Goal: Task Accomplishment & Management: Manage account settings

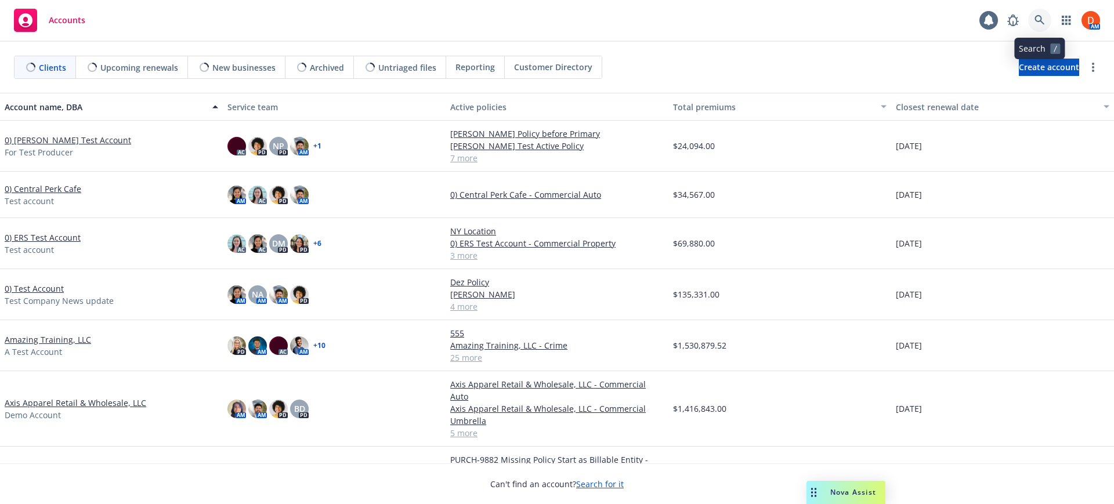
click at [1037, 20] on icon at bounding box center [1040, 20] width 10 height 10
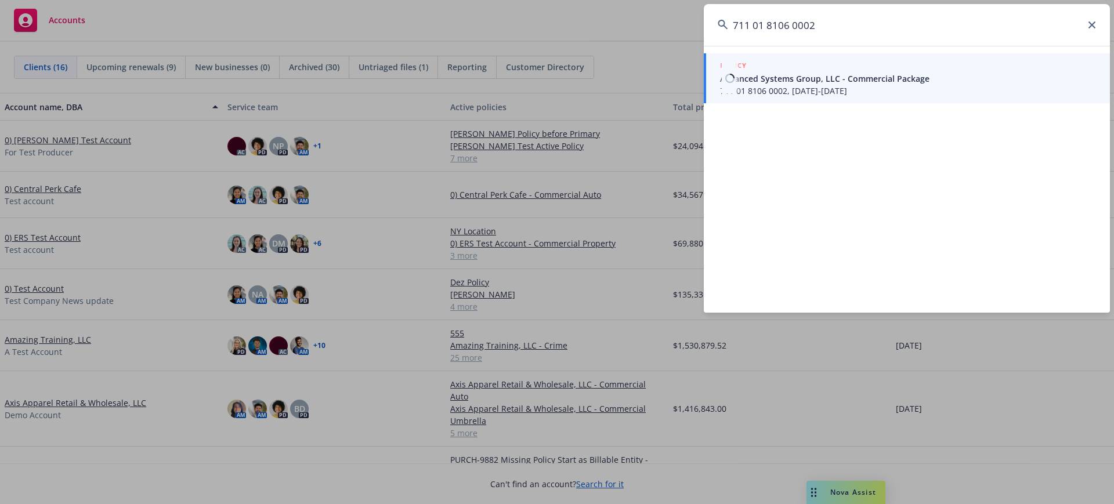
type input "711 01 8106 0002"
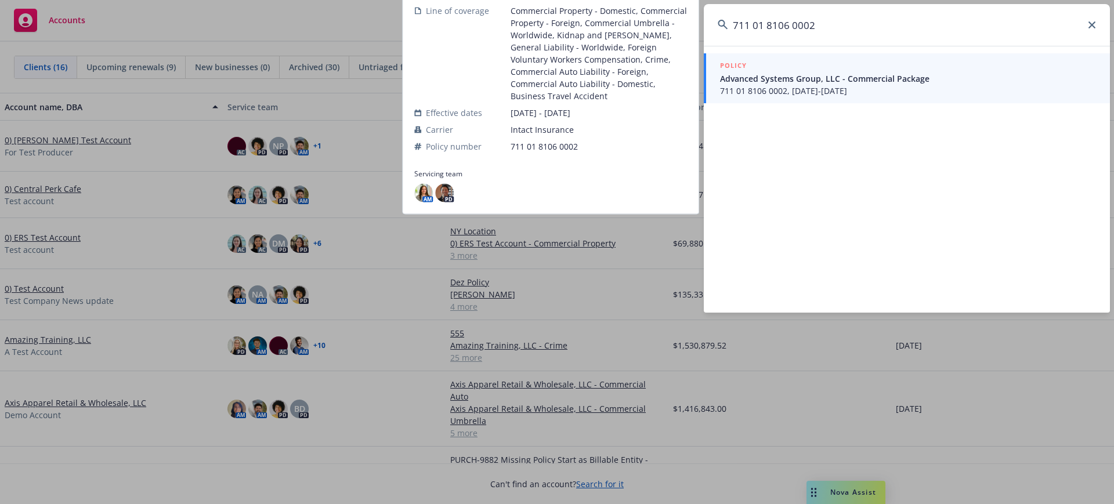
click at [893, 67] on div "POLICY" at bounding box center [908, 66] width 376 height 13
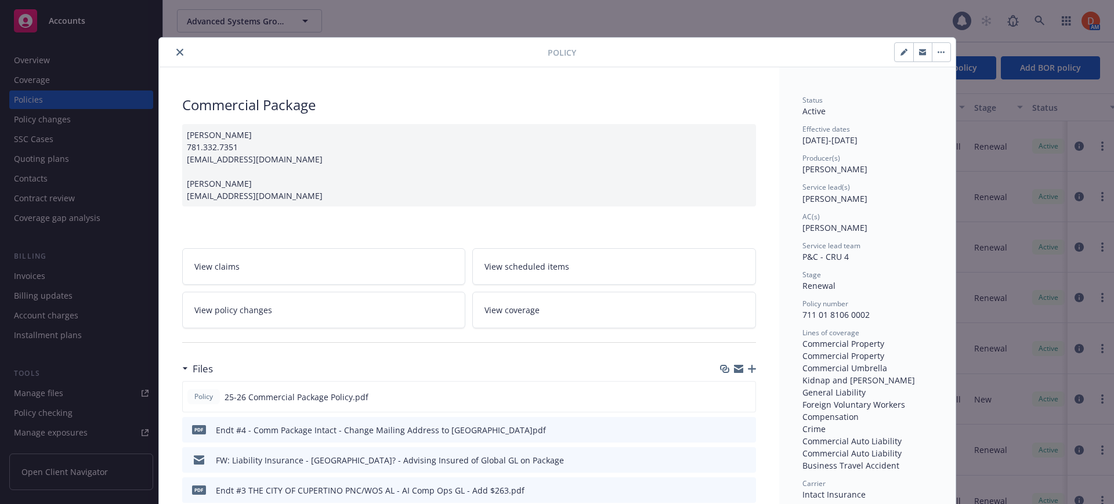
click at [547, 157] on div "[PERSON_NAME] 781.332.7351 [EMAIL_ADDRESS][DOMAIN_NAME] [PERSON_NAME] [EMAIL_AD…" at bounding box center [469, 165] width 574 height 82
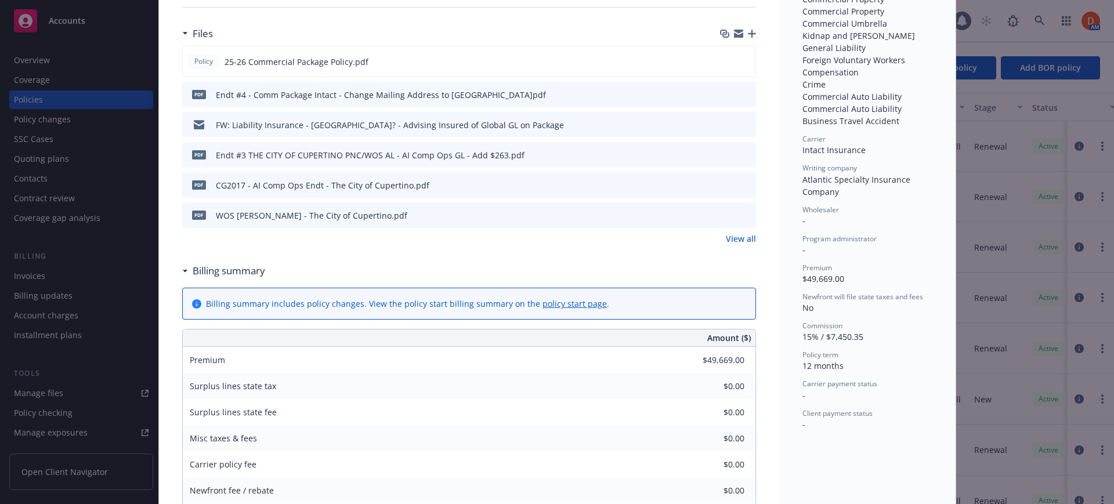
scroll to position [337, 0]
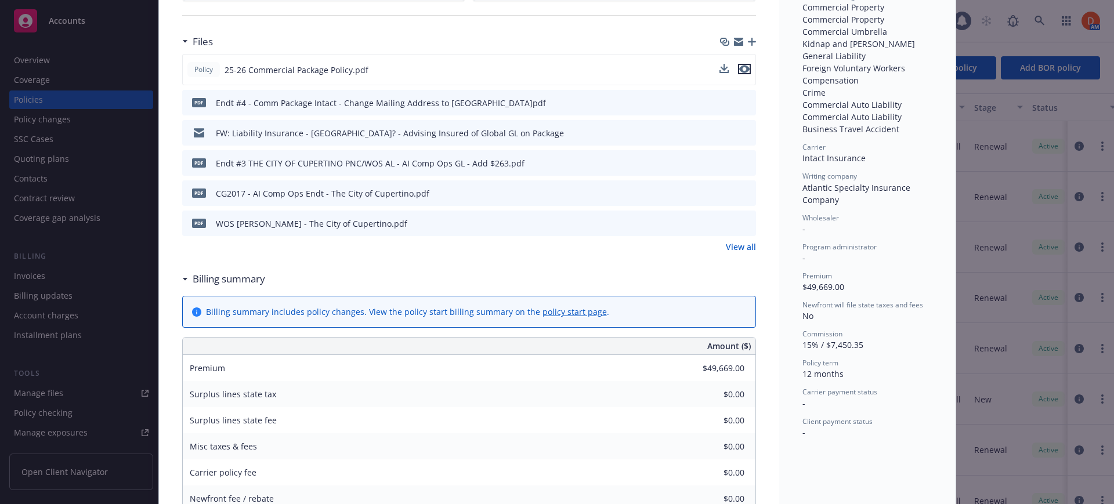
click at [739, 67] on icon "preview file" at bounding box center [744, 69] width 10 height 8
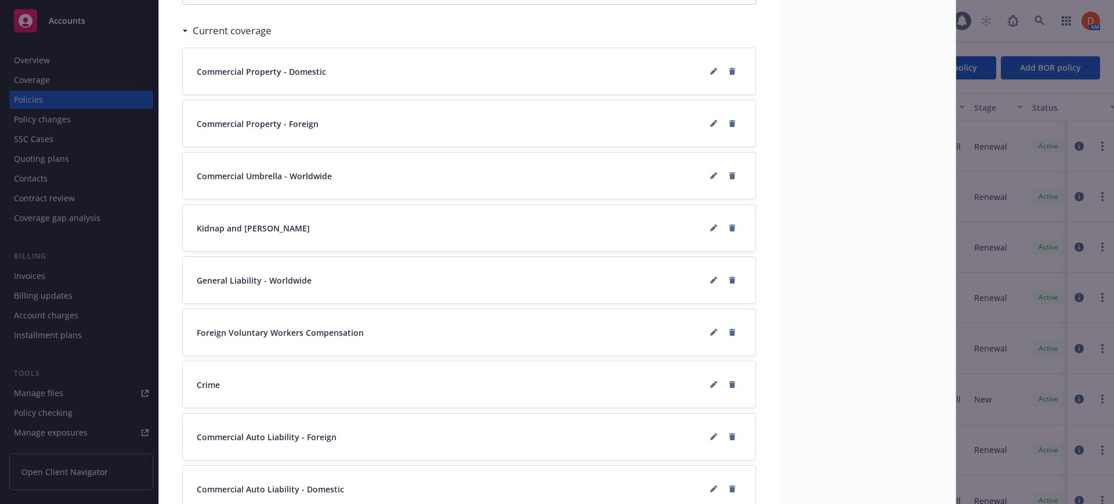
scroll to position [1000, 0]
click at [705, 279] on button at bounding box center [714, 279] width 19 height 19
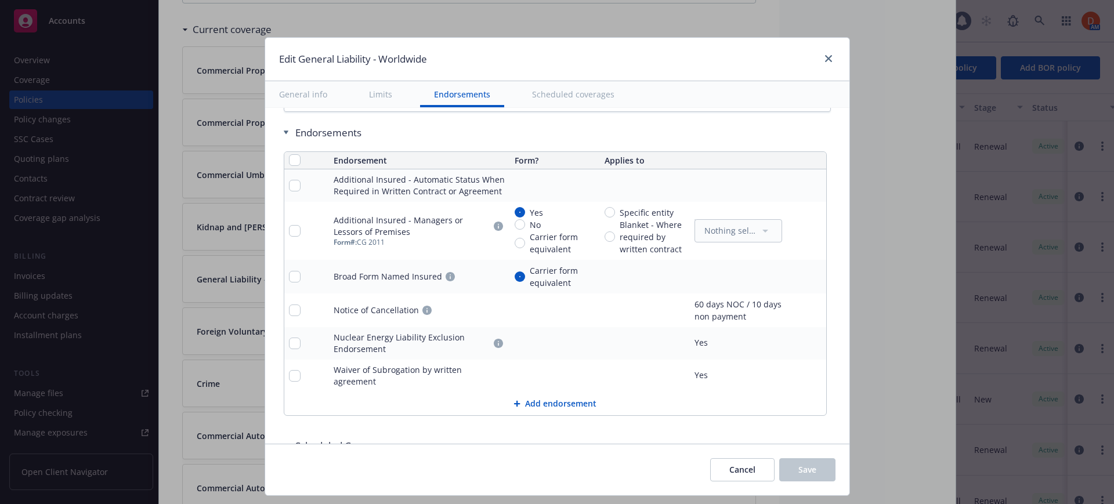
scroll to position [1420, 0]
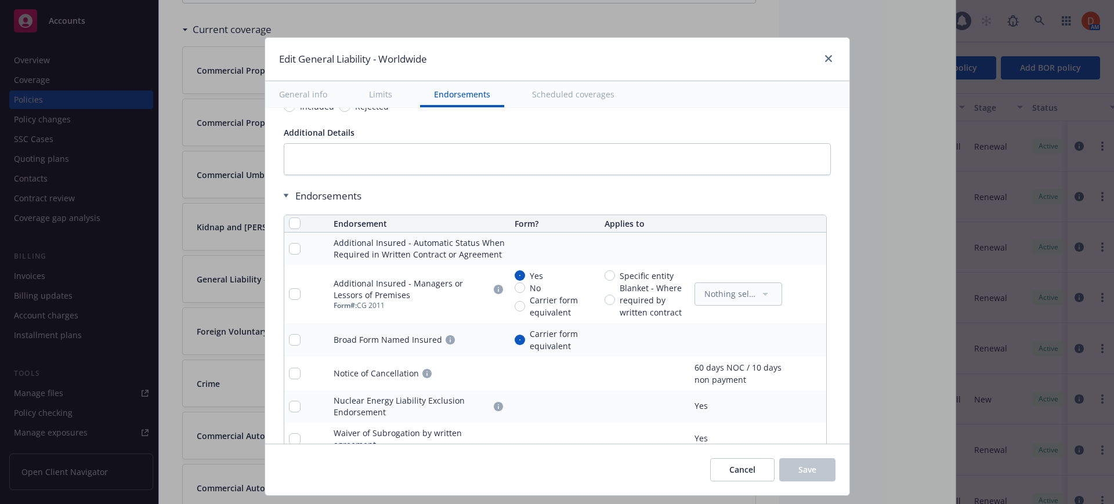
click at [791, 296] on icon "pencil" at bounding box center [794, 294] width 7 height 7
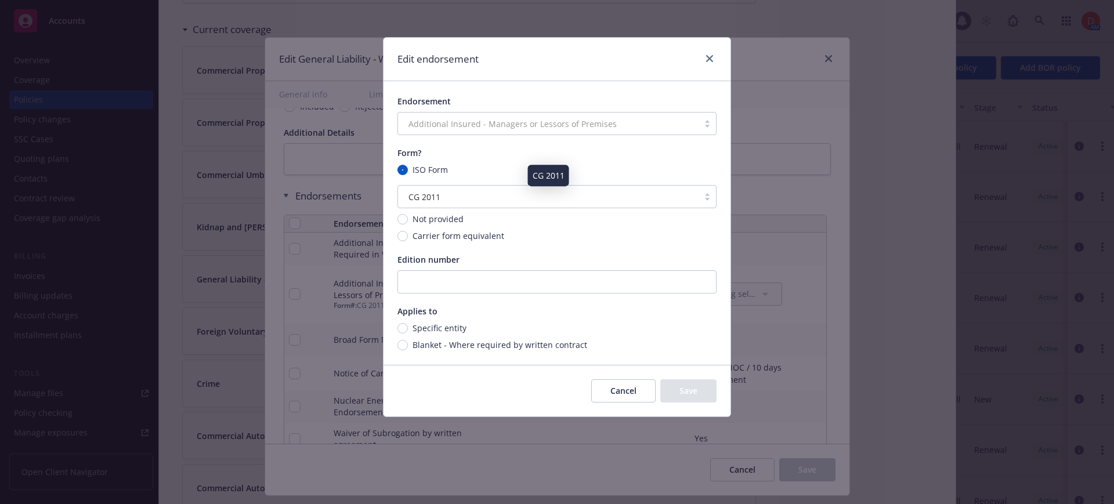
click at [647, 194] on div "CG 2011" at bounding box center [548, 197] width 289 height 12
click at [456, 194] on div "CG 2011" at bounding box center [548, 197] width 289 height 12
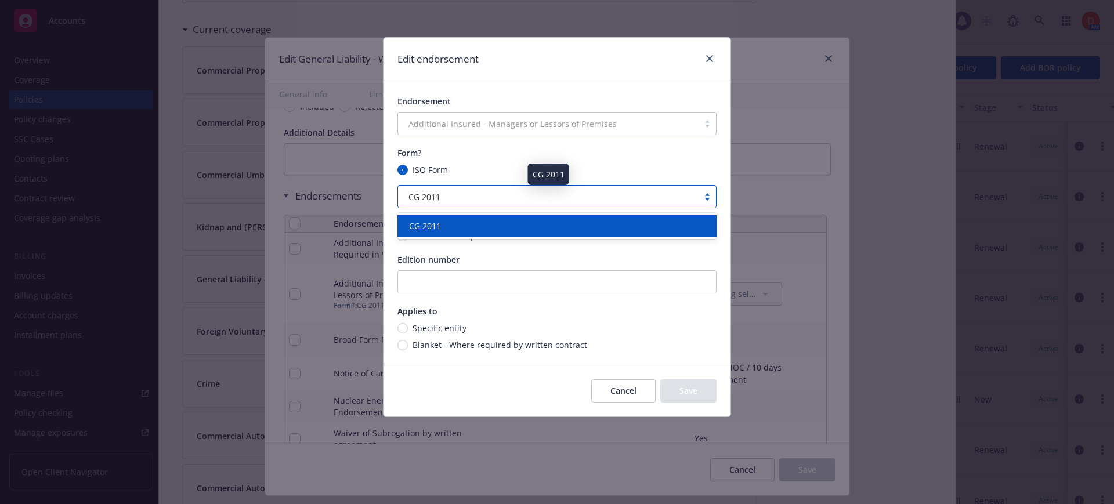
click at [456, 194] on div "CG 2011" at bounding box center [548, 197] width 289 height 12
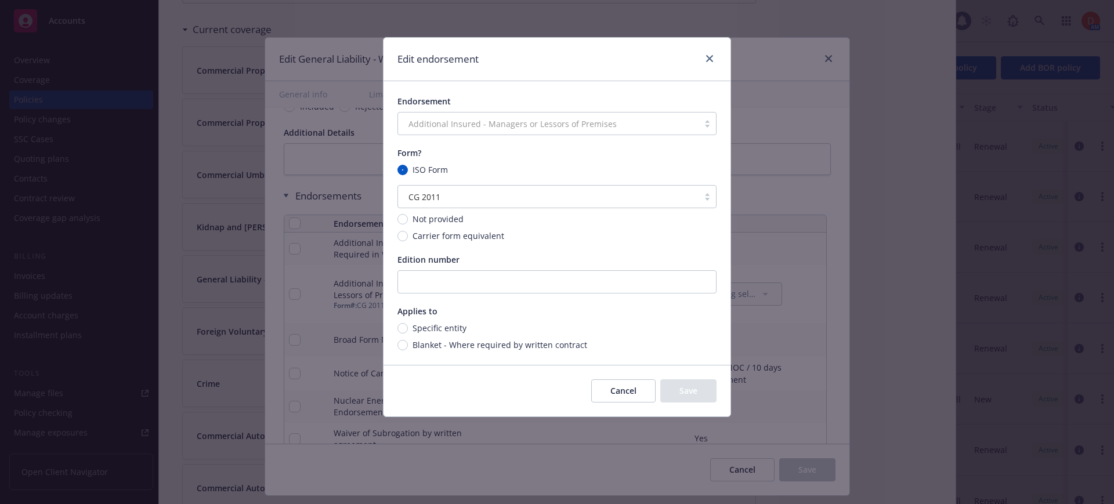
click at [525, 242] on div "Endorsement Additional Insured - Managers or Lessors of Premises Form? ISO Form…" at bounding box center [557, 223] width 347 height 284
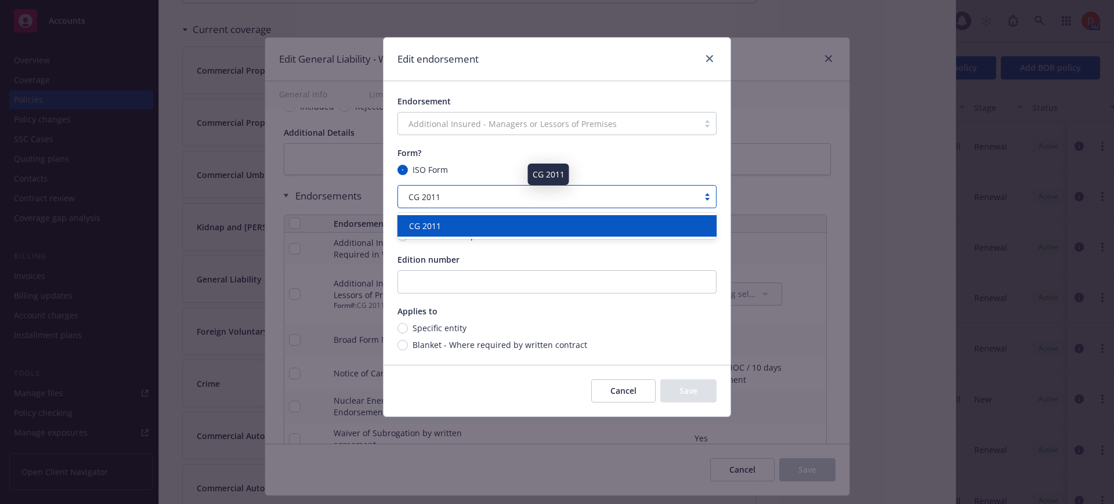
click at [428, 199] on span "CG 2011" at bounding box center [425, 197] width 32 height 12
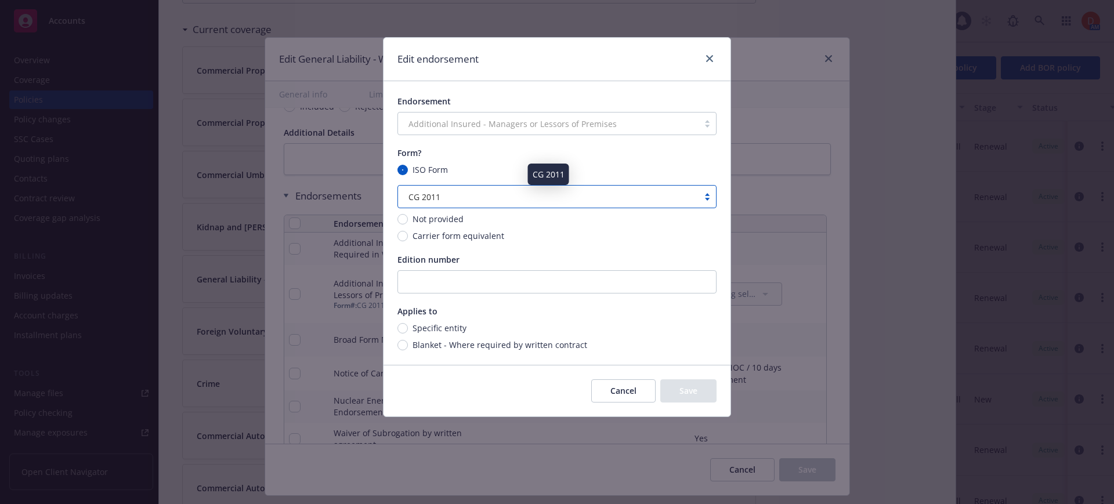
click at [474, 192] on div "CG 2011" at bounding box center [548, 197] width 289 height 12
click at [482, 173] on div "ISO Form" at bounding box center [557, 170] width 319 height 12
click at [408, 173] on input "ISO Form" at bounding box center [403, 170] width 10 height 10
click at [402, 326] on input "Specific entity" at bounding box center [403, 328] width 10 height 10
radio input "true"
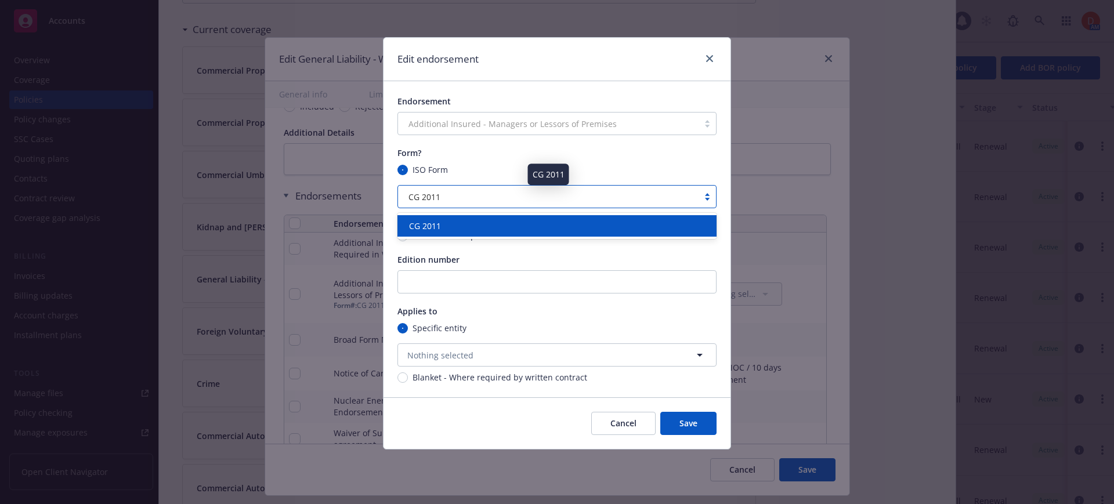
click at [507, 192] on div "CG 2011" at bounding box center [548, 197] width 289 height 12
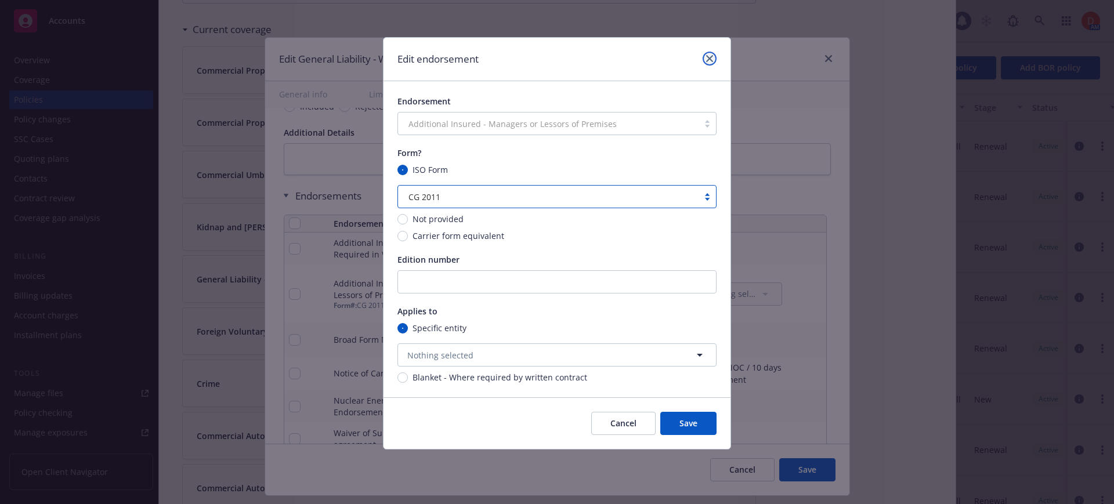
click at [710, 56] on icon "close" at bounding box center [709, 58] width 7 height 7
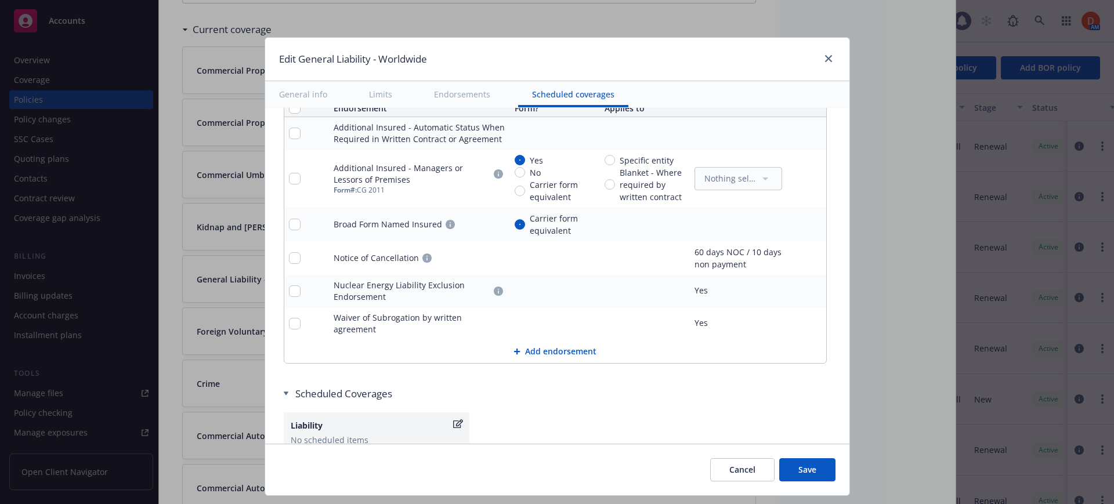
scroll to position [1536, 0]
click at [547, 344] on button "Add endorsement" at bounding box center [555, 351] width 542 height 23
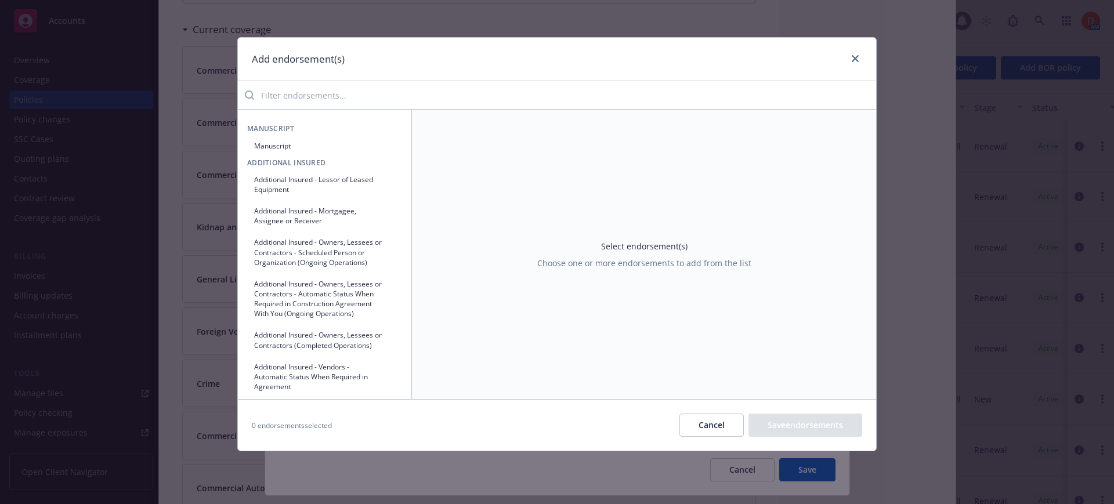
click at [381, 100] on input "search" at bounding box center [565, 95] width 622 height 23
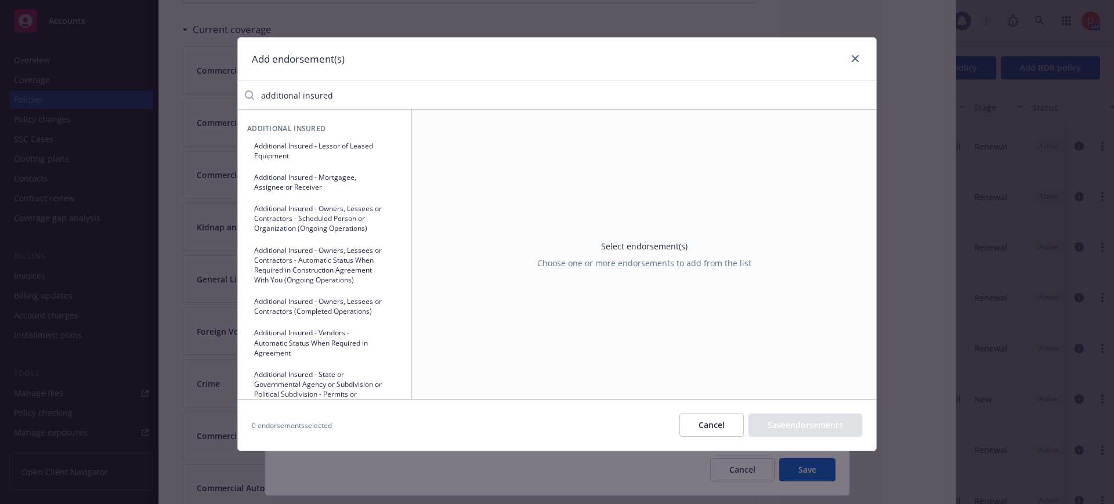
type input "additional insured"
click at [358, 225] on button "Additional Insured - Owners, Lessees or Contractors - Scheduled Person or Organ…" at bounding box center [324, 218] width 155 height 39
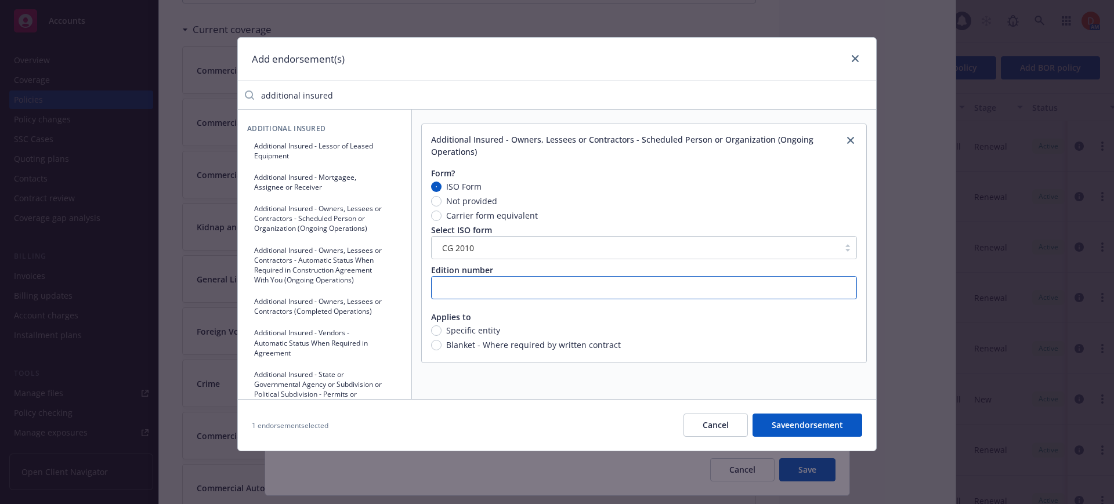
click at [602, 280] on input "text" at bounding box center [644, 287] width 426 height 23
type input "12 19"
type textarea "x"
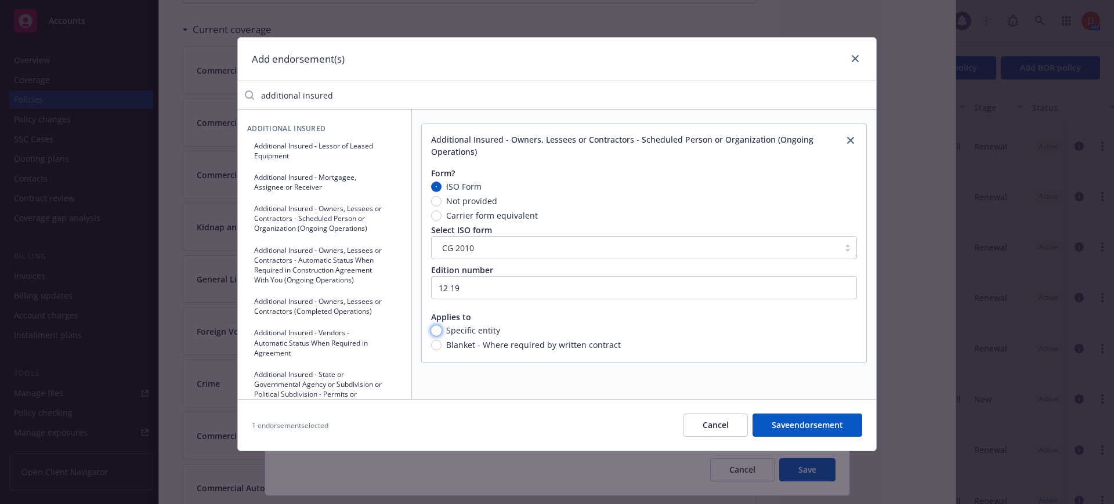
click at [436, 330] on input "Specific entity" at bounding box center [436, 331] width 10 height 10
radio input "true"
click at [775, 360] on button "Nothing selected" at bounding box center [644, 363] width 426 height 23
click at [521, 363] on button "Nothing selected" at bounding box center [644, 363] width 426 height 23
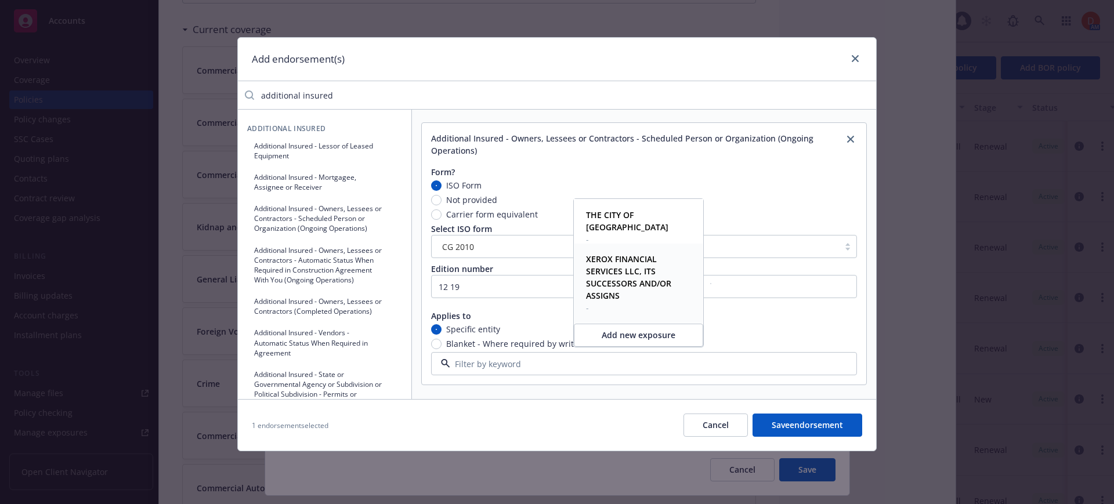
click at [626, 335] on button "Add new exposure" at bounding box center [638, 335] width 129 height 23
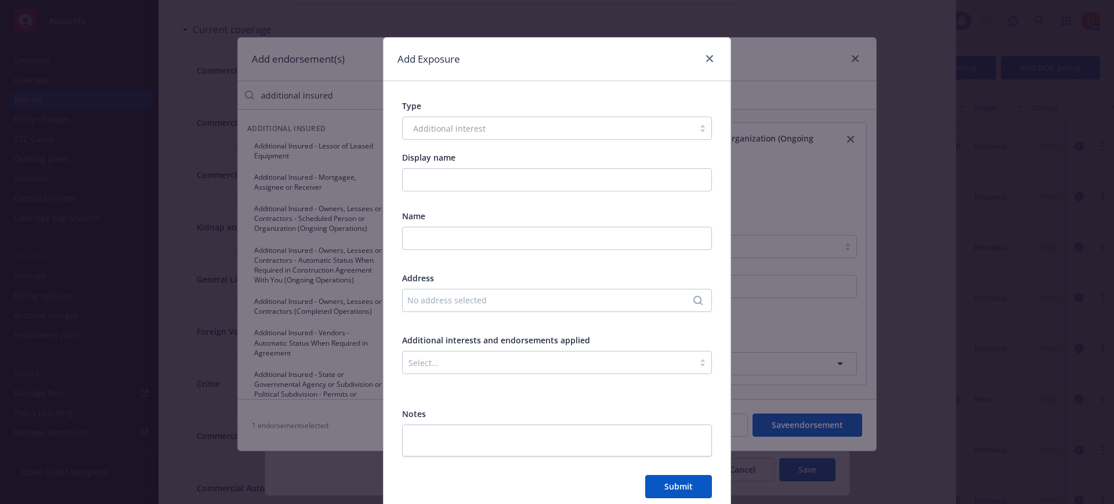
click at [465, 129] on div "Additional interest" at bounding box center [557, 128] width 310 height 23
click at [449, 244] on input "text" at bounding box center [557, 238] width 310 height 23
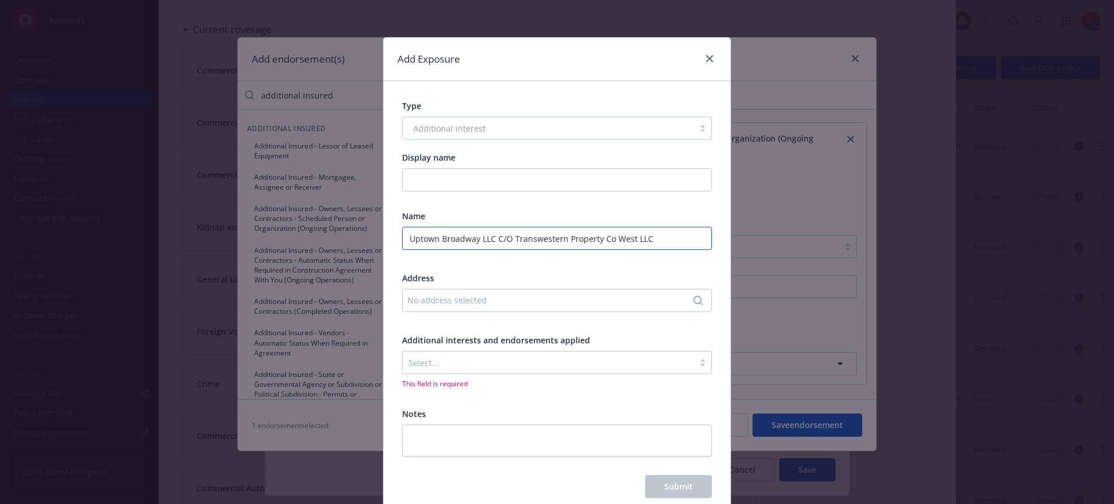
type input "Uptown Broadway LLC C/O Transwestern Property Co West LLC"
click at [450, 361] on div at bounding box center [549, 363] width 280 height 14
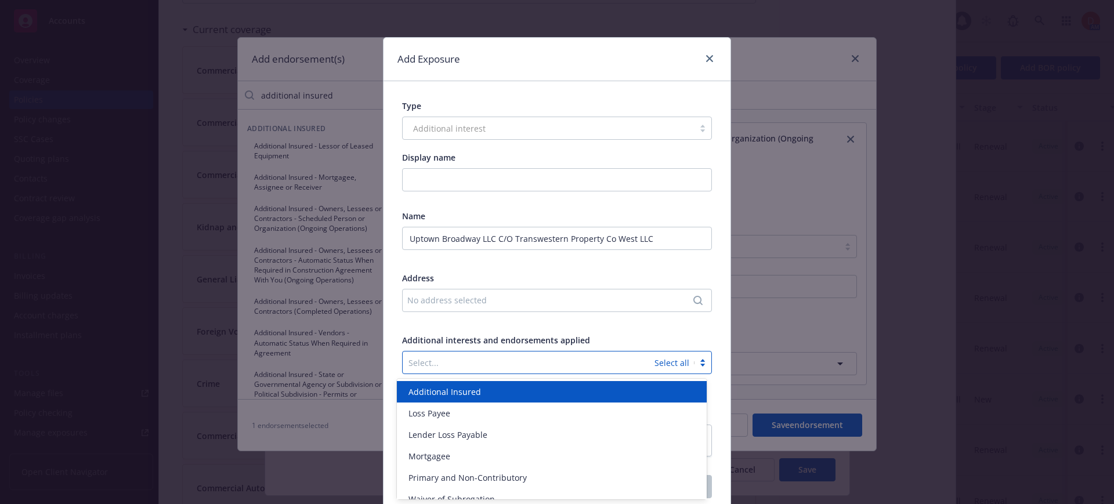
click at [450, 361] on div at bounding box center [529, 363] width 240 height 14
click at [477, 388] on span "Additional Insured" at bounding box center [445, 392] width 73 height 12
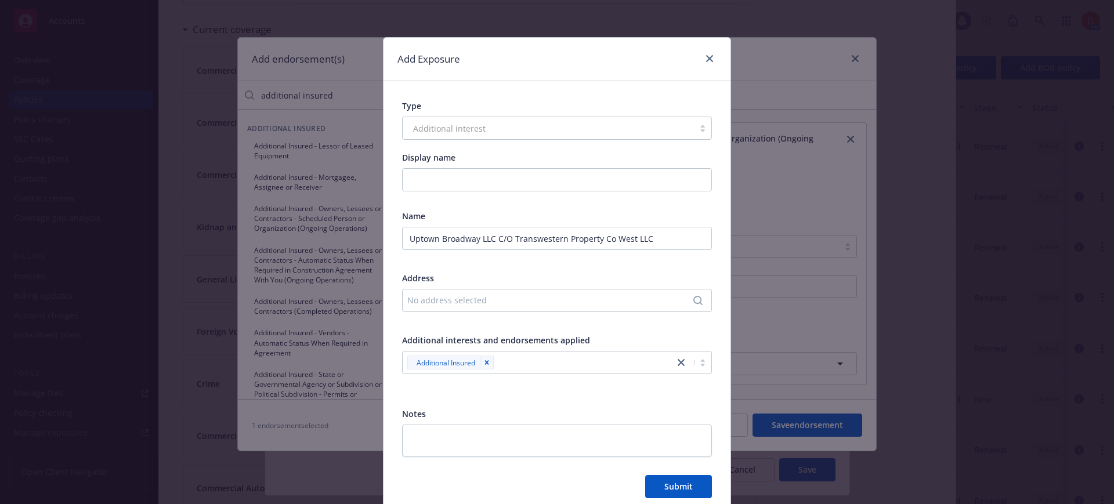
click at [593, 327] on div at bounding box center [557, 322] width 310 height 10
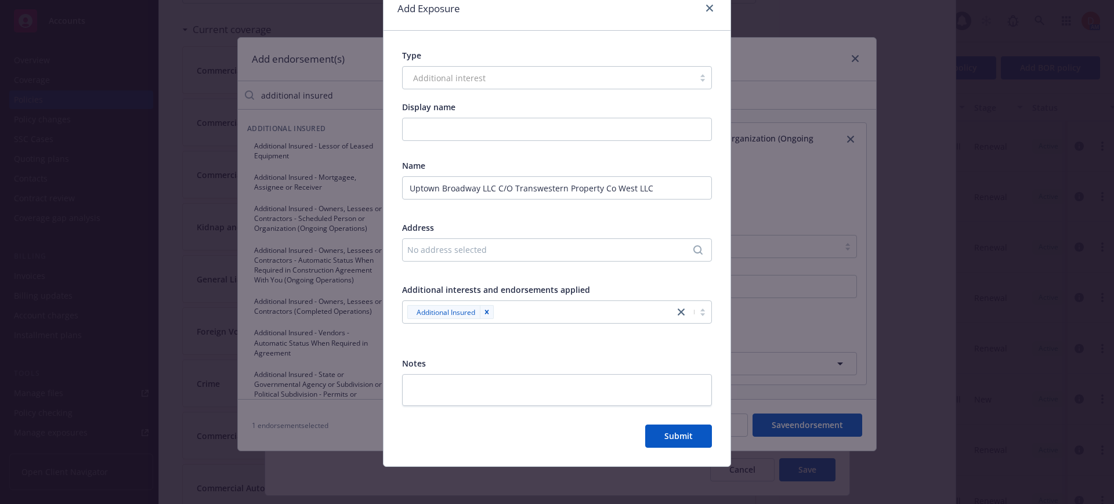
click at [493, 254] on div "No address selected" at bounding box center [551, 250] width 288 height 12
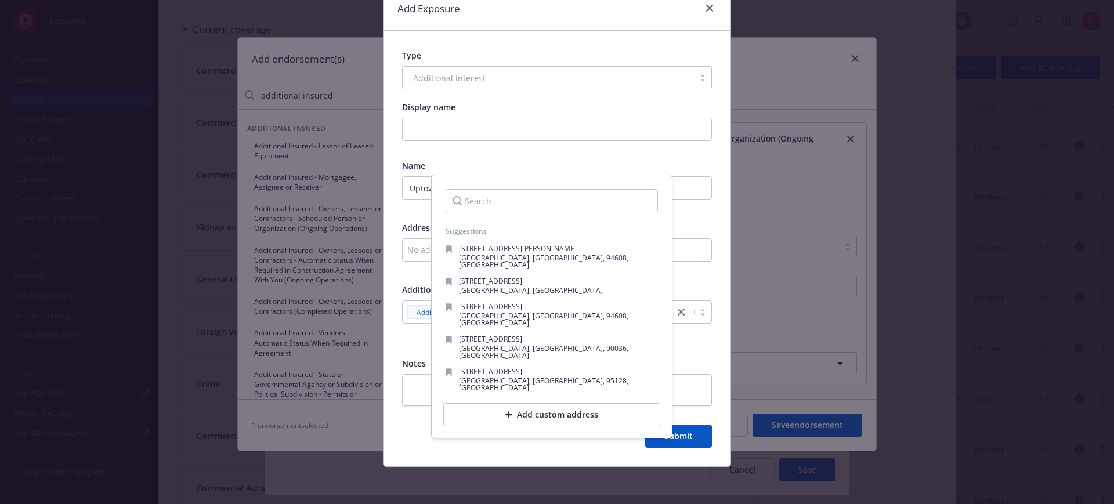
click at [519, 218] on div at bounding box center [551, 201] width 231 height 42
click at [518, 403] on div "Add custom address" at bounding box center [551, 414] width 217 height 23
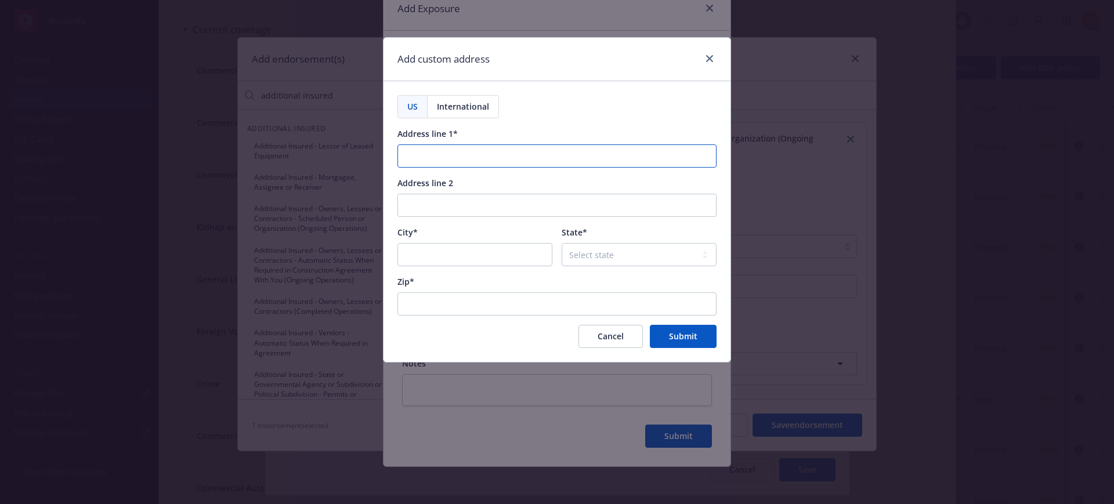
click at [479, 155] on input "Address line 1*" at bounding box center [557, 156] width 319 height 23
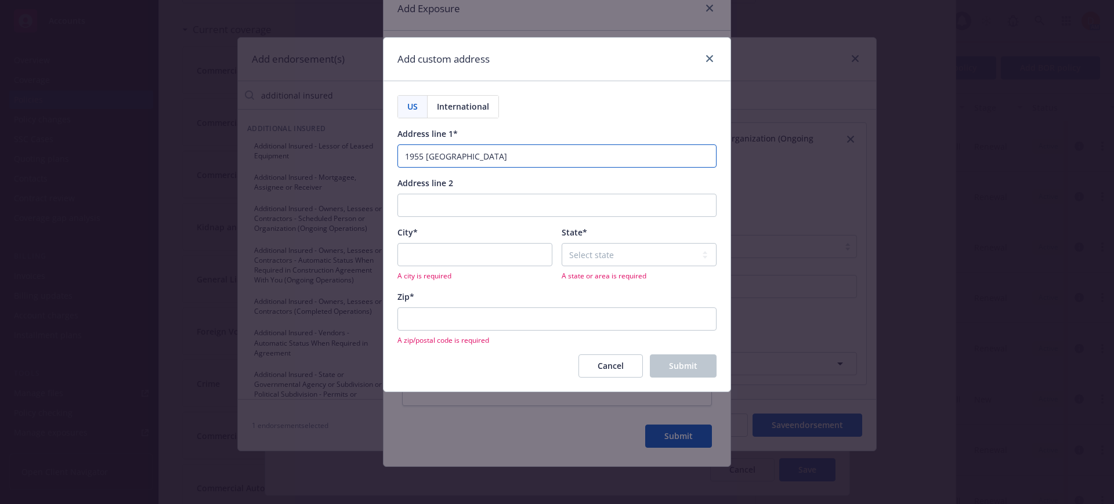
type input "1955 [GEOGRAPHIC_DATA]"
click at [477, 252] on input "City*" at bounding box center [475, 254] width 155 height 23
type input "[GEOGRAPHIC_DATA]"
select select "CA"
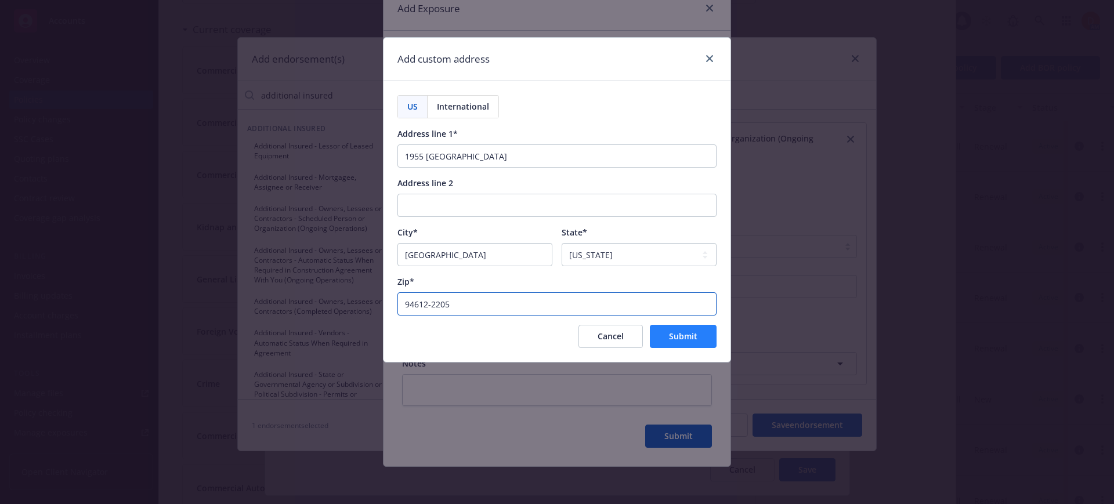
type input "94612-2205"
click at [687, 338] on span "Submit" at bounding box center [683, 336] width 28 height 11
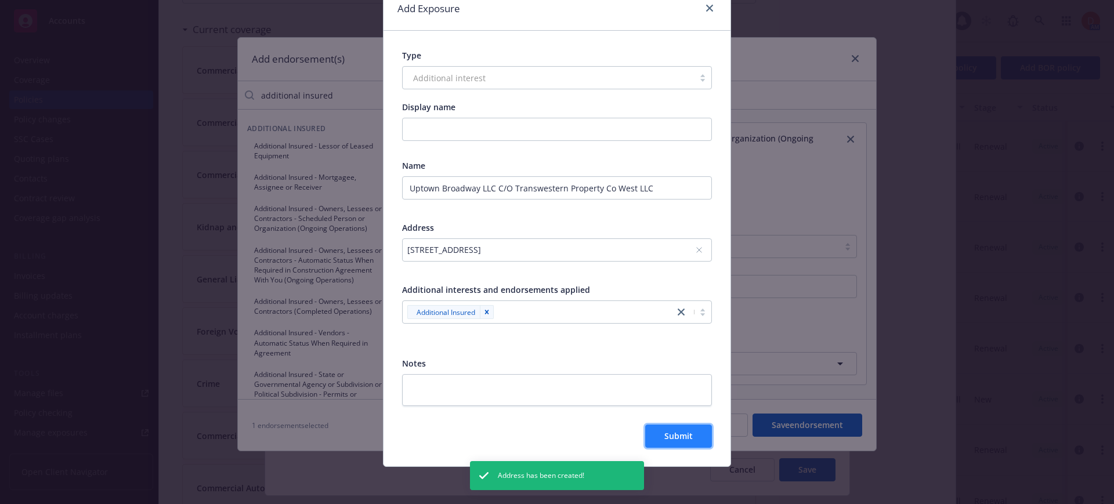
click at [683, 433] on span "Submit" at bounding box center [679, 436] width 28 height 11
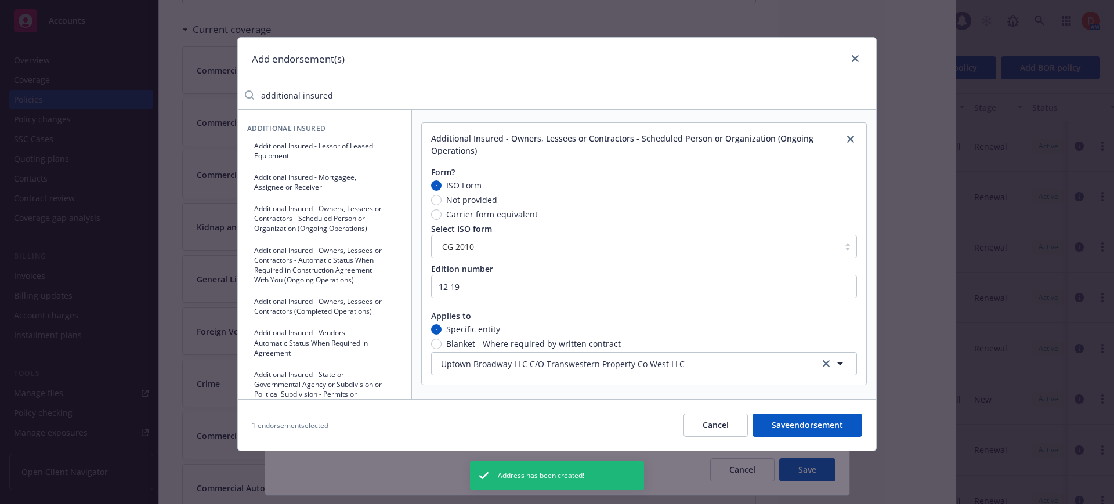
click at [812, 424] on button "Save endorsement" at bounding box center [808, 425] width 110 height 23
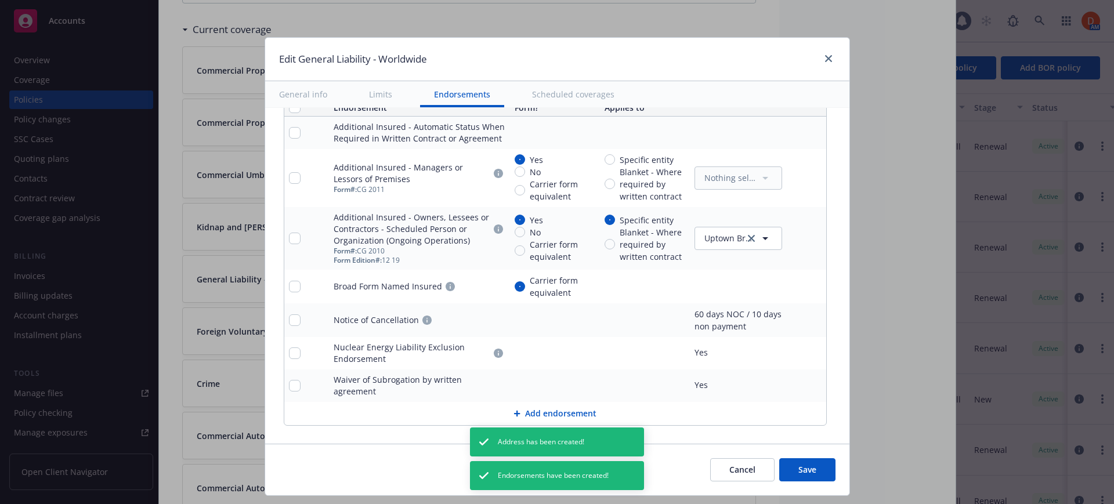
type textarea "x"
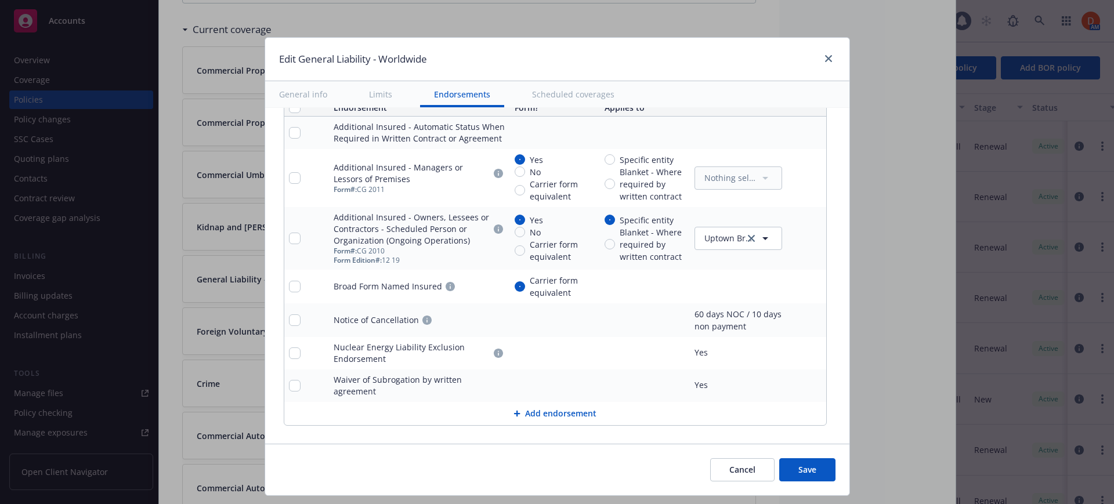
click at [615, 163] on span "Specific entity" at bounding box center [644, 160] width 59 height 12
click at [606, 163] on input "Specific entity" at bounding box center [610, 159] width 10 height 10
radio input "true"
click at [759, 172] on icon "button" at bounding box center [766, 178] width 14 height 14
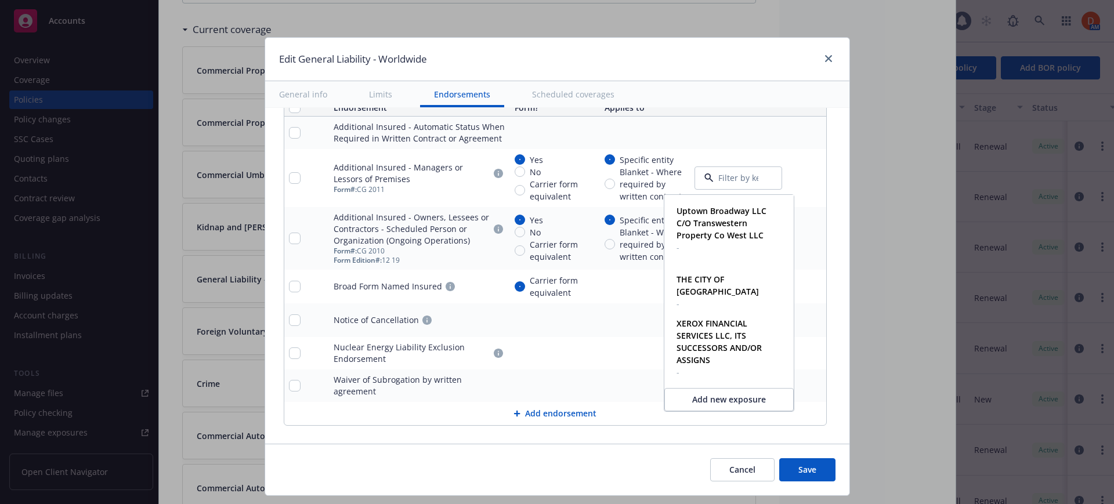
click at [723, 399] on button "Add new exposure" at bounding box center [729, 399] width 129 height 23
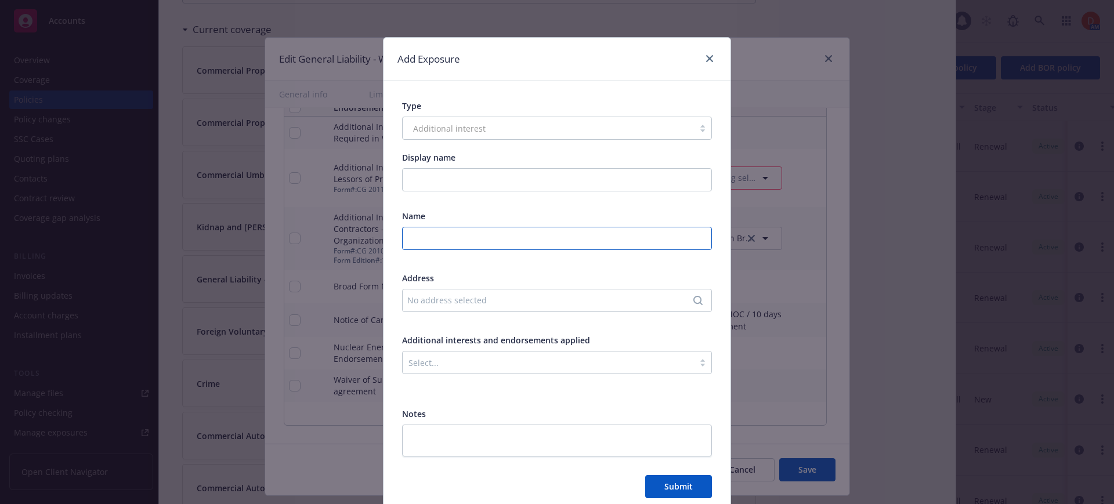
click at [464, 234] on input "text" at bounding box center [557, 238] width 310 height 23
paste input "[PERSON_NAME] 7 LLC"
type input "[PERSON_NAME] 7 LLC"
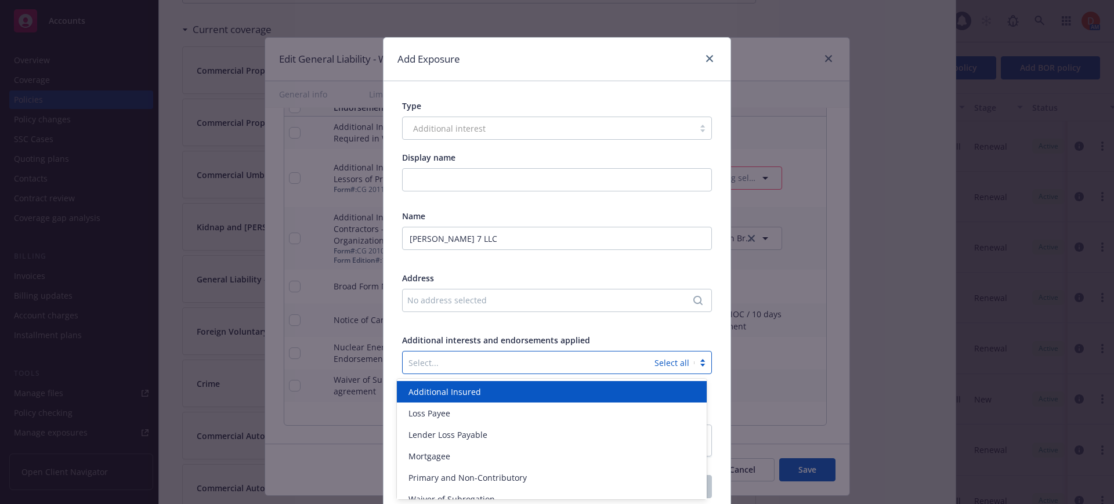
click at [612, 362] on div at bounding box center [529, 363] width 240 height 14
click at [537, 392] on div "Additional Insured" at bounding box center [552, 392] width 296 height 12
click at [585, 296] on div "No address selected" at bounding box center [551, 300] width 288 height 12
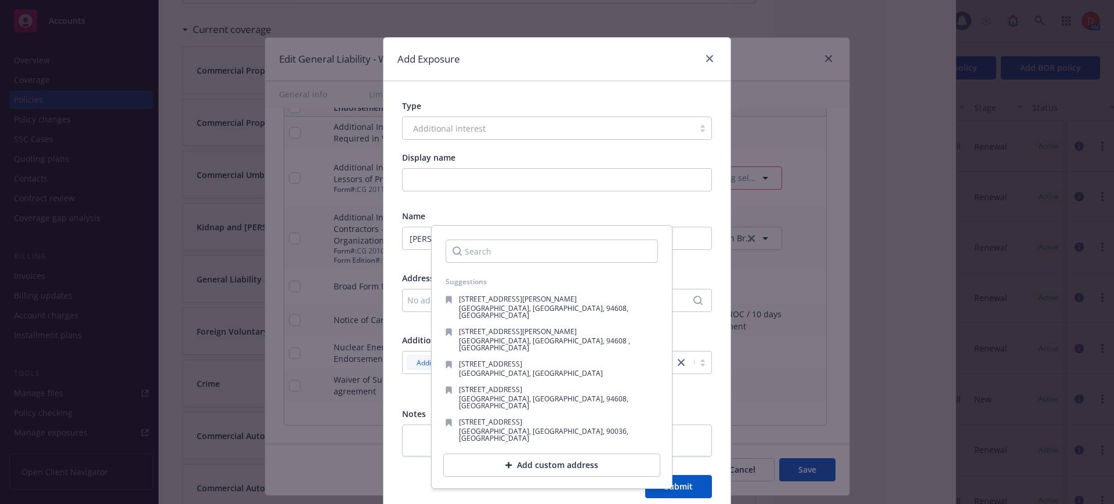
click at [585, 454] on div "Add custom address" at bounding box center [551, 465] width 217 height 23
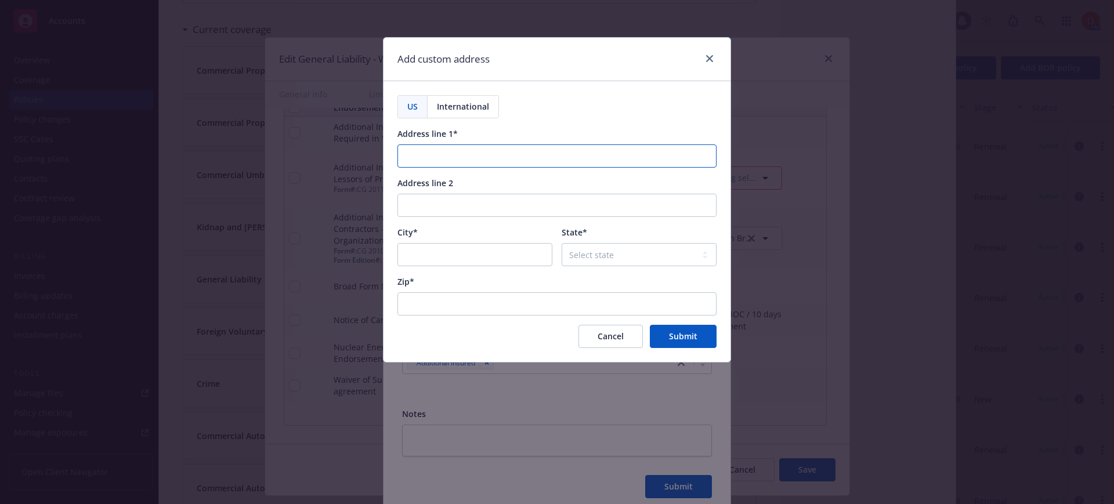
click at [456, 153] on input "Address line 1*" at bounding box center [557, 156] width 319 height 23
paste input "1864 WOODMOOR DR"
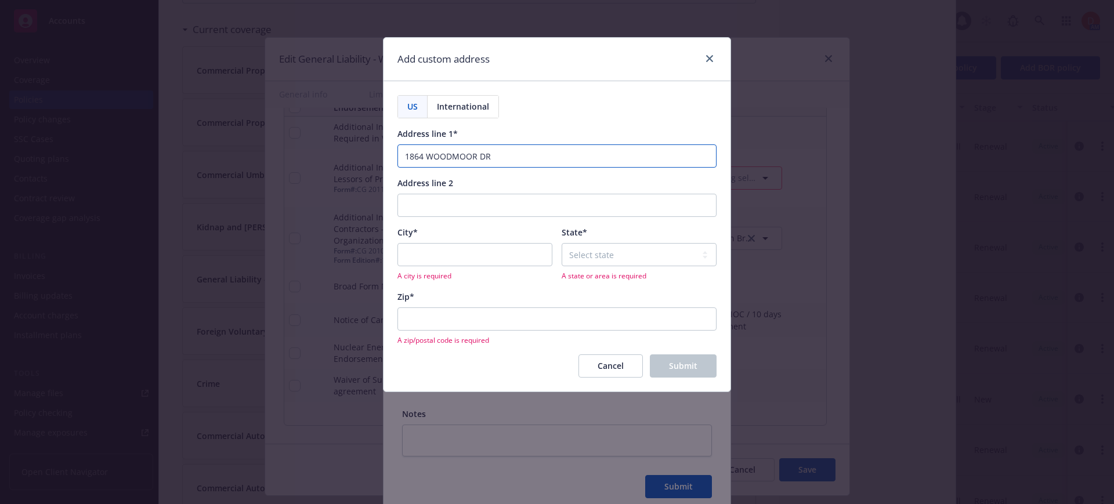
type input "1864 WOODMOOR DR"
click at [460, 209] on input "Address line 2" at bounding box center [557, 205] width 319 height 23
type input "STE 205"
paste input "MONUMENT"
type input "MONUMENT"
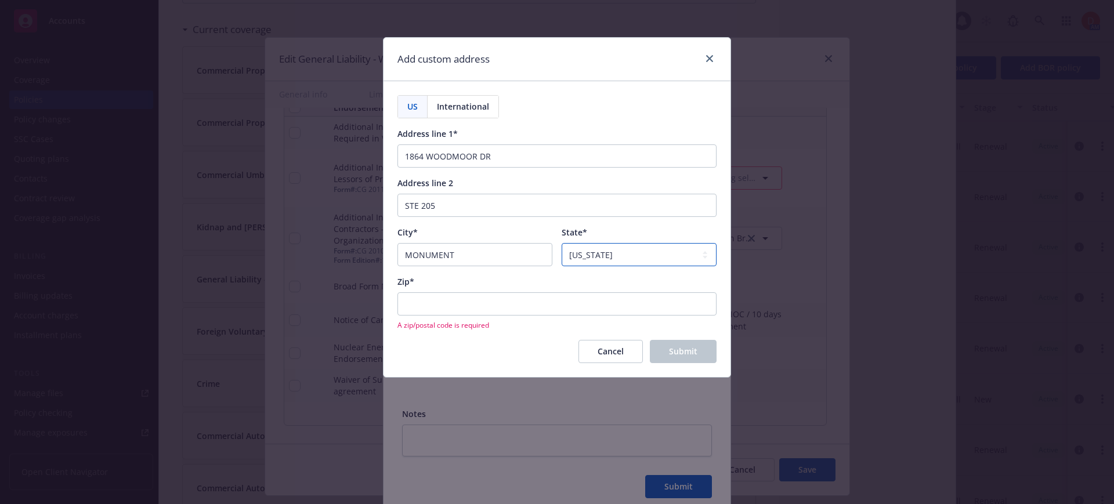
select select "CO"
click at [446, 297] on input "Zip*" at bounding box center [557, 304] width 319 height 23
paste input "80132-9096"
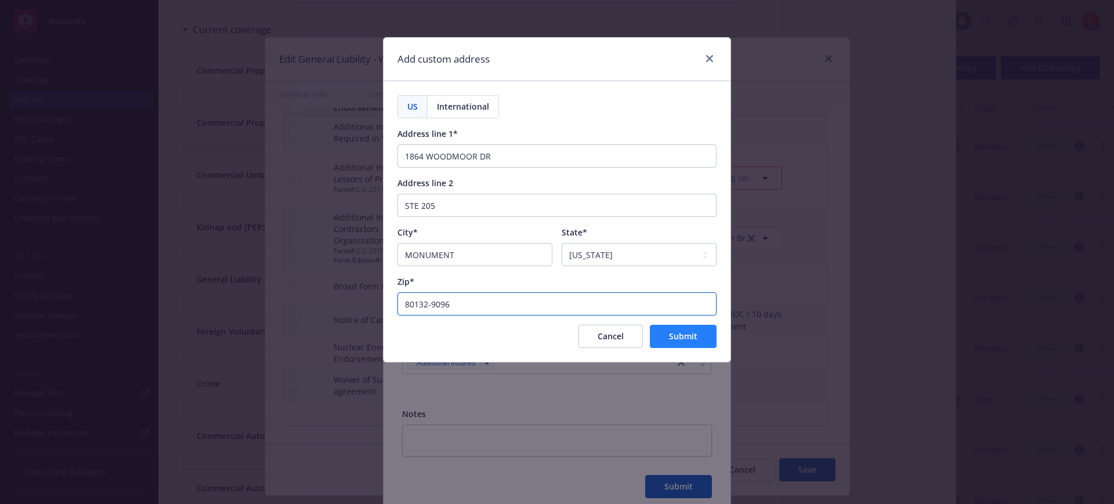
type input "80132-9096"
click at [684, 336] on span "Submit" at bounding box center [683, 336] width 28 height 11
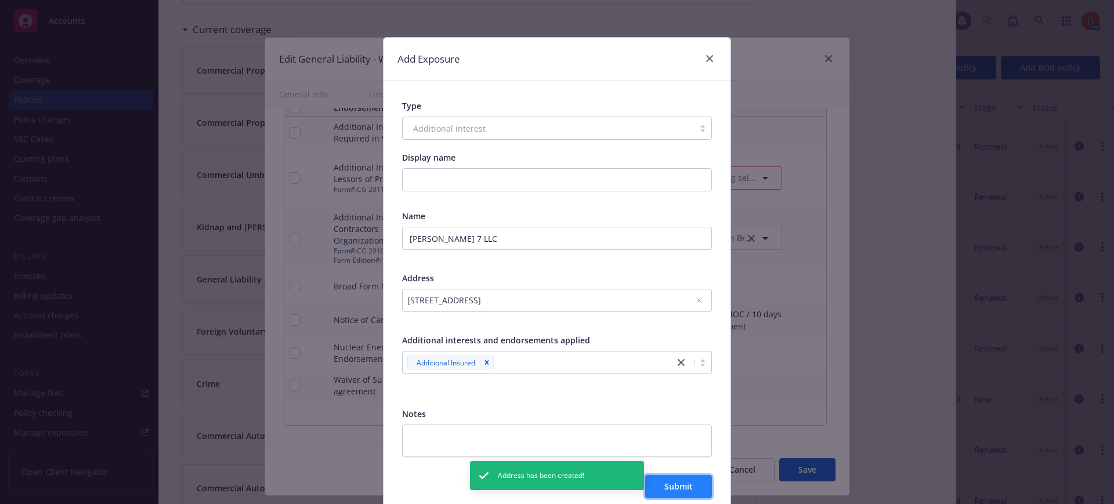
click at [681, 489] on span "Submit" at bounding box center [679, 486] width 28 height 11
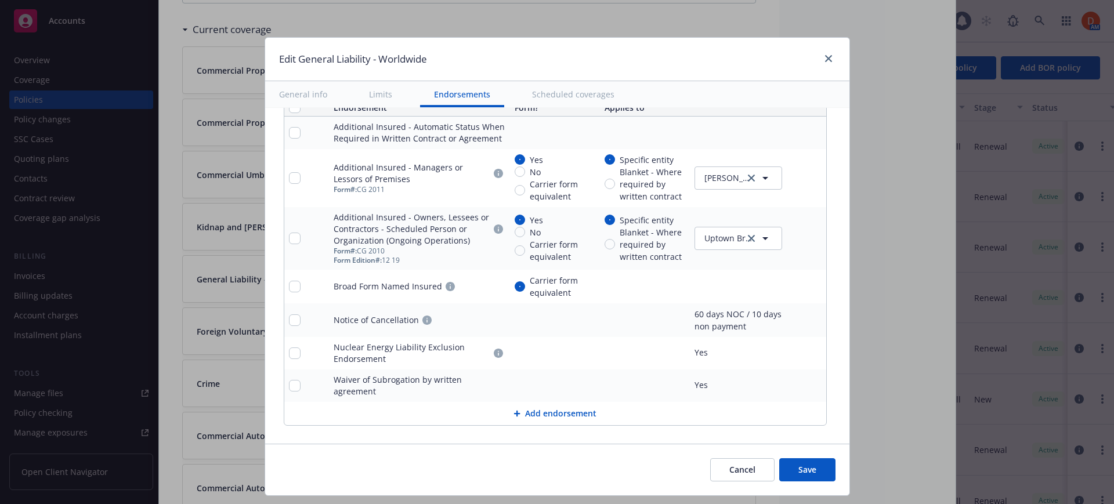
type textarea "x"
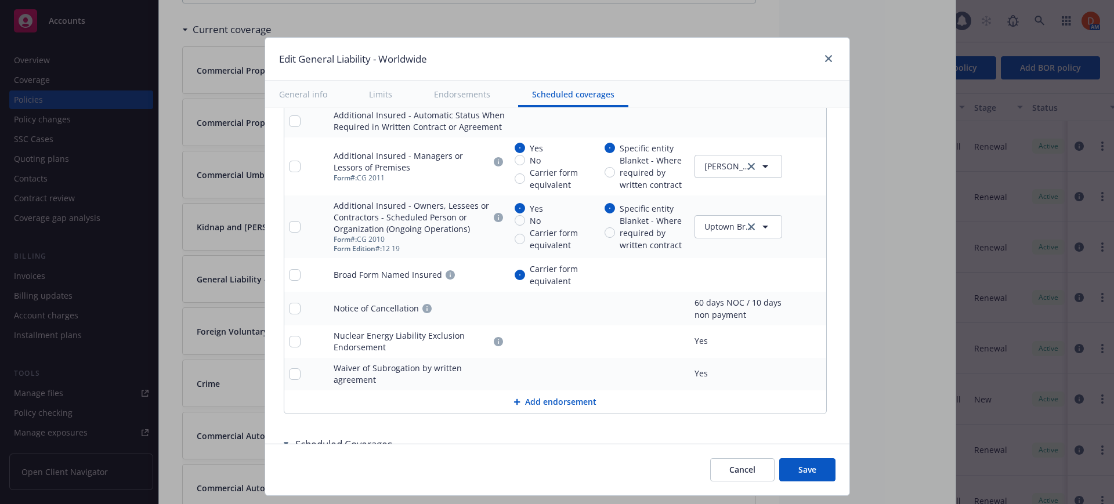
scroll to position [1549, 0]
click at [539, 395] on button "Add endorsement" at bounding box center [555, 401] width 542 height 23
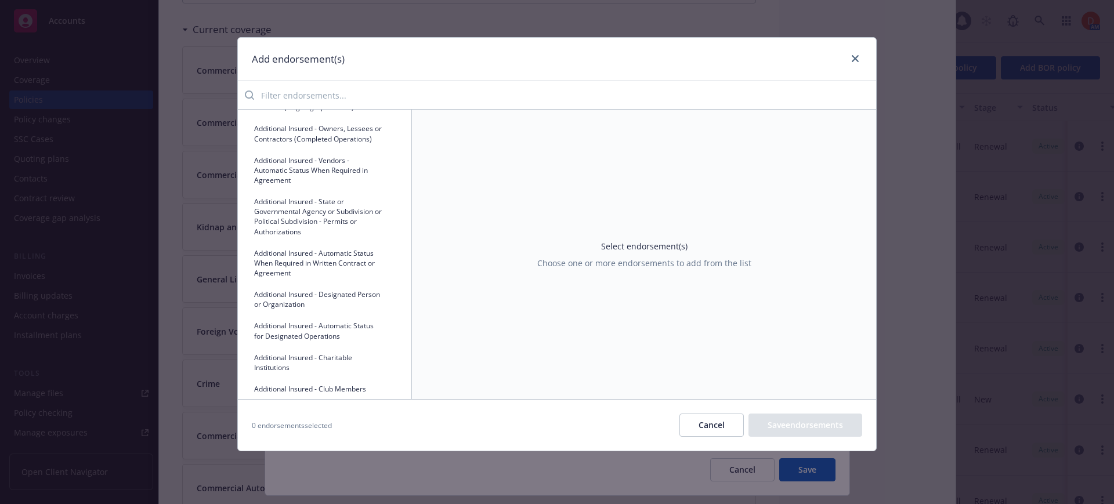
scroll to position [0, 0]
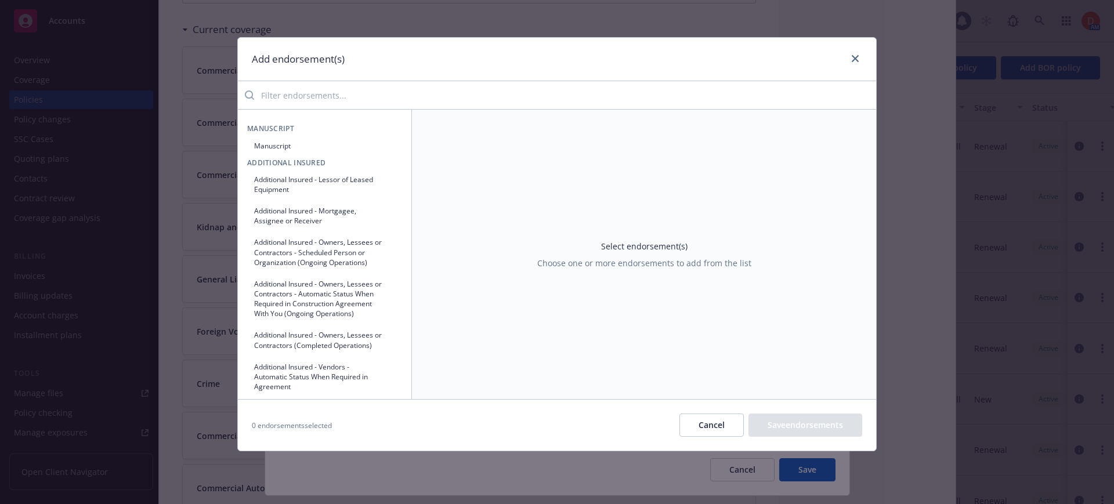
click at [715, 429] on button "Cancel" at bounding box center [712, 425] width 64 height 23
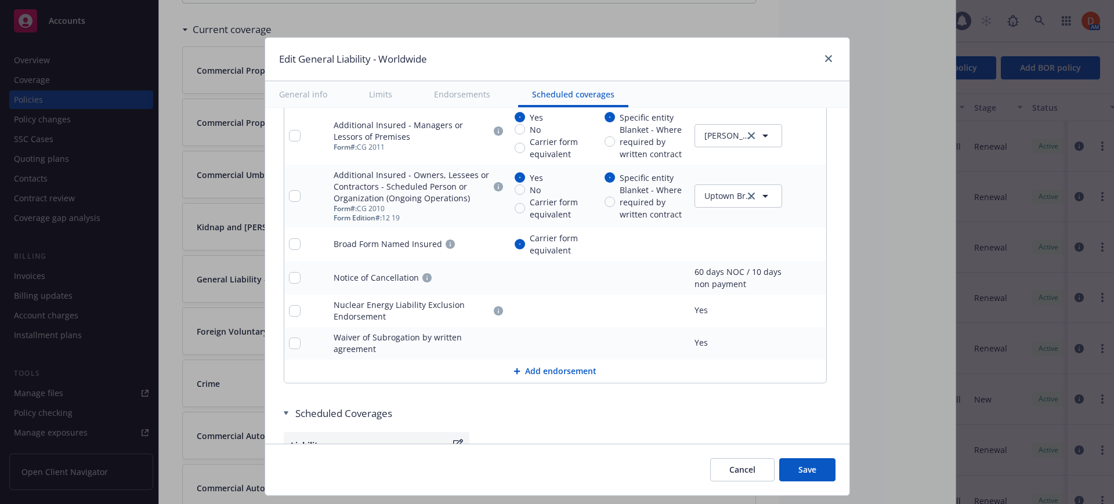
scroll to position [1579, 0]
click at [561, 365] on button "Add endorsement" at bounding box center [555, 370] width 542 height 23
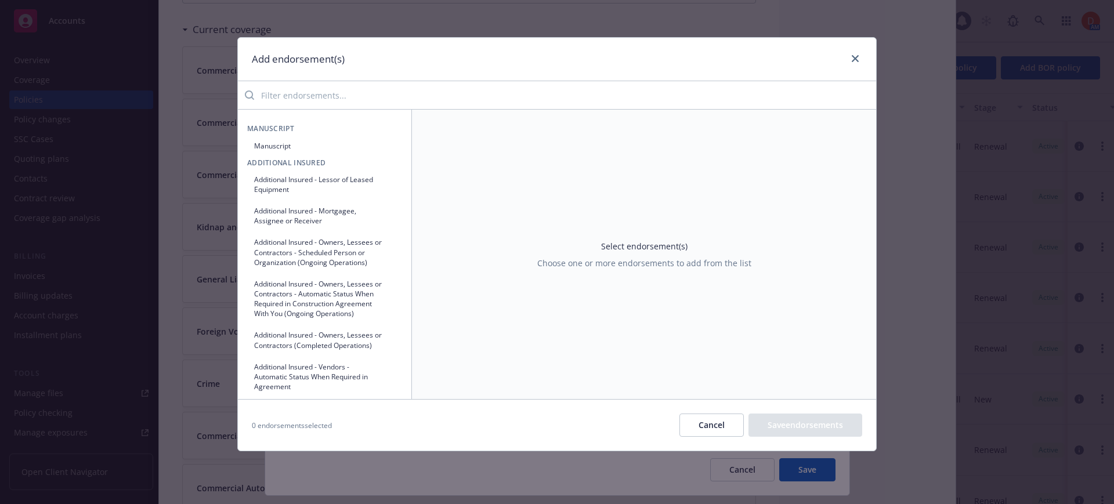
click at [338, 96] on input "search" at bounding box center [565, 95] width 622 height 23
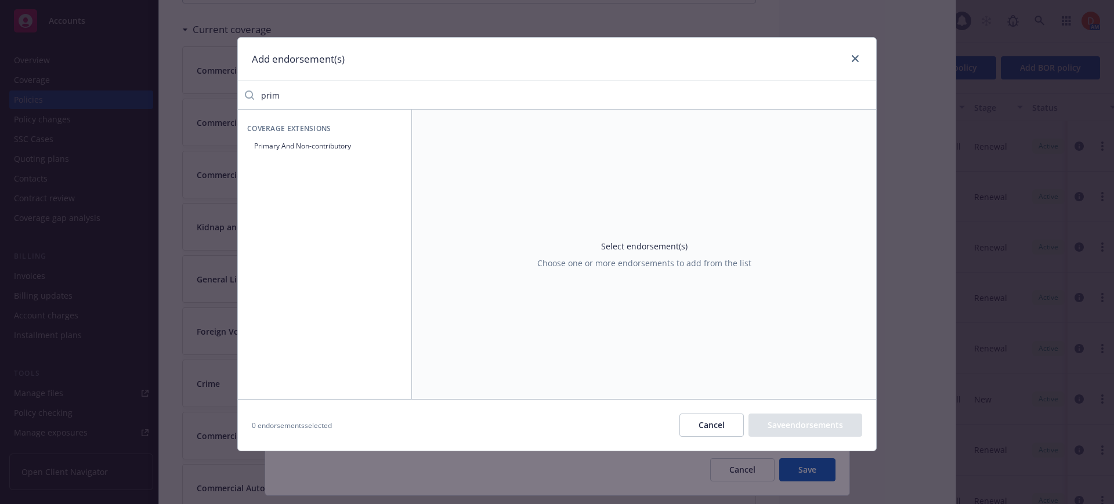
type input "prim"
click at [320, 153] on button "Primary And Non-contributory" at bounding box center [324, 145] width 155 height 19
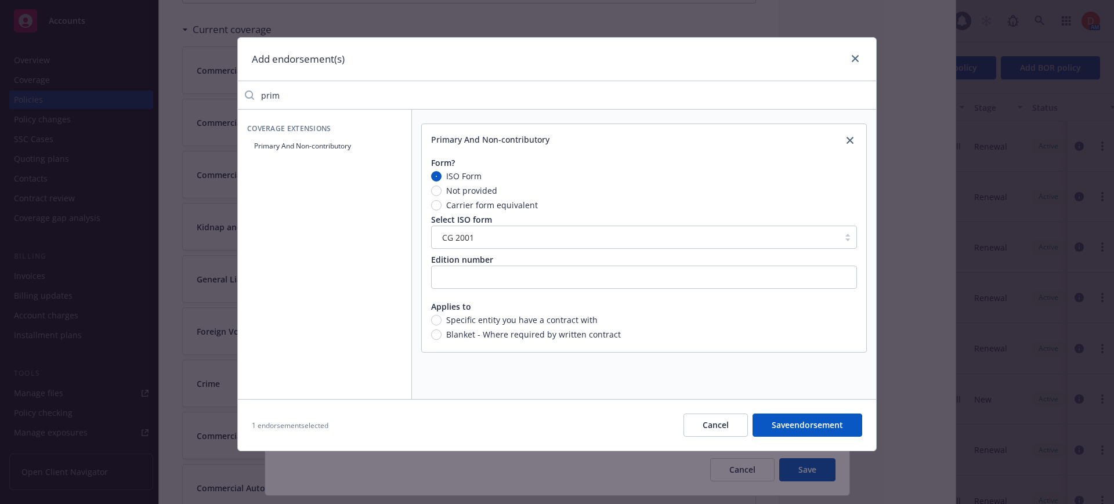
type textarea "x"
click at [850, 142] on icon "close" at bounding box center [850, 140] width 7 height 7
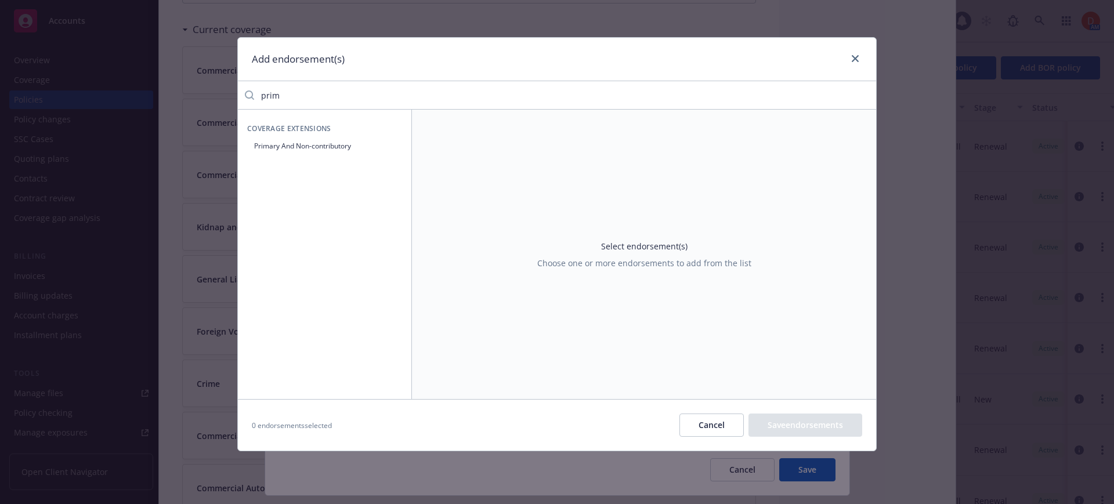
click at [327, 91] on input "prim" at bounding box center [565, 95] width 622 height 23
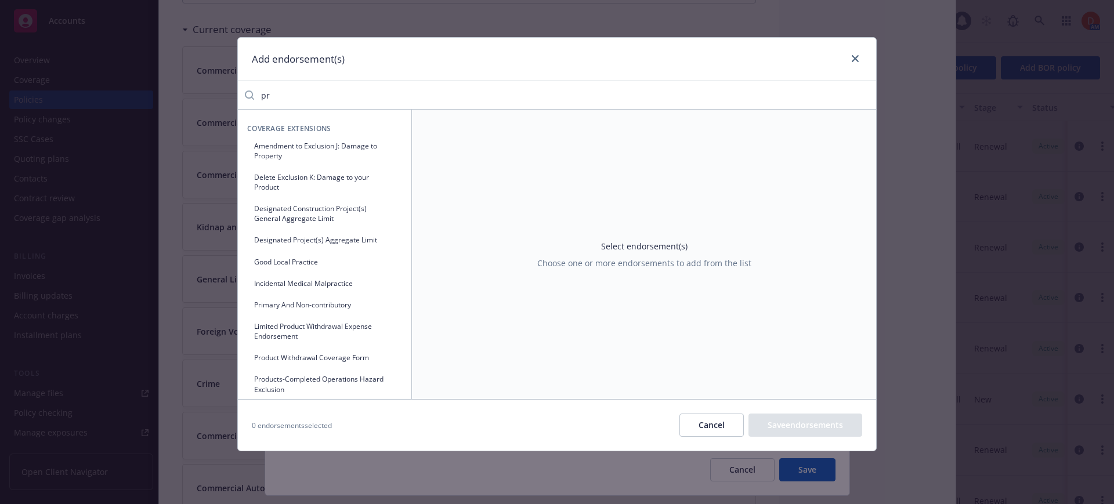
type input "p"
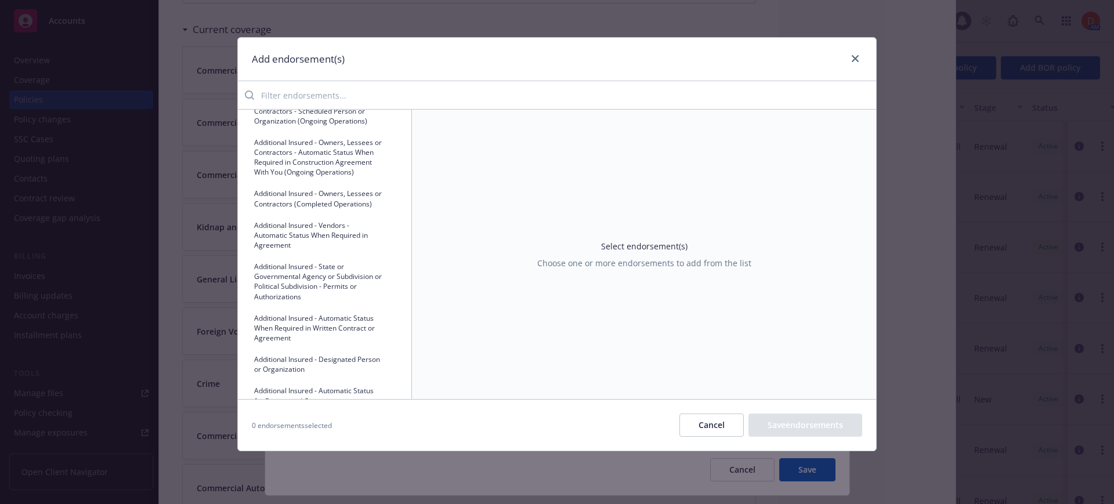
type textarea "x"
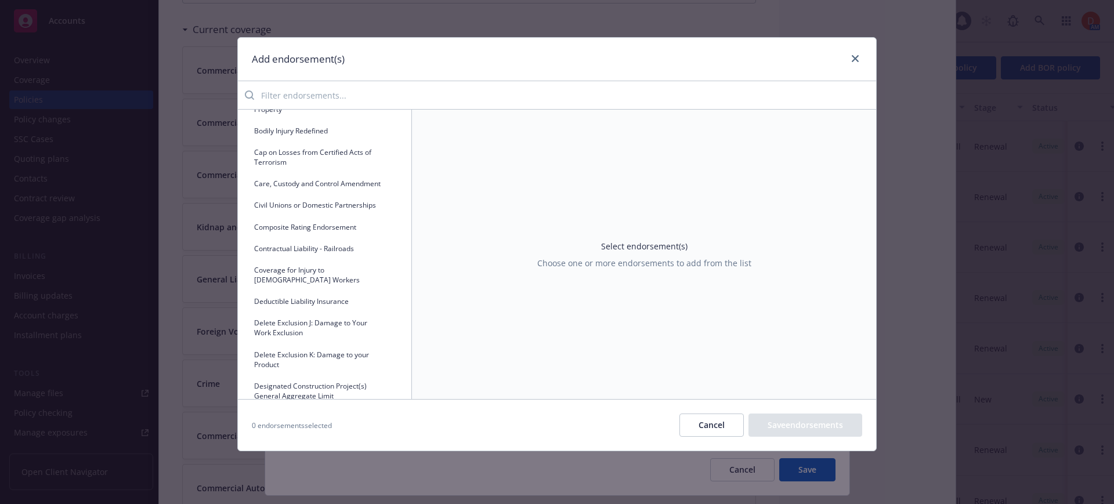
scroll to position [1945, 0]
click at [365, 193] on button "Care, Custody and Control Amendment" at bounding box center [324, 183] width 155 height 19
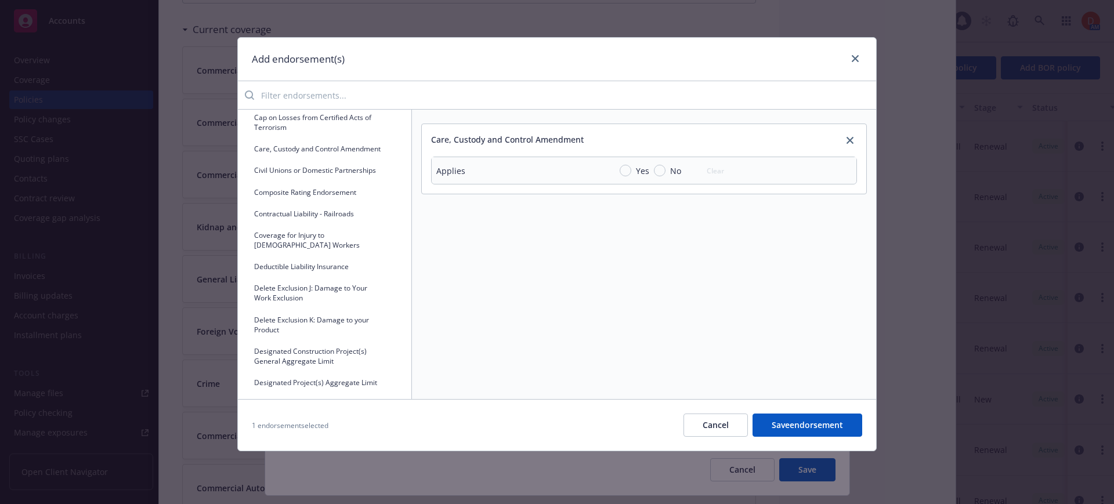
scroll to position [1987, 0]
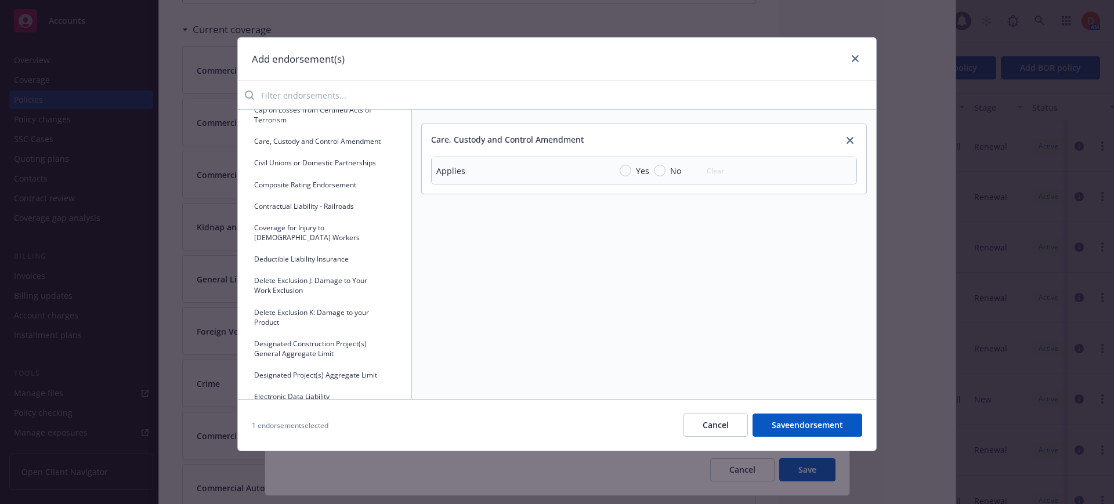
click at [372, 216] on button "Contractual Liability - Railroads" at bounding box center [324, 206] width 155 height 19
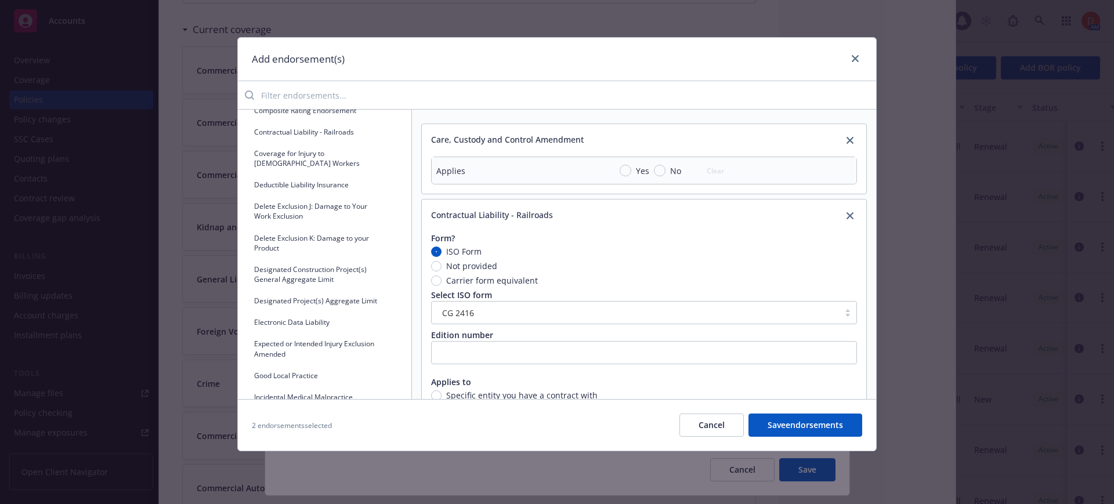
scroll to position [2062, 0]
click at [342, 172] on button "Coverage for Injury to [DEMOGRAPHIC_DATA] Workers" at bounding box center [324, 157] width 155 height 29
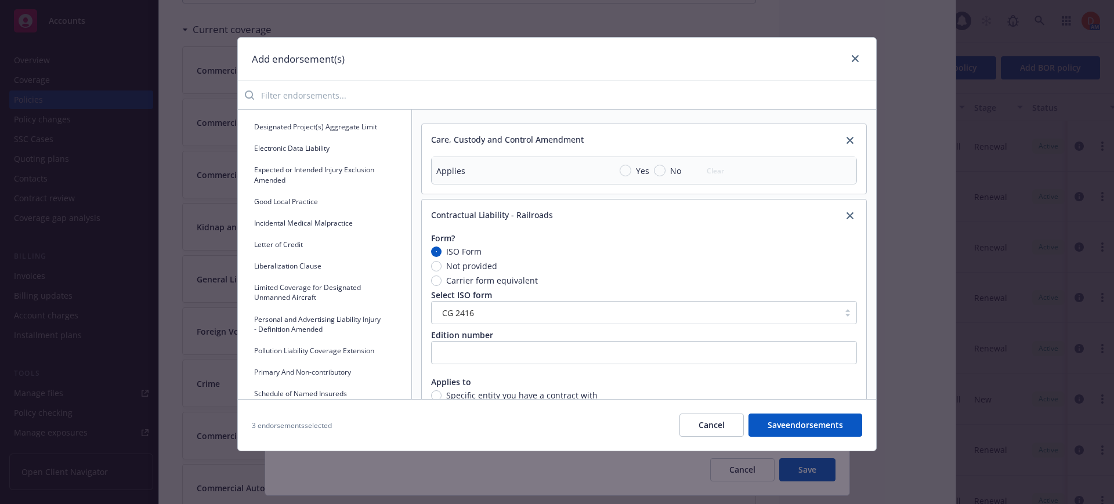
scroll to position [2238, 0]
click at [340, 156] on button "Electronic Data Liability" at bounding box center [324, 145] width 155 height 19
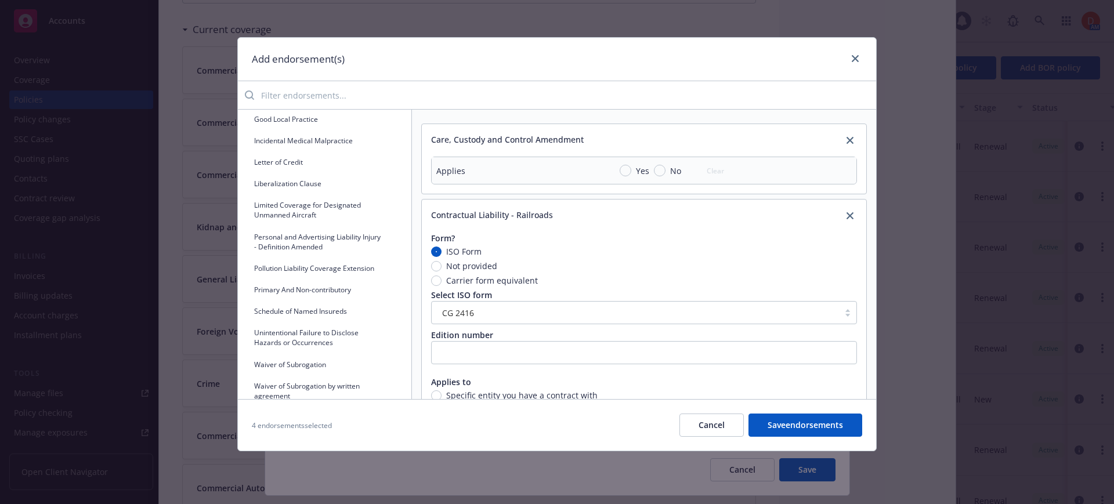
scroll to position [2318, 0]
click at [370, 150] on button "Incidental Medical Malpractice" at bounding box center [324, 140] width 155 height 19
click at [368, 193] on button "Liberalization Clause" at bounding box center [324, 183] width 155 height 19
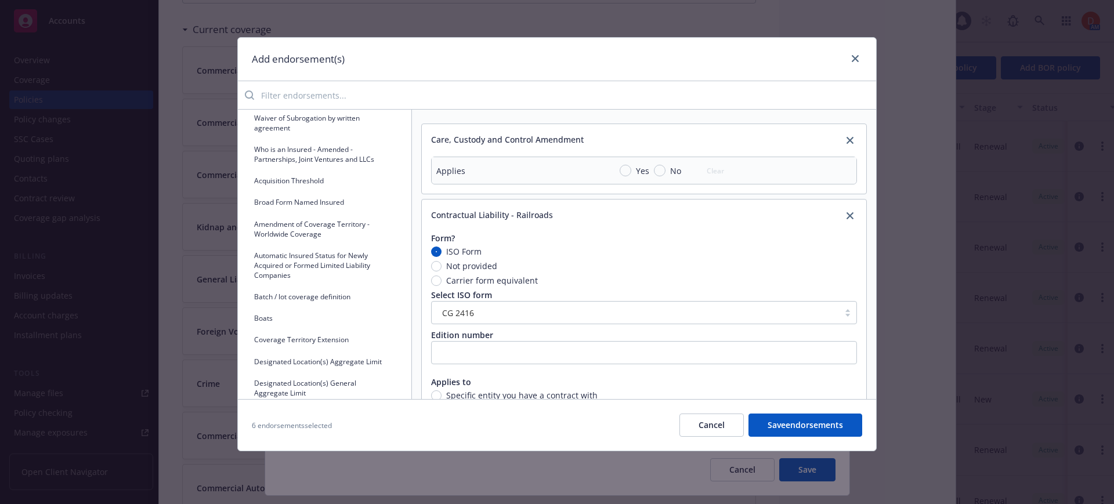
scroll to position [2613, 0]
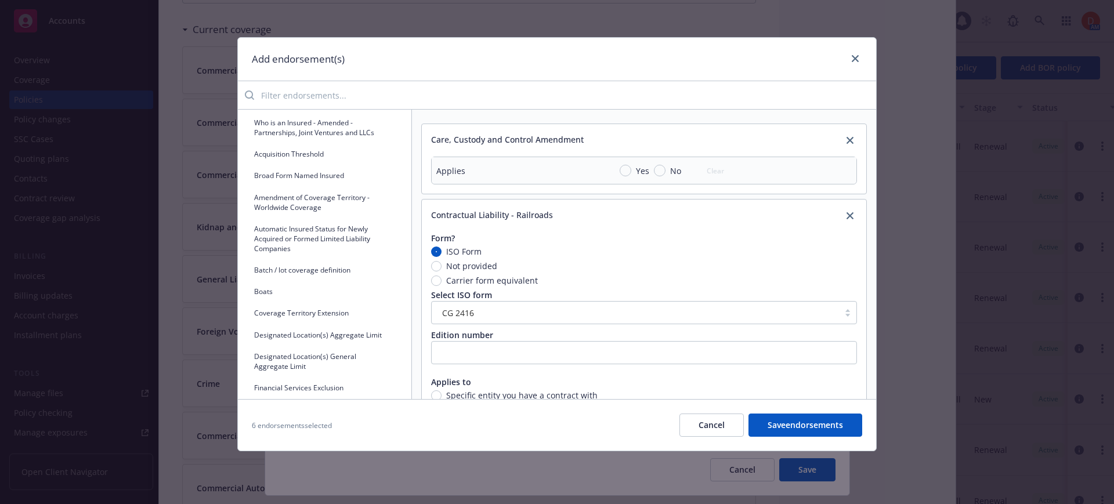
click at [371, 164] on button "Acquisition Threshold" at bounding box center [324, 154] width 155 height 19
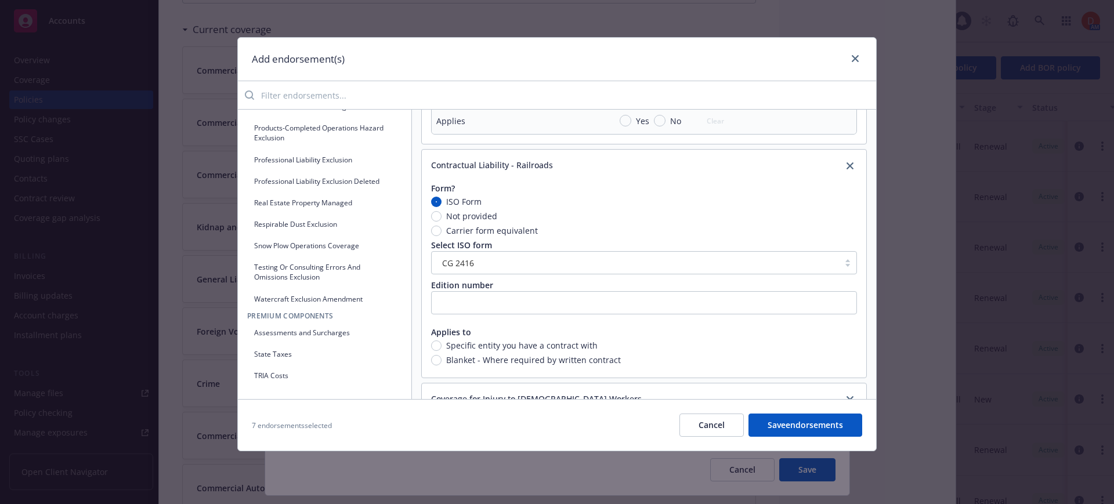
scroll to position [0, 0]
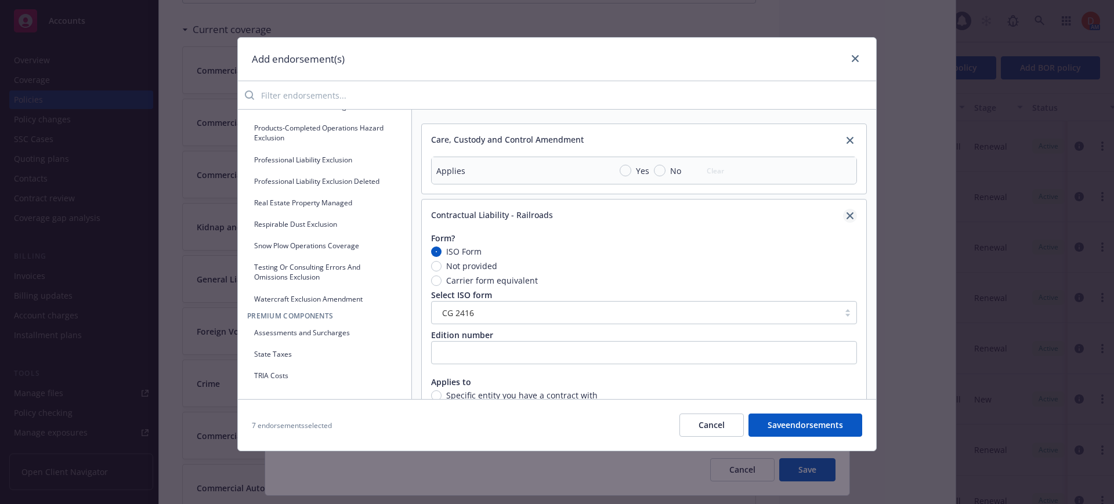
click at [847, 215] on icon "close" at bounding box center [850, 215] width 7 height 7
radio input "true"
click at [847, 141] on icon "close" at bounding box center [850, 140] width 7 height 7
radio input "true"
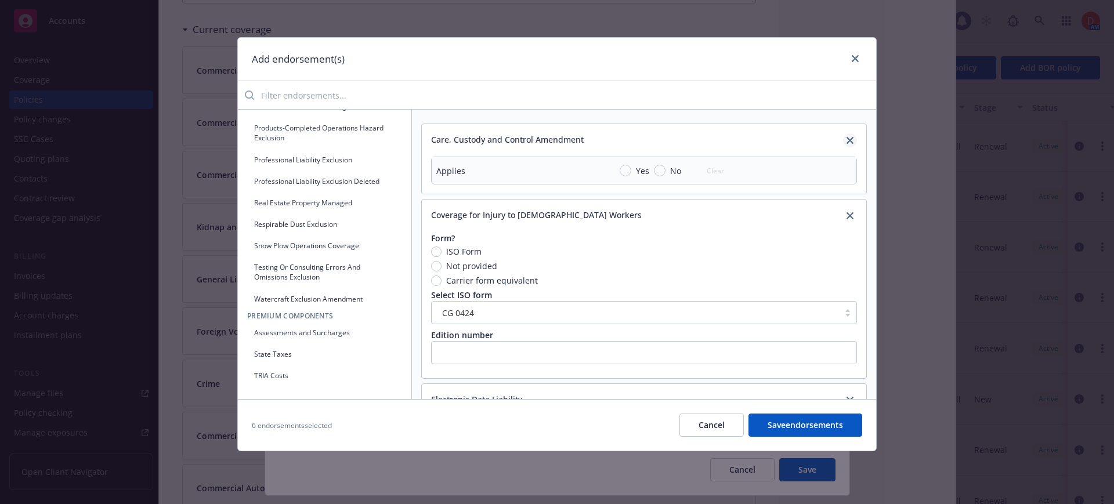
radio input "true"
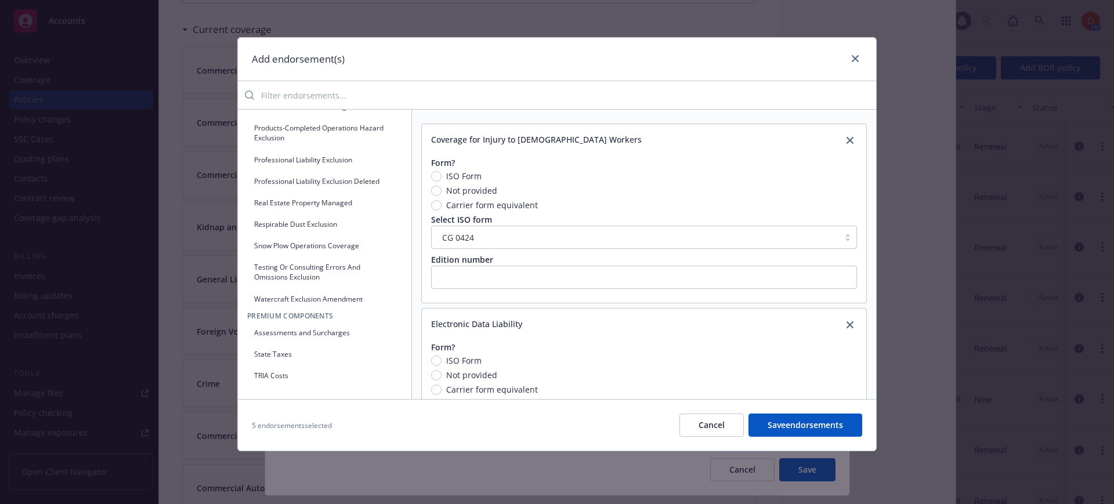
type textarea "x"
click at [847, 140] on icon "close" at bounding box center [850, 140] width 7 height 7
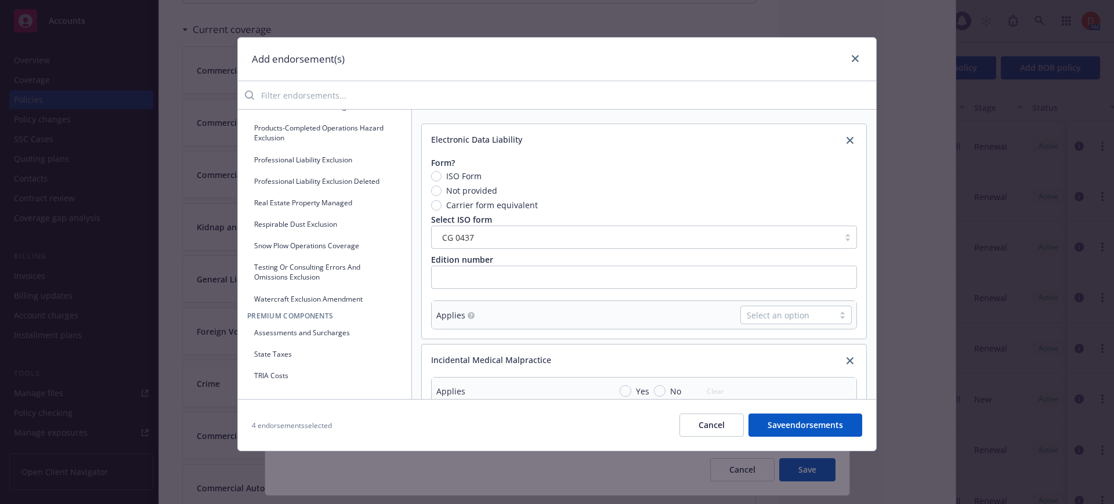
radio input "true"
click at [847, 137] on icon "close" at bounding box center [850, 140] width 7 height 7
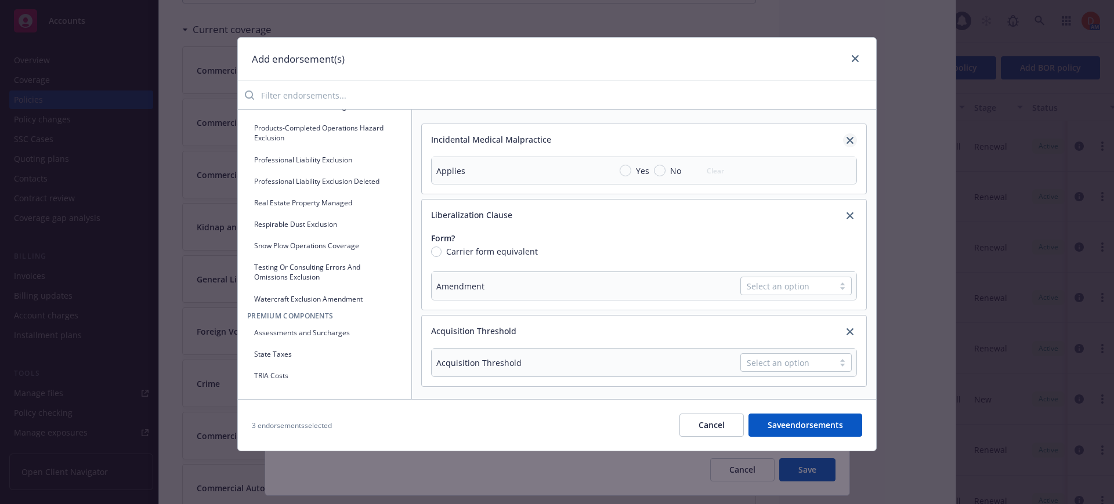
click at [847, 142] on icon "close" at bounding box center [850, 140] width 7 height 7
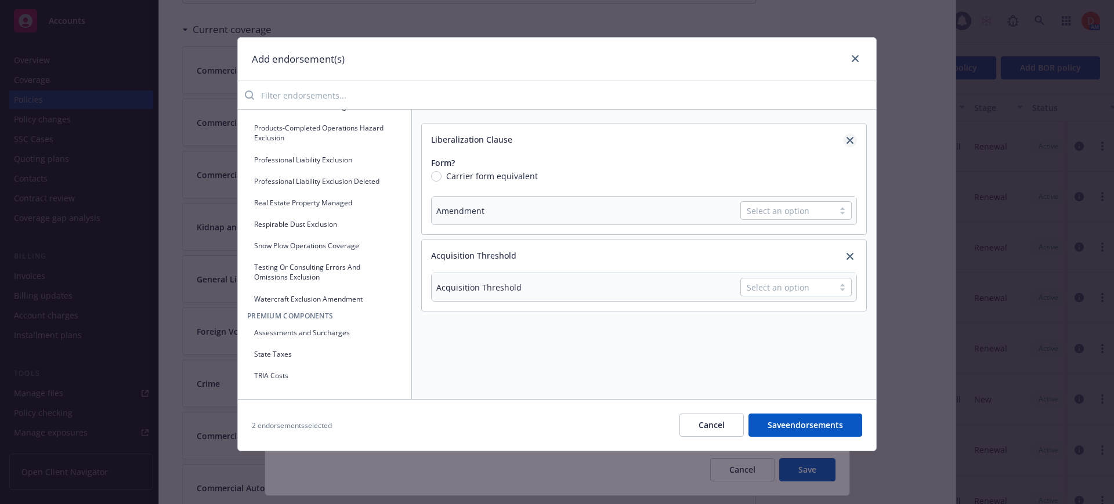
click at [852, 141] on icon "close" at bounding box center [850, 140] width 7 height 7
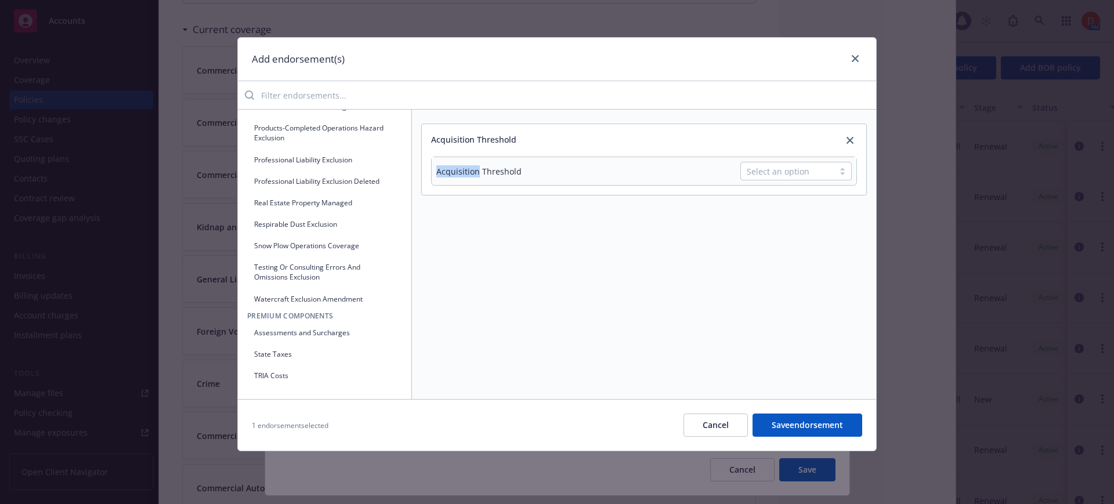
drag, startPoint x: 477, startPoint y: 174, endPoint x: 434, endPoint y: 175, distance: 42.4
click at [434, 175] on td "Acquisition Threshold" at bounding box center [519, 171] width 174 height 28
copy div "Acquisition"
click at [815, 169] on div "Select an option" at bounding box center [787, 171] width 81 height 12
click at [816, 211] on div "Threshold" at bounding box center [796, 219] width 111 height 21
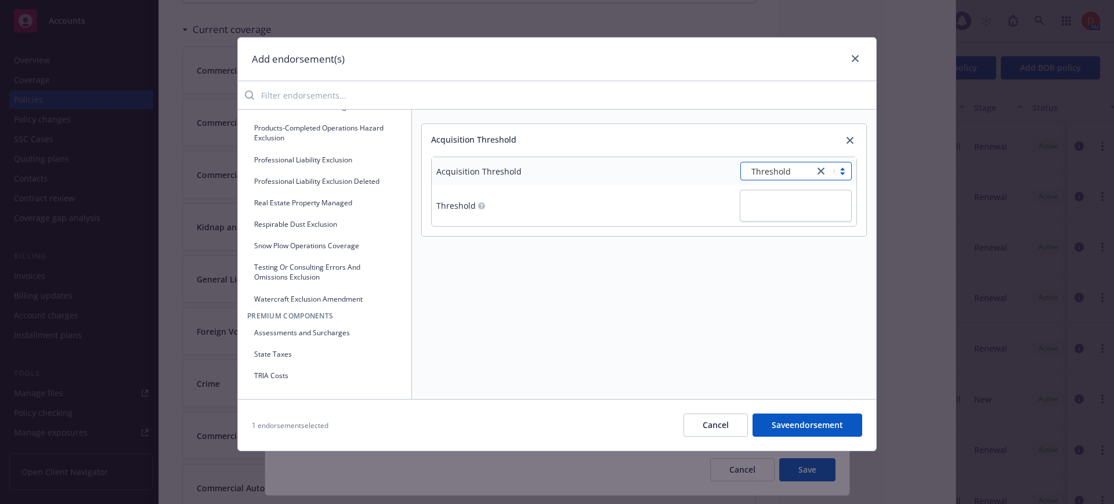
click at [828, 175] on div at bounding box center [821, 171] width 14 height 14
click at [820, 243] on span "Predetermined Rates" at bounding box center [793, 241] width 82 height 12
click at [813, 168] on div "Predetermined Rates" at bounding box center [777, 171] width 73 height 17
click at [796, 205] on div "Automatic Coverage" at bounding box center [796, 197] width 111 height 21
click at [805, 174] on span "Automatic Coverage" at bounding box center [791, 171] width 78 height 12
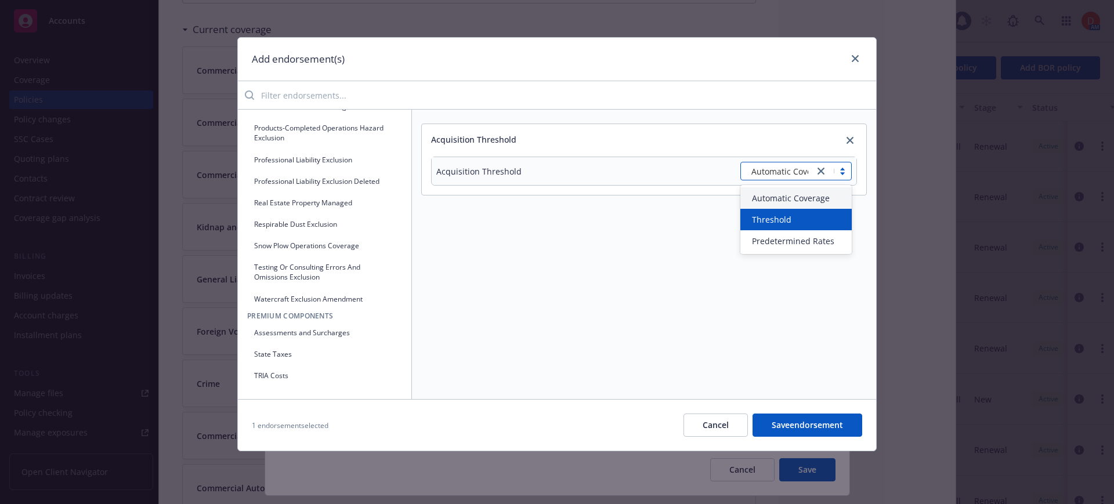
click at [802, 212] on div "Threshold" at bounding box center [796, 219] width 111 height 21
click at [782, 205] on textarea at bounding box center [796, 206] width 112 height 32
type textarea "x"
type textarea "1"
type textarea "x"
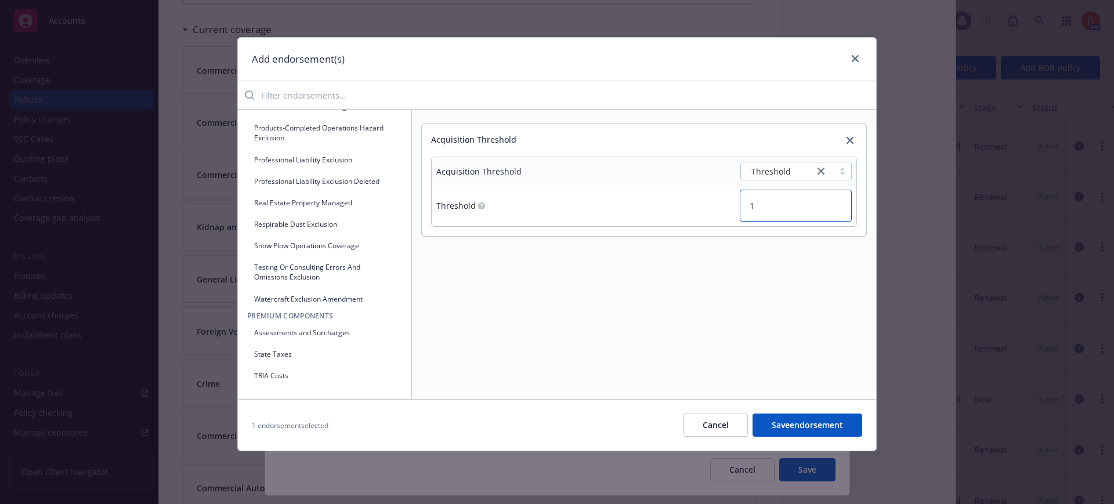
type textarea "10"
type textarea "x"
type textarea "10%"
type textarea "x"
type textarea "10%"
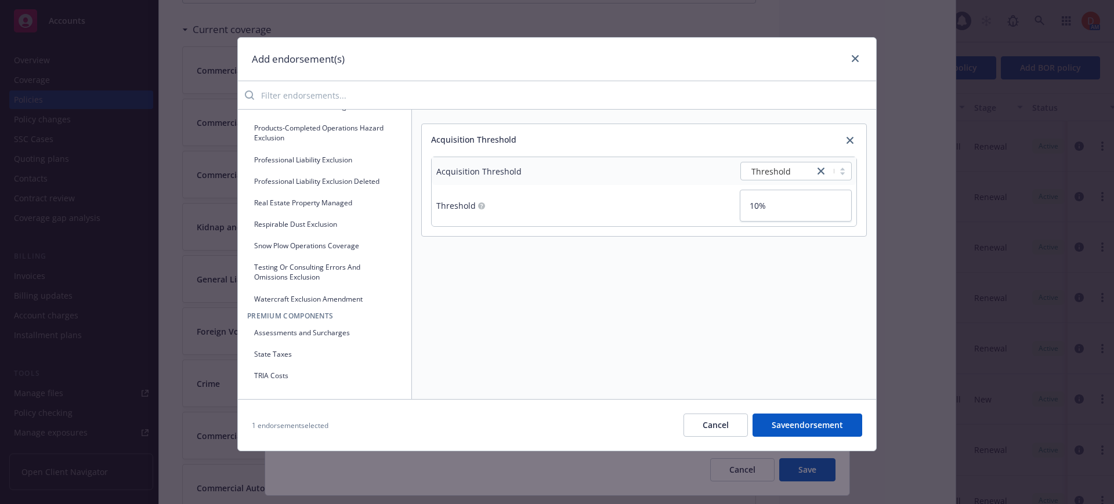
click at [807, 426] on button "Save endorsement" at bounding box center [808, 425] width 110 height 23
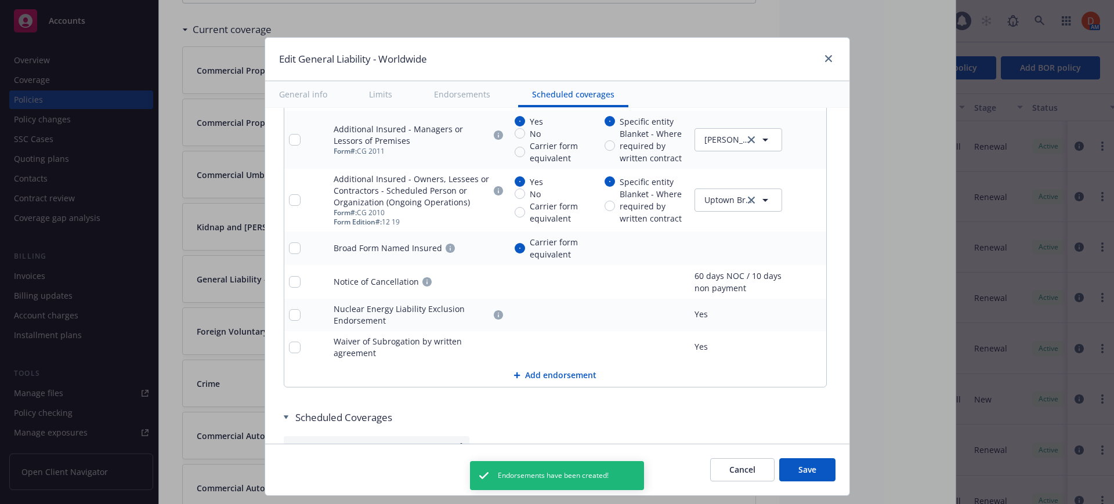
scroll to position [1606, 0]
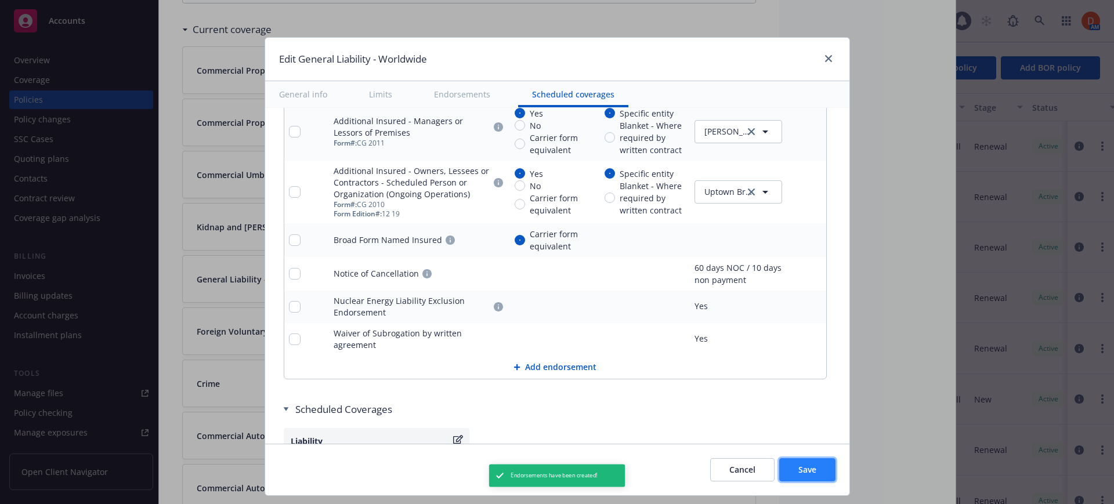
click at [793, 461] on button "Save" at bounding box center [808, 470] width 56 height 23
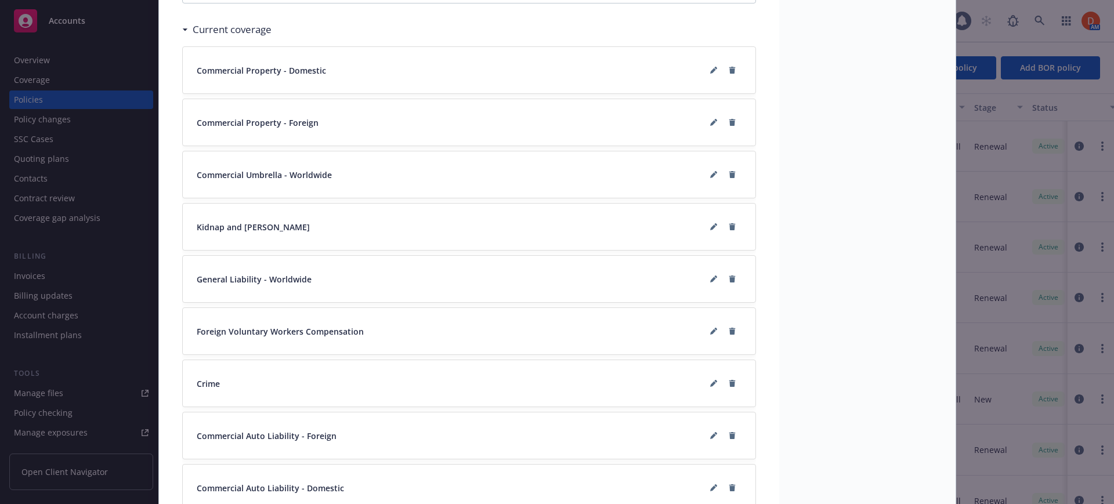
type textarea "x"
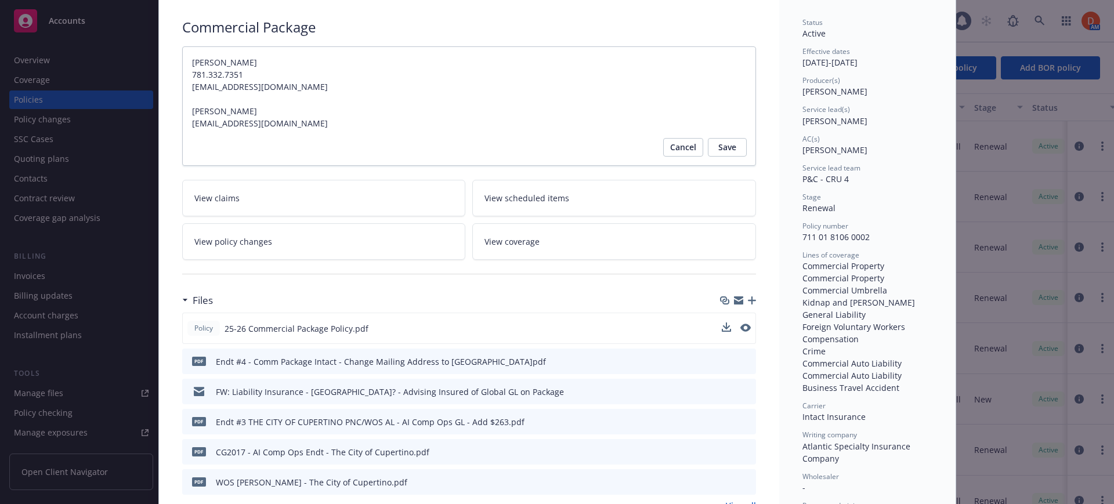
scroll to position [0, 0]
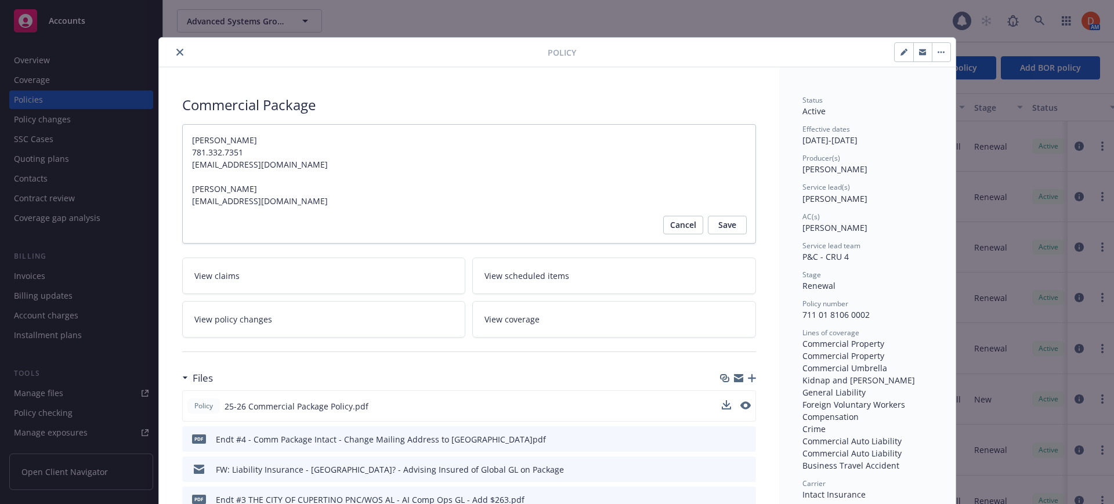
click at [176, 54] on icon "close" at bounding box center [179, 52] width 7 height 7
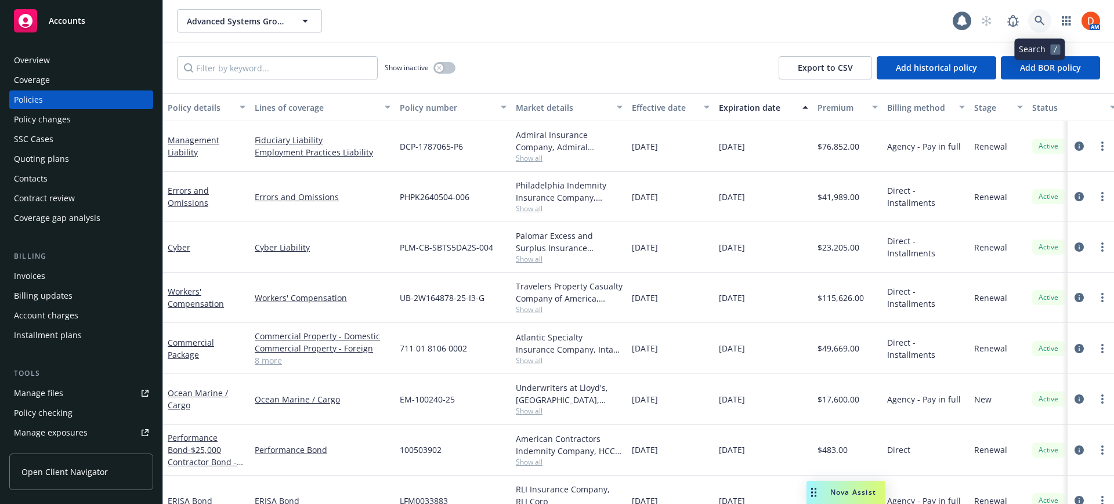
click at [1037, 23] on icon at bounding box center [1040, 21] width 10 height 10
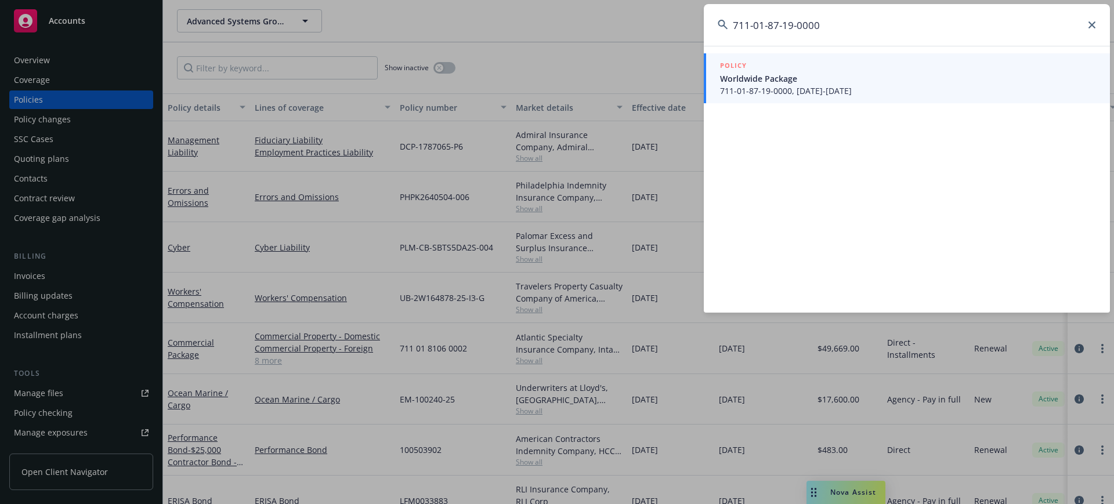
type input "711-01-87-19-0000"
click at [846, 74] on span "Worldwide Package" at bounding box center [908, 79] width 376 height 12
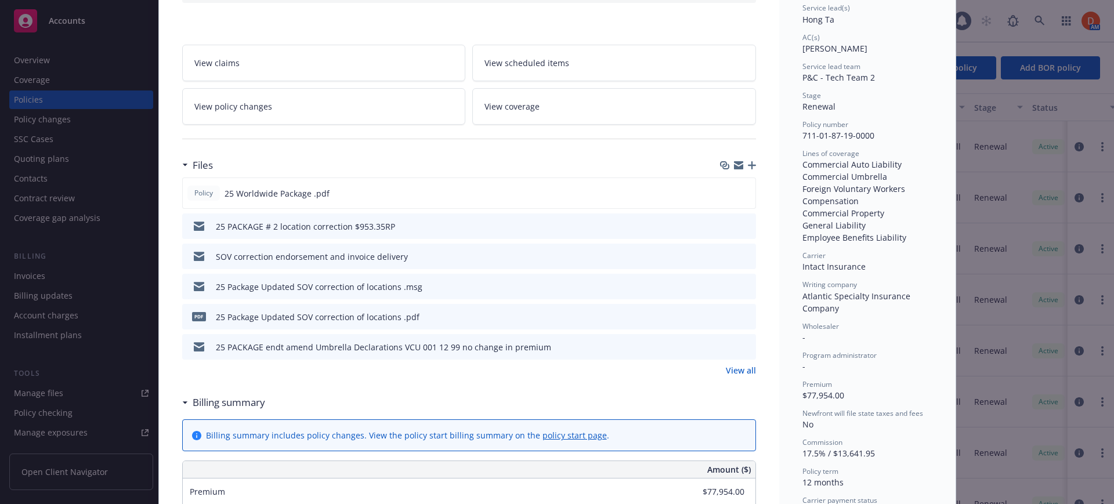
scroll to position [180, 0]
click at [741, 197] on button at bounding box center [746, 193] width 10 height 12
click at [743, 191] on icon "preview file" at bounding box center [744, 192] width 10 height 8
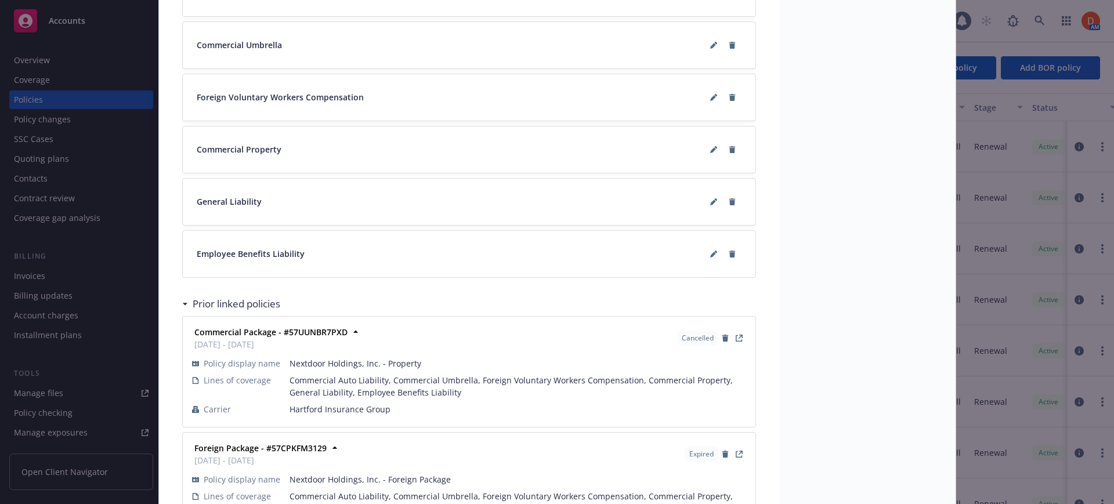
scroll to position [1436, 0]
click at [710, 204] on icon at bounding box center [713, 202] width 6 height 6
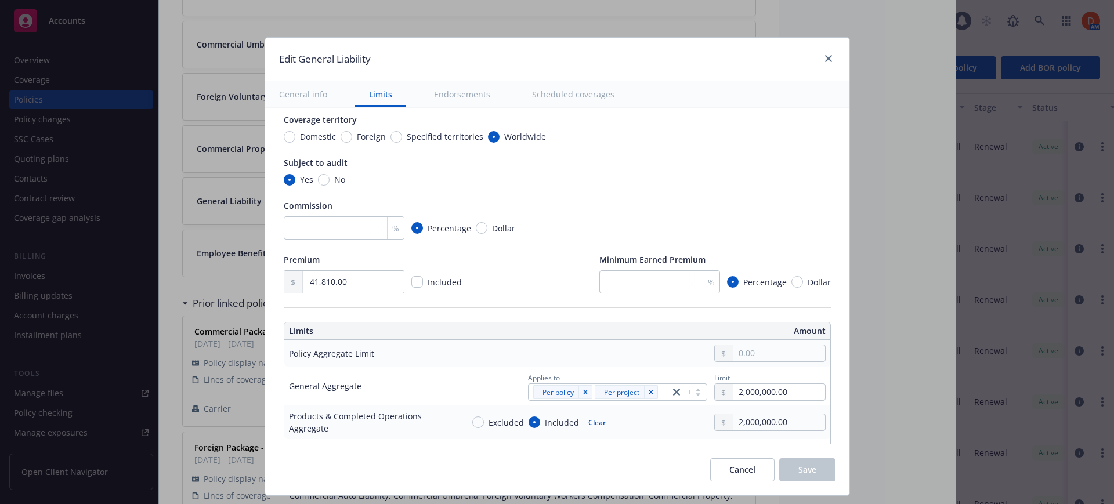
scroll to position [110, 0]
click at [659, 272] on input "number" at bounding box center [660, 281] width 121 height 23
type textarea "x"
type input "1"
type textarea "x"
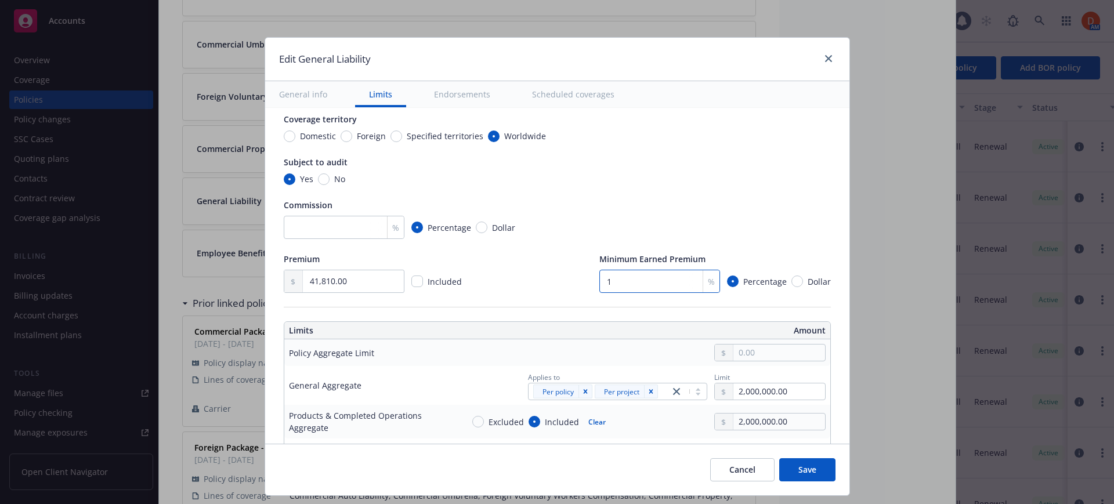
type input "19"
type textarea "x"
type input "1"
type textarea "x"
type input "10"
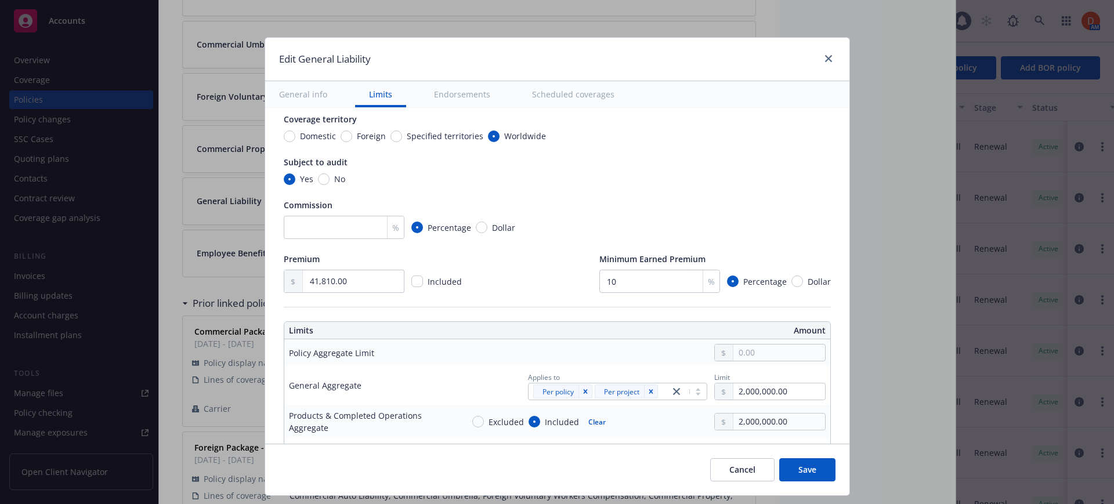
click at [590, 333] on th "Amount" at bounding box center [697, 330] width 268 height 17
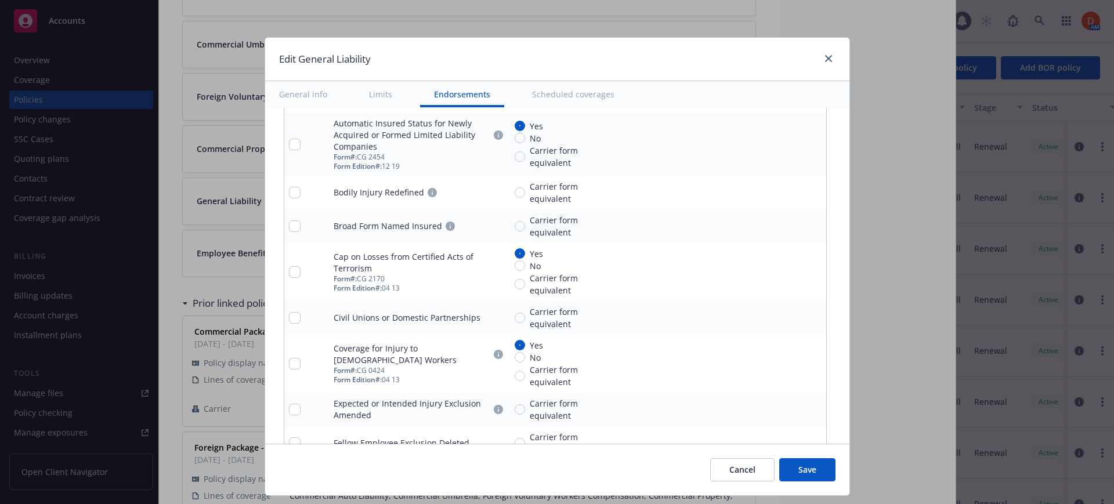
scroll to position [1740, 0]
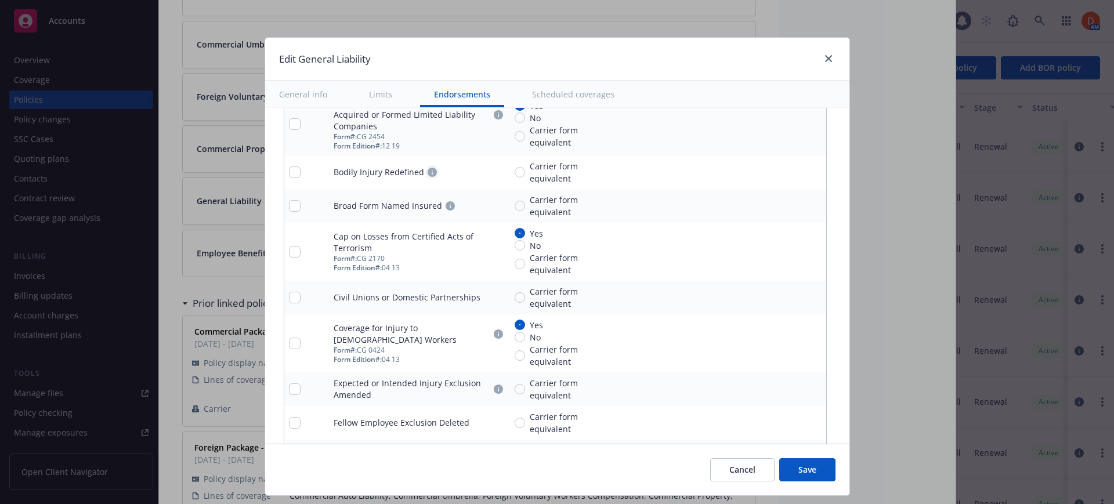
click at [428, 171] on icon "circleInformation" at bounding box center [432, 172] width 9 height 9
drag, startPoint x: 428, startPoint y: 187, endPoint x: 453, endPoint y: 189, distance: 25.6
click at [468, 208] on div "Broad Form Named Insured" at bounding box center [419, 206] width 171 height 14
type textarea "x"
click at [515, 208] on input "Carrier form equivalent" at bounding box center [520, 206] width 10 height 10
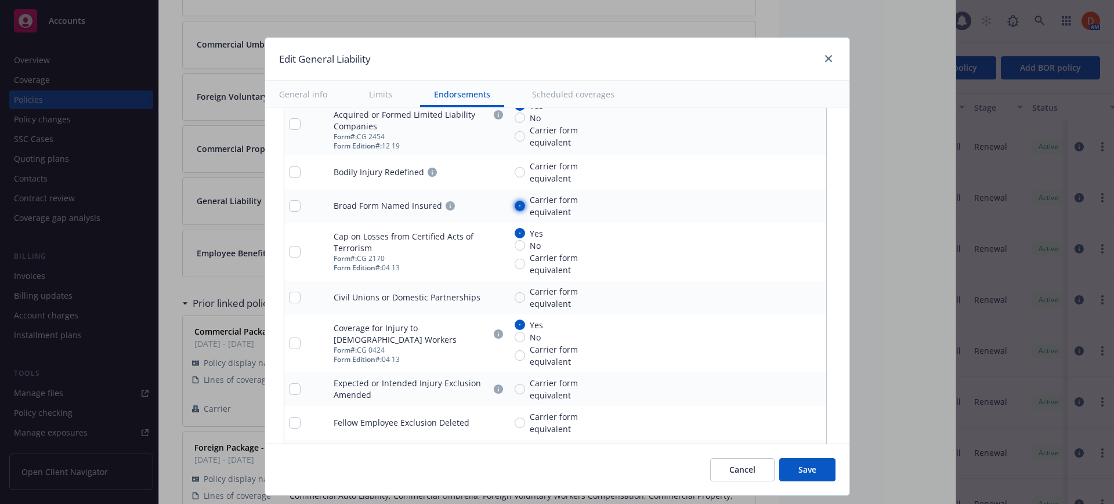
radio input "true"
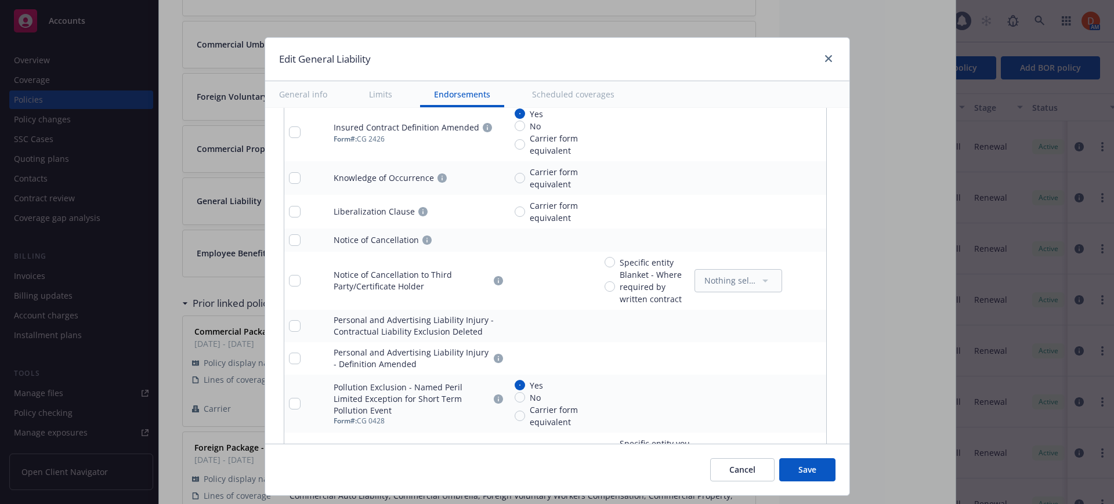
scroll to position [2099, 0]
click at [791, 241] on icon "pencil" at bounding box center [794, 241] width 7 height 7
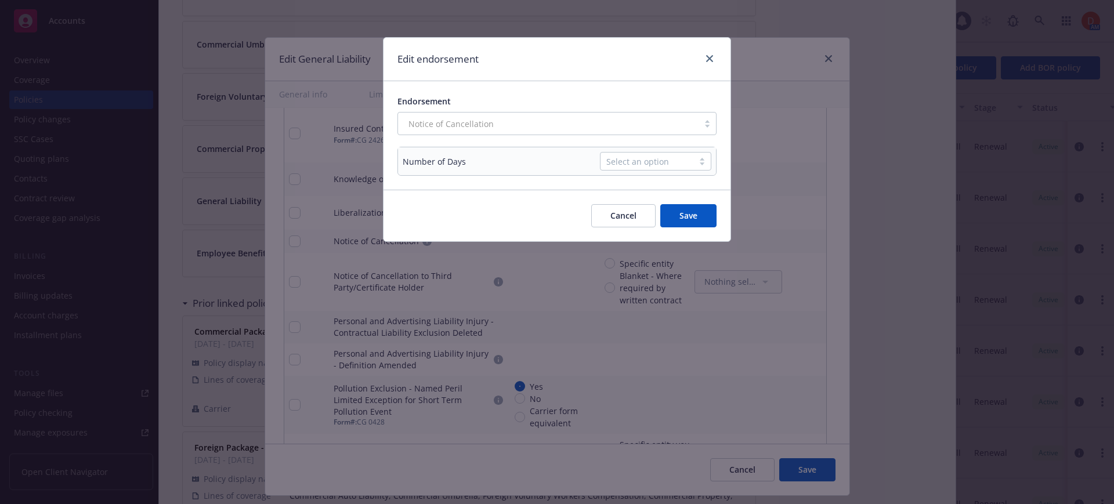
click at [651, 162] on div "Select an option" at bounding box center [647, 162] width 81 height 12
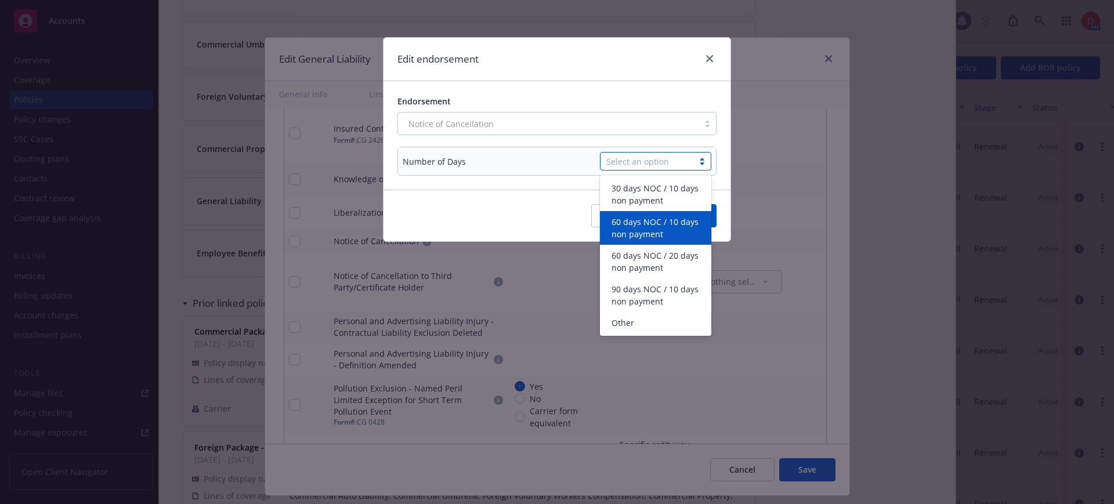
click at [663, 233] on span "60 days NOC / 10 days non payment" at bounding box center [658, 228] width 93 height 24
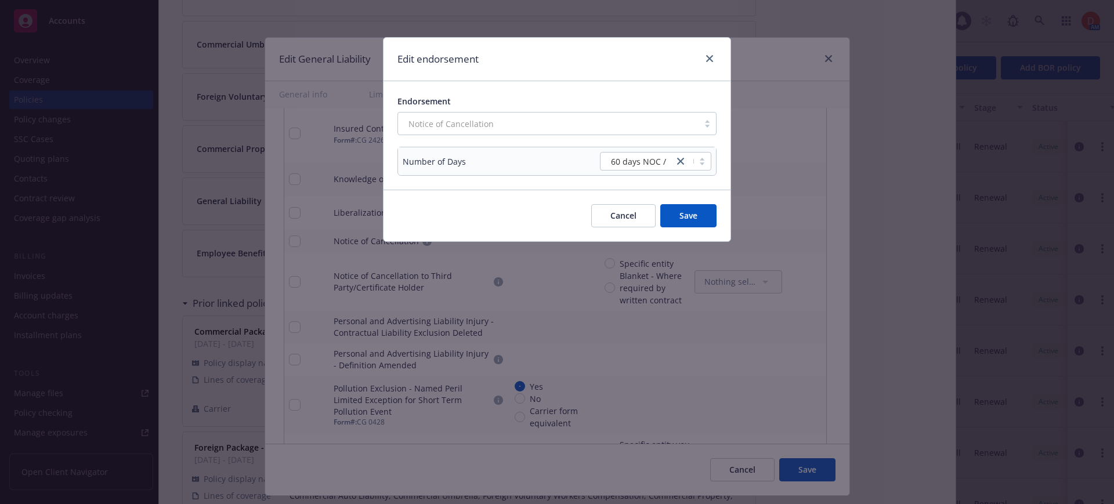
click at [690, 223] on button "Save" at bounding box center [689, 215] width 56 height 23
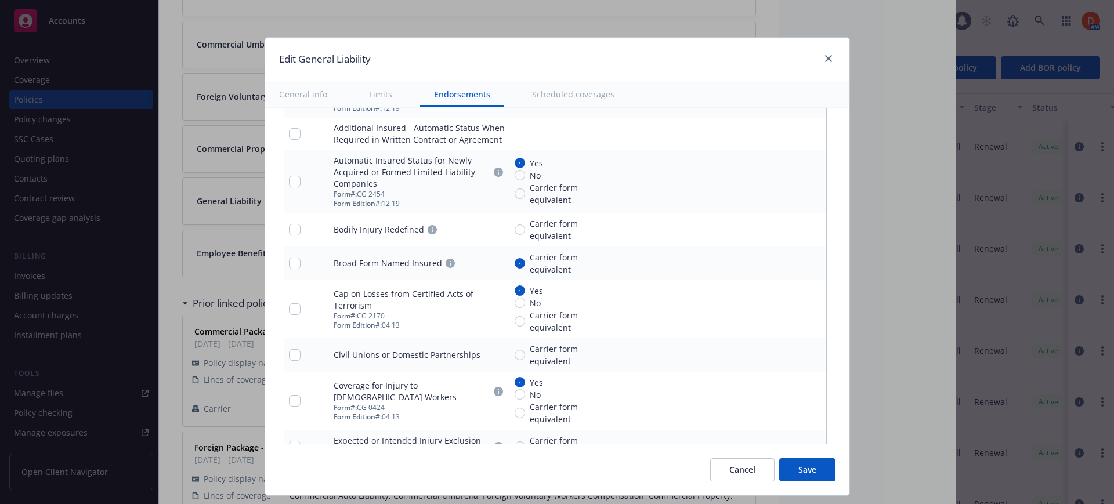
scroll to position [1683, 0]
click at [810, 229] on icon "remove" at bounding box center [814, 229] width 9 height 9
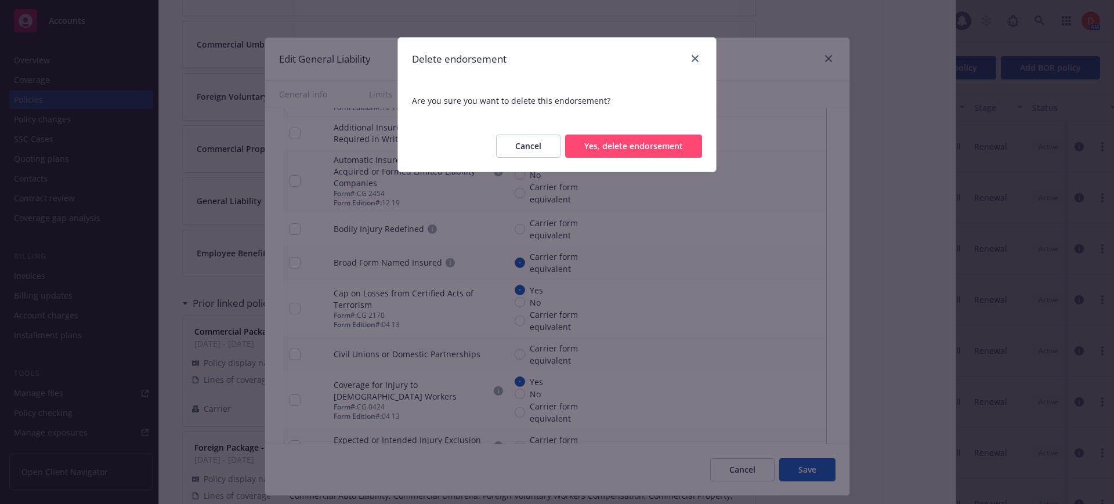
click at [641, 150] on button "Yes, delete endorsement" at bounding box center [633, 146] width 137 height 23
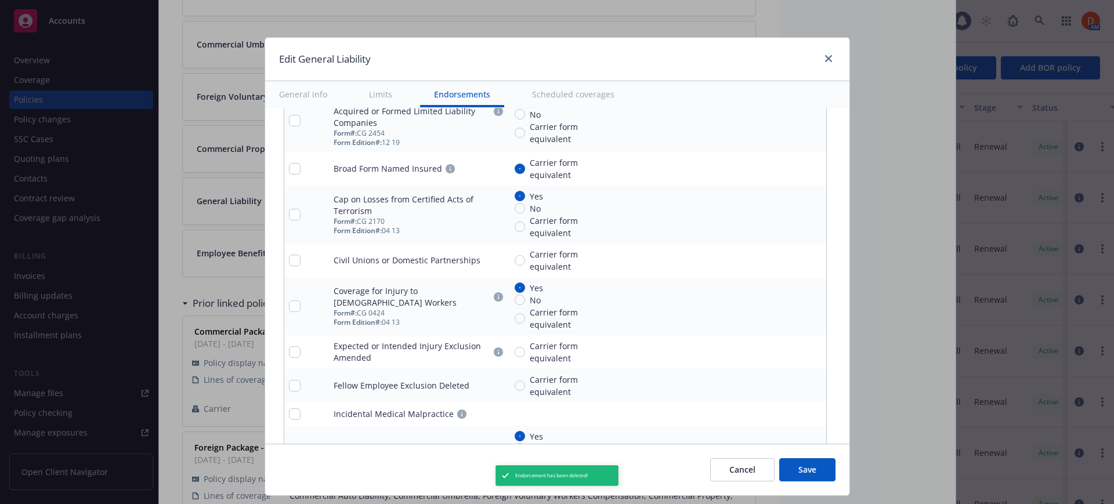
scroll to position [1744, 0]
type textarea "x"
click at [515, 258] on input "Carrier form equivalent" at bounding box center [520, 260] width 10 height 10
radio input "true"
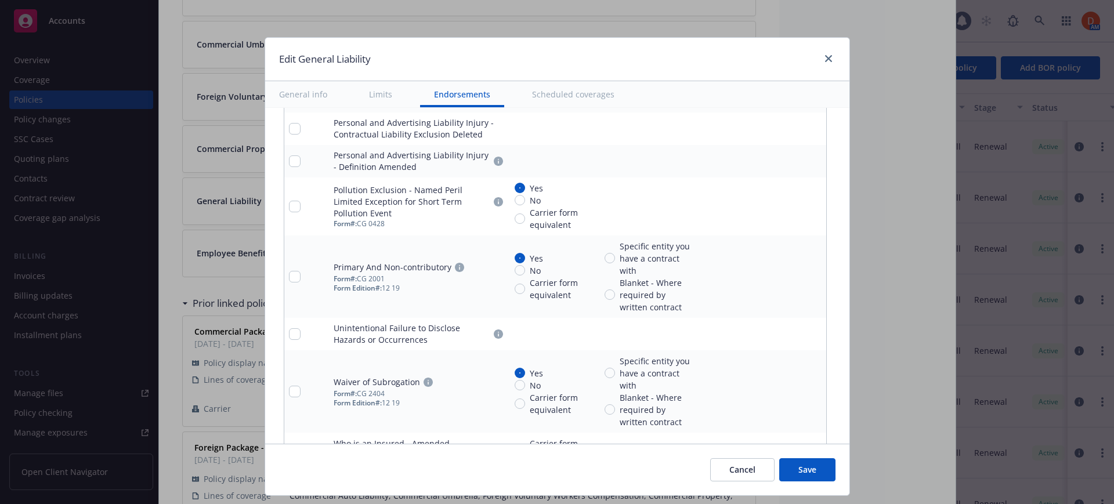
scroll to position [2275, 0]
type textarea "x"
click at [605, 293] on input "Blanket - Where required by written contract" at bounding box center [610, 294] width 10 height 10
radio input "true"
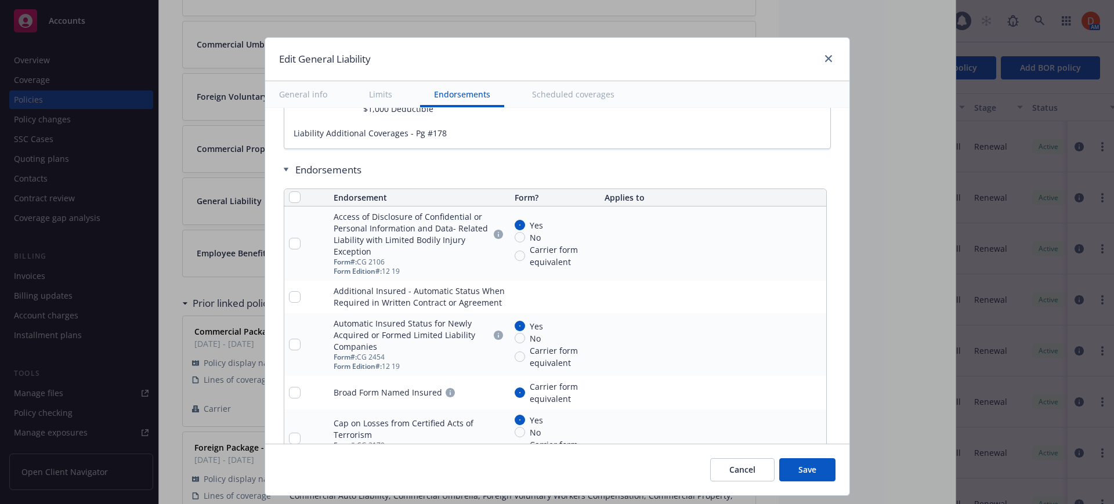
scroll to position [1533, 0]
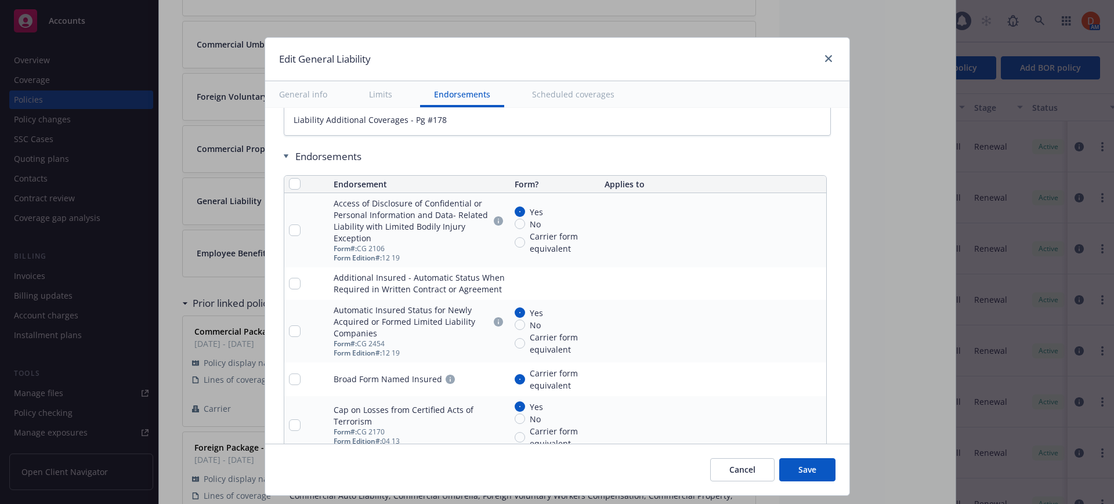
type textarea "x"
click at [787, 288] on link "pencil" at bounding box center [794, 284] width 14 height 14
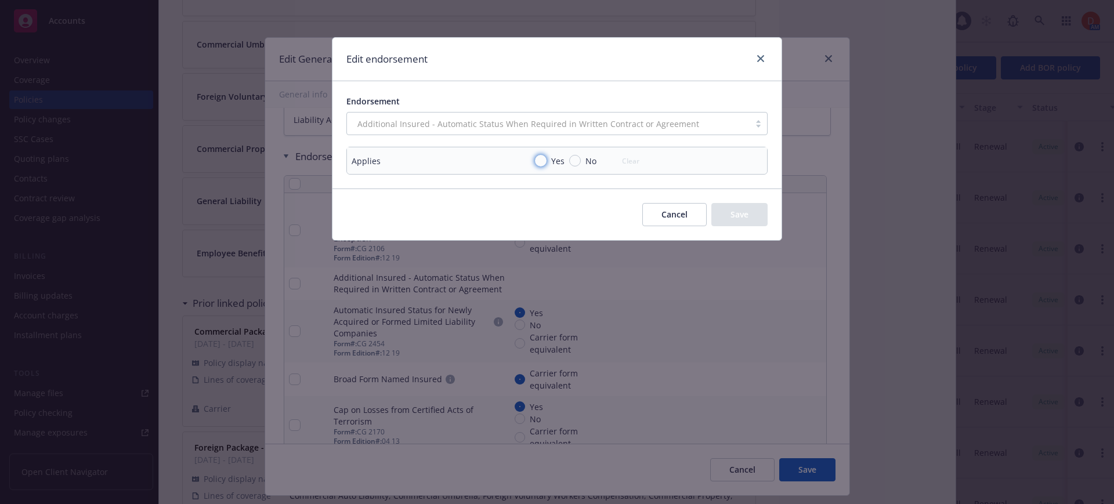
click at [542, 162] on input "Yes" at bounding box center [541, 161] width 12 height 12
radio input "true"
click at [726, 218] on button "Save" at bounding box center [740, 214] width 56 height 23
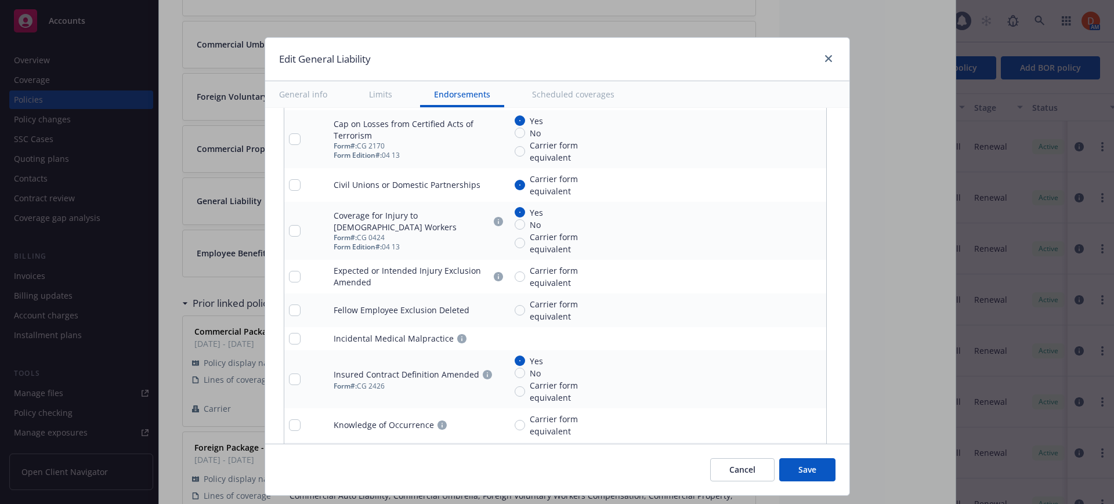
scroll to position [1820, 0]
type textarea "x"
click at [515, 276] on input "Carrier form equivalent" at bounding box center [520, 276] width 10 height 10
radio input "true"
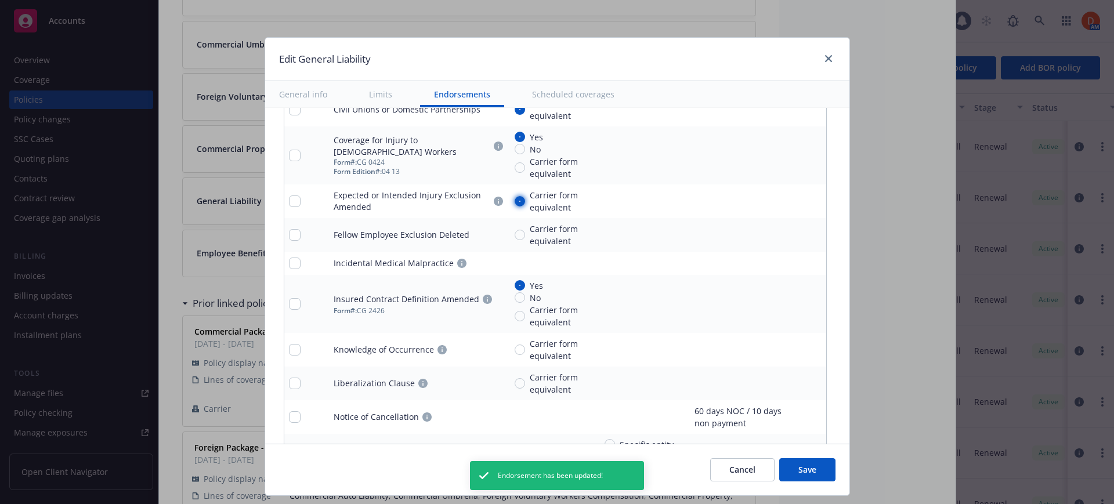
scroll to position [1895, 0]
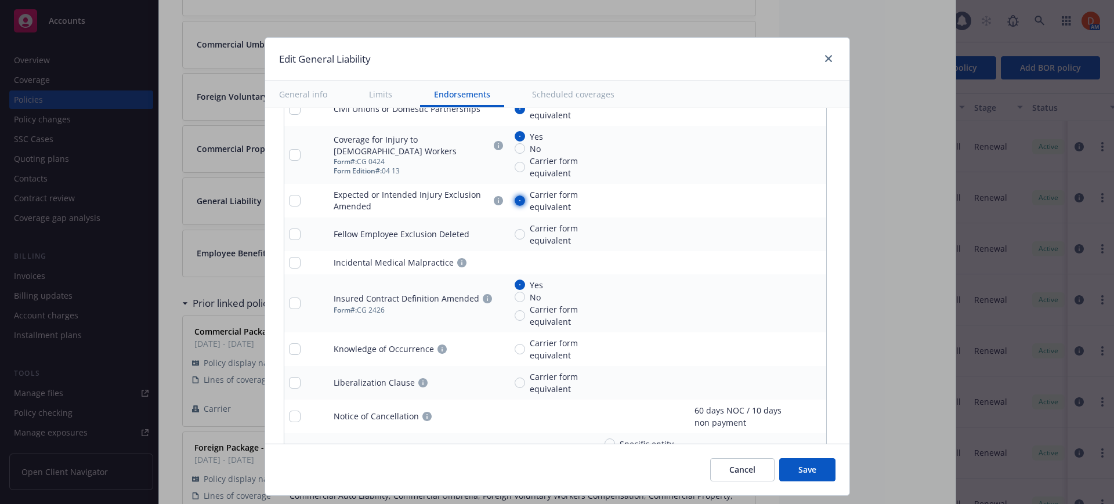
type textarea "x"
click at [515, 237] on input "Carrier form equivalent" at bounding box center [520, 234] width 10 height 10
radio input "true"
type textarea "x"
click at [791, 260] on icon "pencil" at bounding box center [794, 262] width 7 height 7
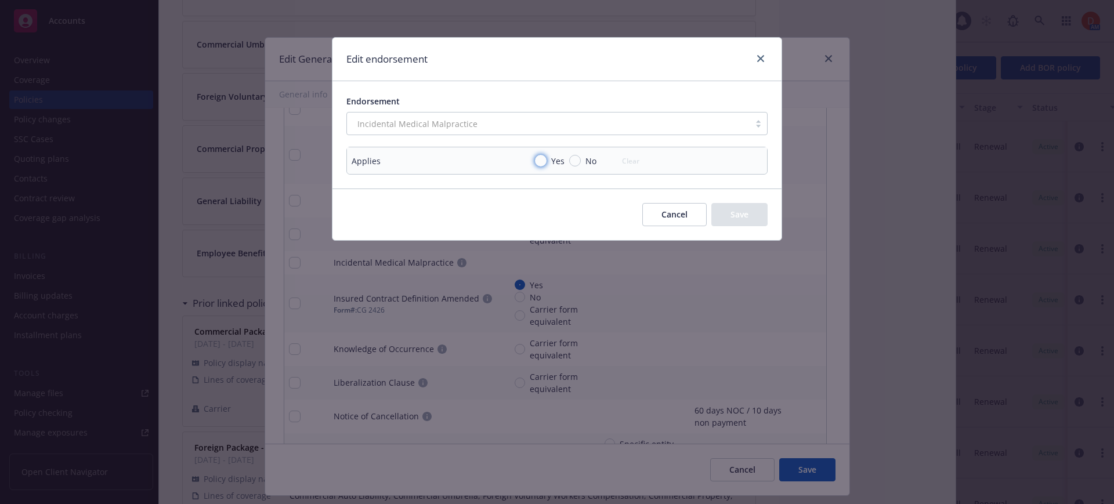
click at [540, 159] on input "Yes" at bounding box center [541, 161] width 12 height 12
radio input "true"
click at [752, 215] on button "Save" at bounding box center [740, 214] width 56 height 23
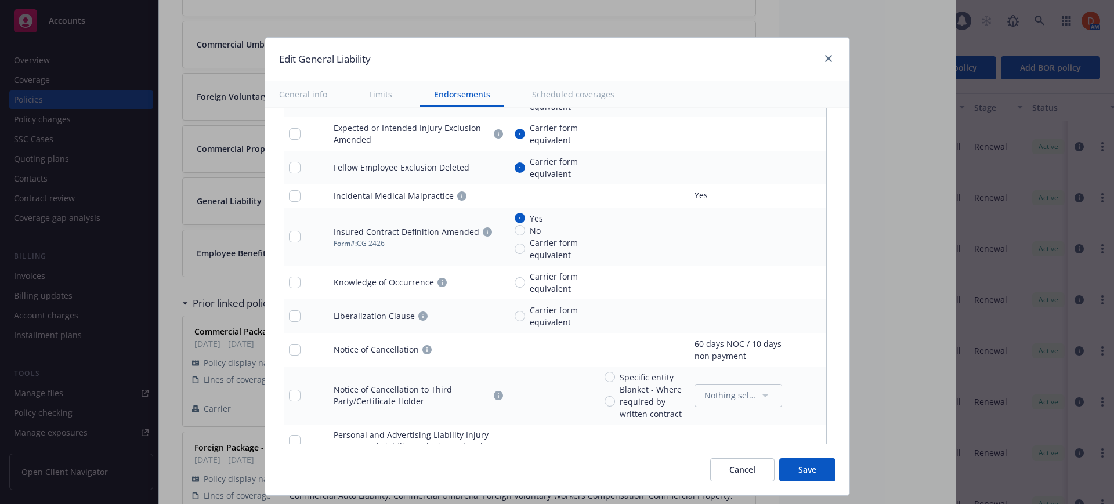
scroll to position [1969, 0]
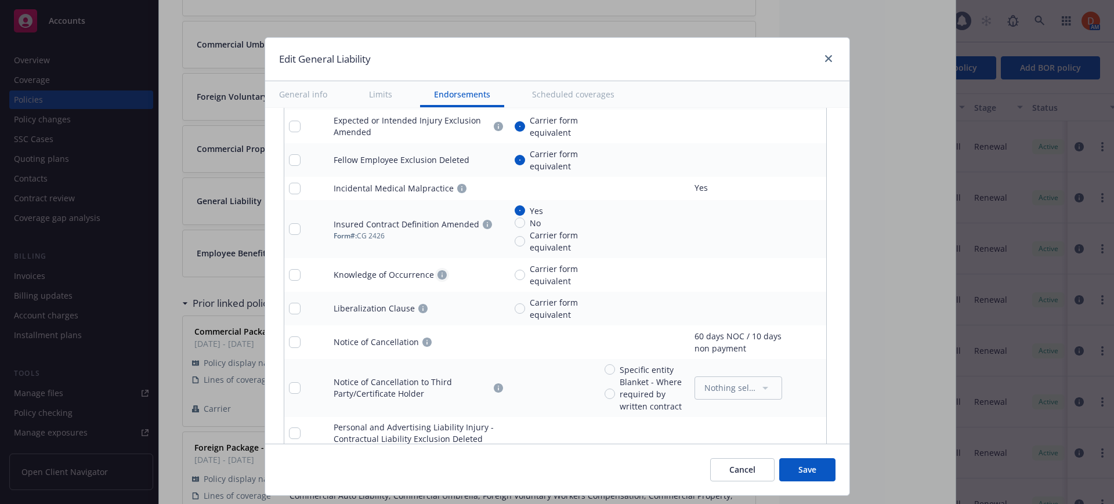
click at [438, 276] on icon "circleInformation" at bounding box center [442, 274] width 9 height 9
click at [418, 308] on icon "circleInformation" at bounding box center [422, 308] width 9 height 9
click at [810, 307] on icon "remove" at bounding box center [814, 308] width 9 height 9
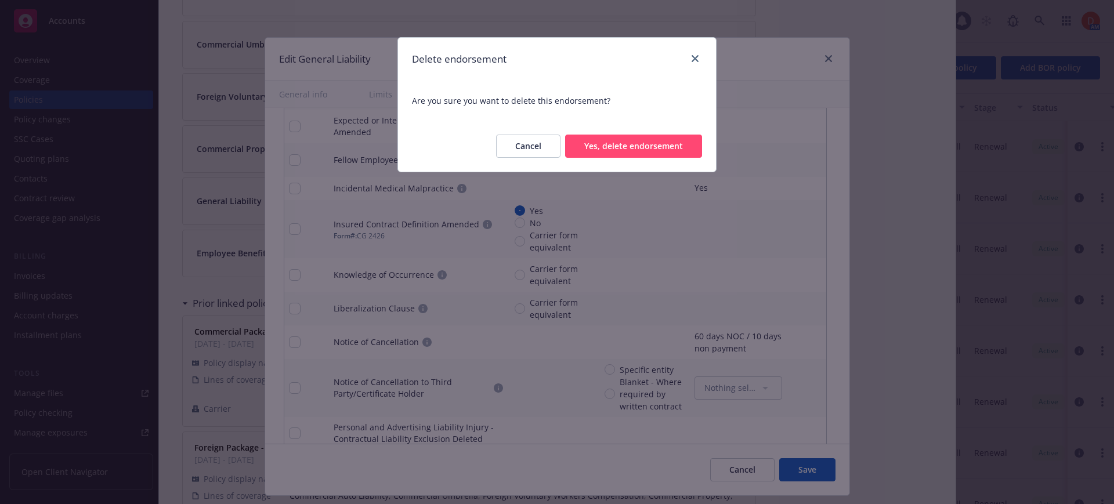
click at [620, 143] on button "Yes, delete endorsement" at bounding box center [633, 146] width 137 height 23
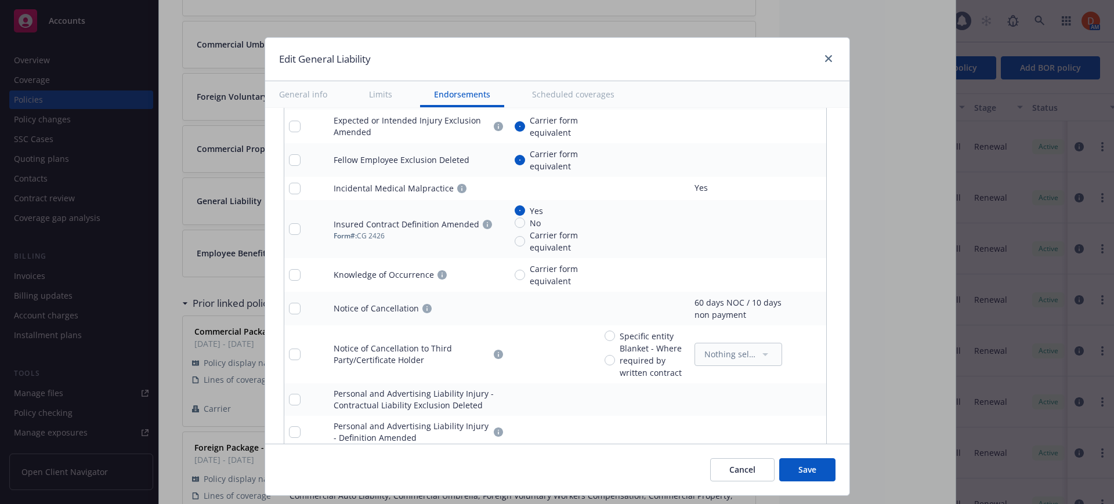
type textarea "x"
click at [787, 351] on link "pencil" at bounding box center [794, 355] width 14 height 14
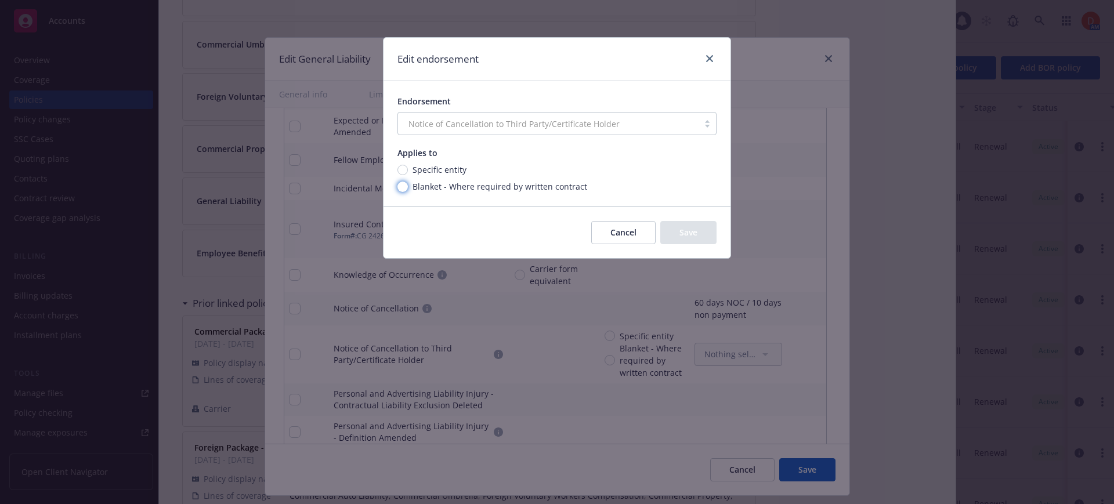
click at [405, 182] on input "Blanket - Where required by written contract" at bounding box center [403, 187] width 10 height 10
radio input "true"
click at [695, 239] on button "Save" at bounding box center [689, 232] width 56 height 23
radio input "true"
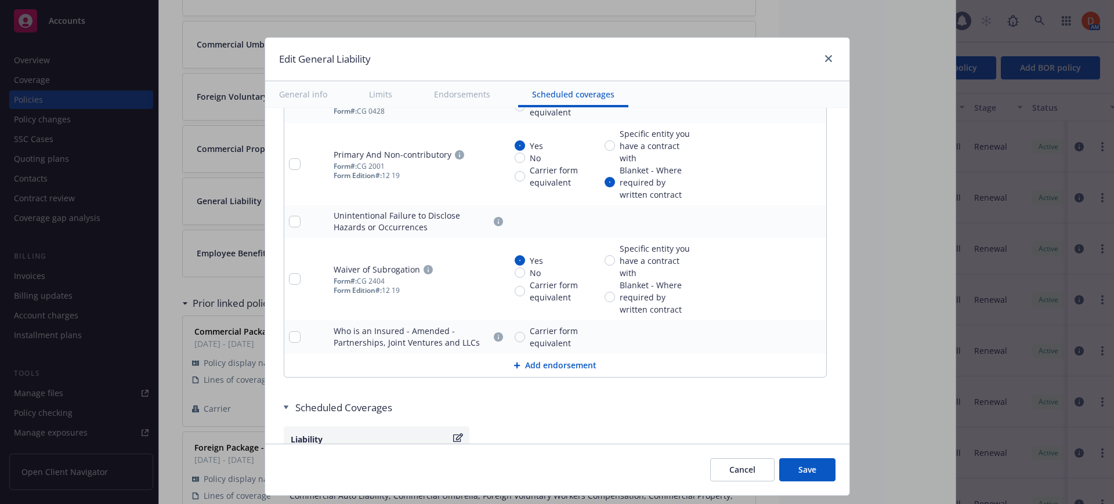
scroll to position [2354, 0]
type textarea "x"
click at [791, 221] on icon "pencil" at bounding box center [794, 221] width 7 height 7
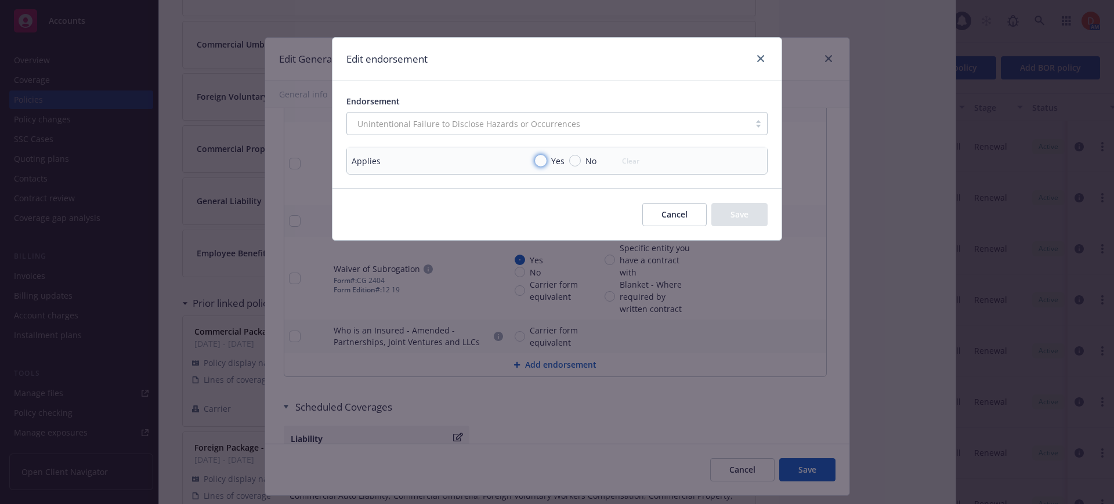
click at [546, 162] on input "Yes" at bounding box center [541, 161] width 12 height 12
radio input "true"
click at [724, 217] on button "Save" at bounding box center [740, 214] width 56 height 23
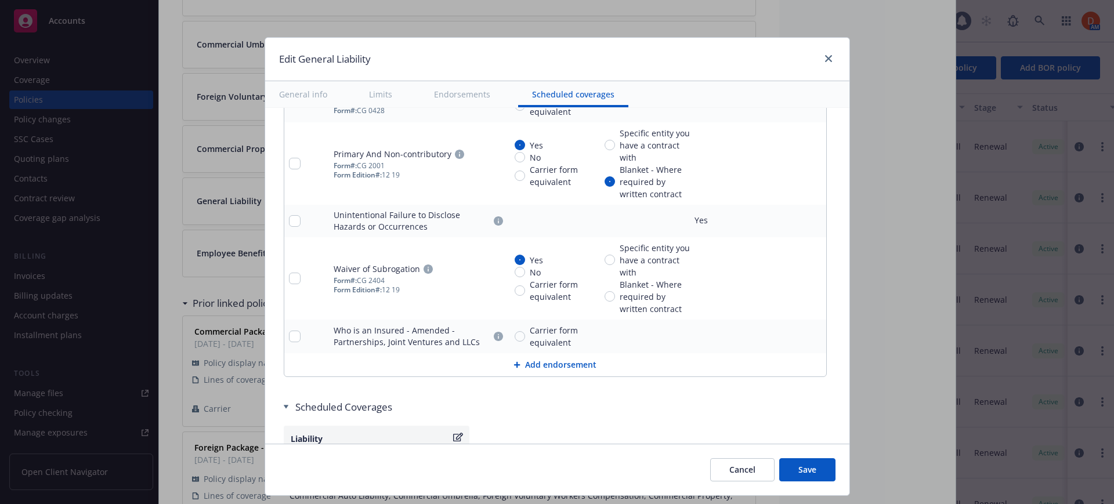
type textarea "x"
click at [515, 337] on input "Carrier form equivalent" at bounding box center [520, 336] width 10 height 10
radio input "true"
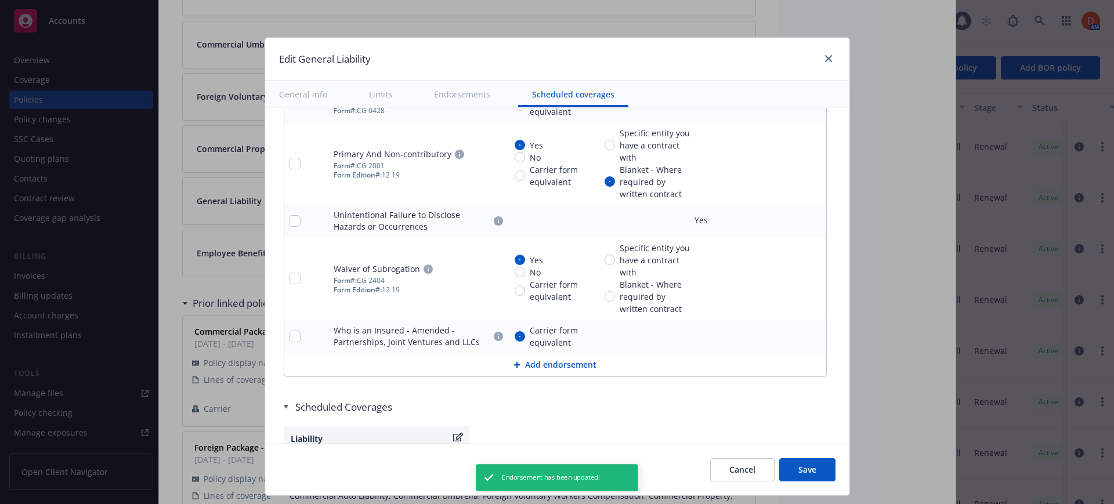
click at [791, 337] on icon "pencil" at bounding box center [794, 337] width 6 height 6
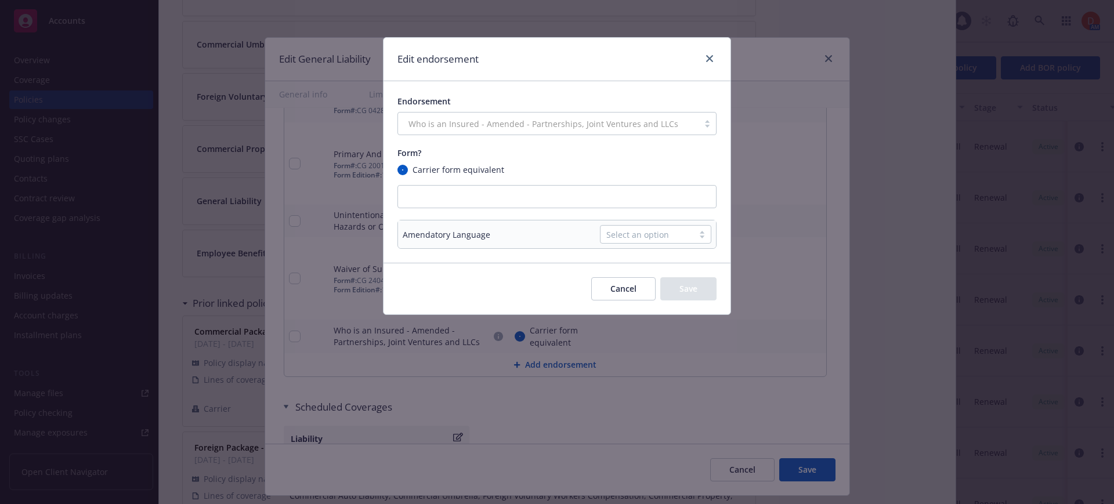
click at [665, 230] on div "Select an option" at bounding box center [647, 235] width 81 height 12
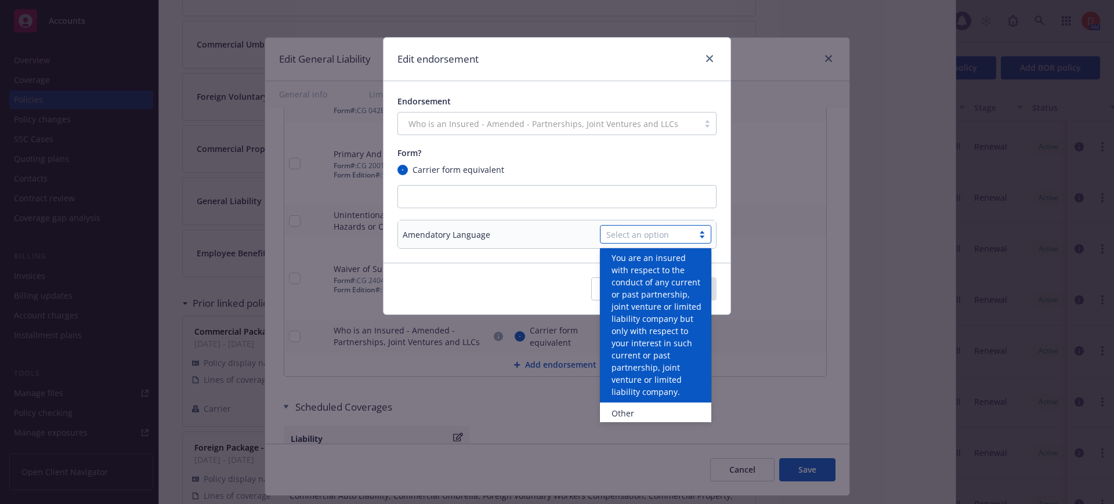
scroll to position [20, 0]
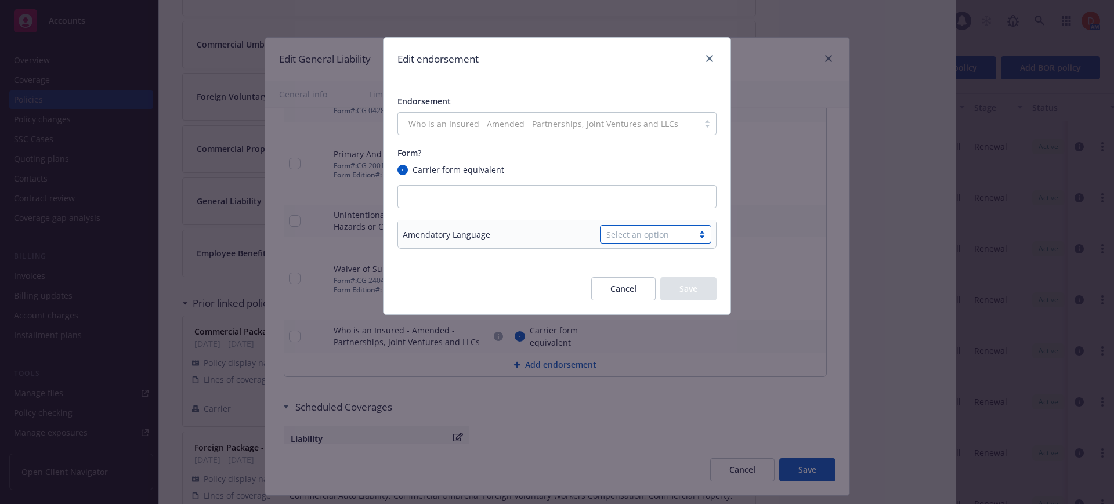
click at [654, 237] on div "Select an option" at bounding box center [647, 235] width 81 height 12
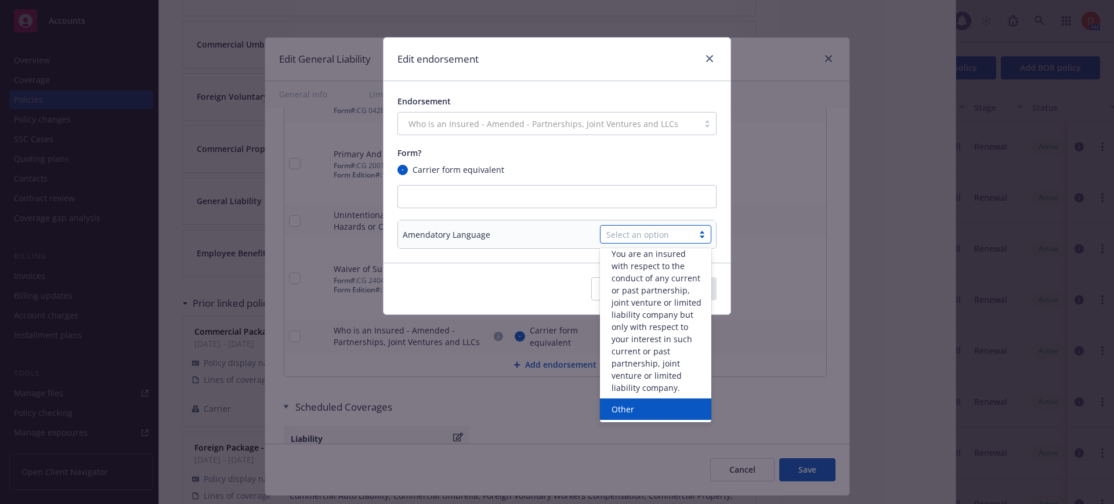
click at [637, 407] on div "Other" at bounding box center [656, 409] width 98 height 12
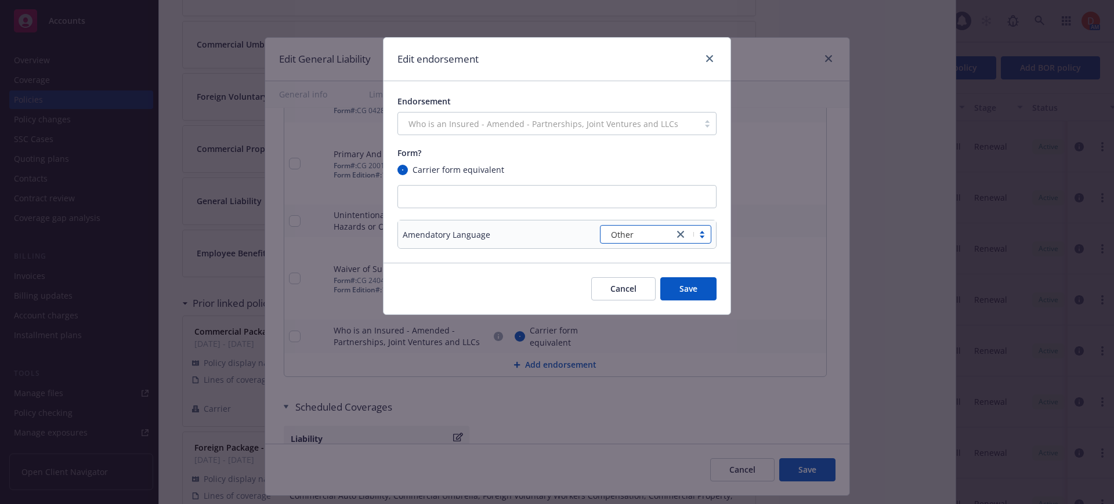
click at [701, 287] on button "Save" at bounding box center [689, 288] width 56 height 23
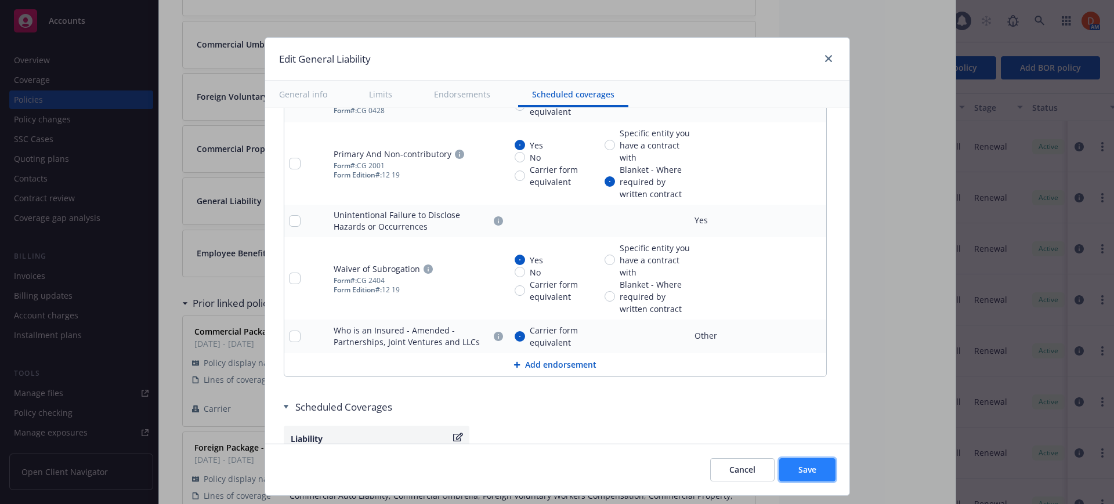
click at [806, 476] on button "Save" at bounding box center [808, 470] width 56 height 23
type textarea "x"
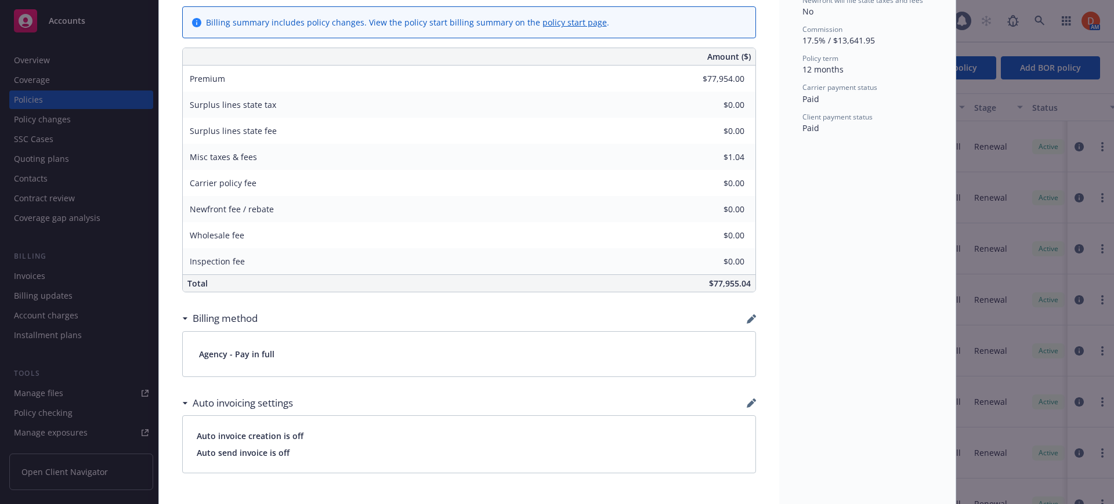
scroll to position [0, 0]
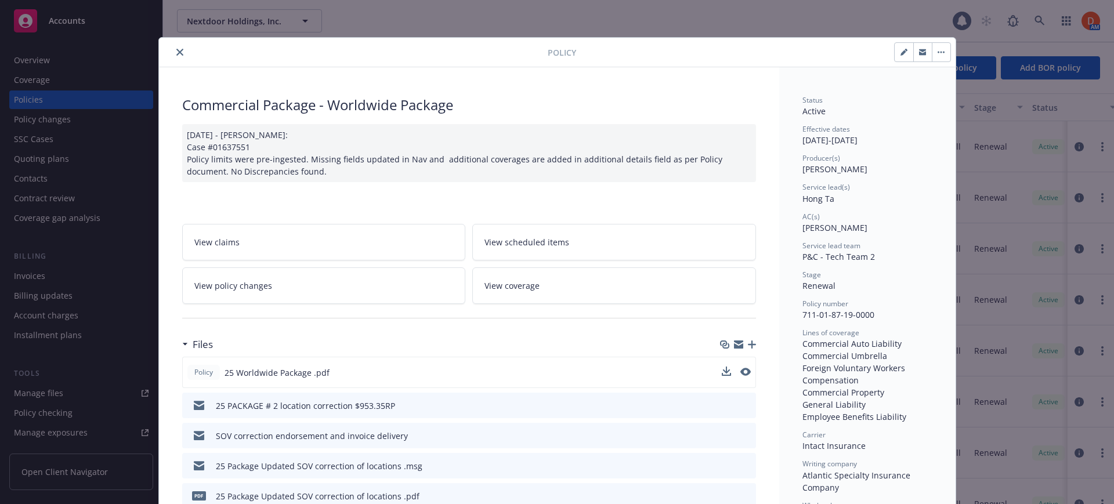
click at [177, 53] on icon "close" at bounding box center [179, 52] width 7 height 7
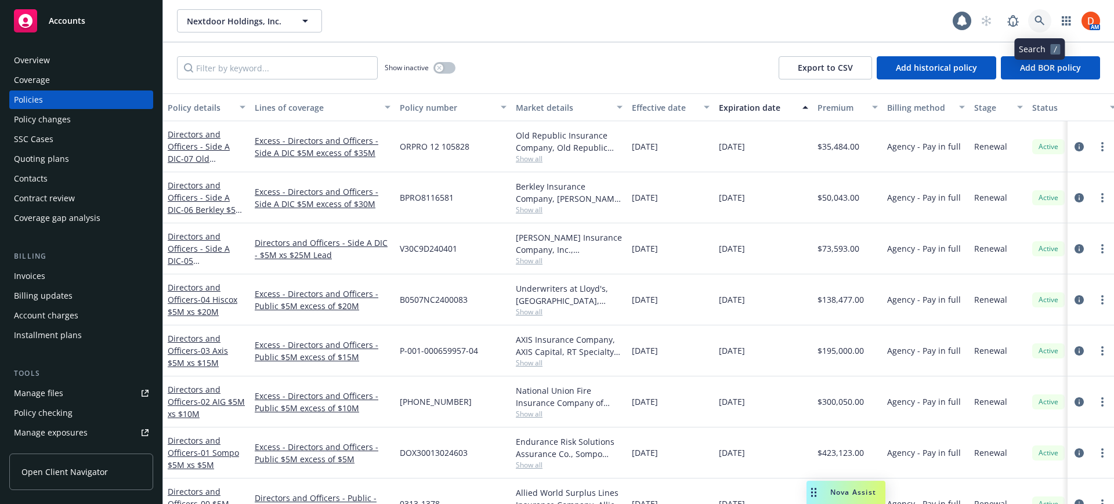
click at [1041, 16] on icon at bounding box center [1040, 21] width 10 height 10
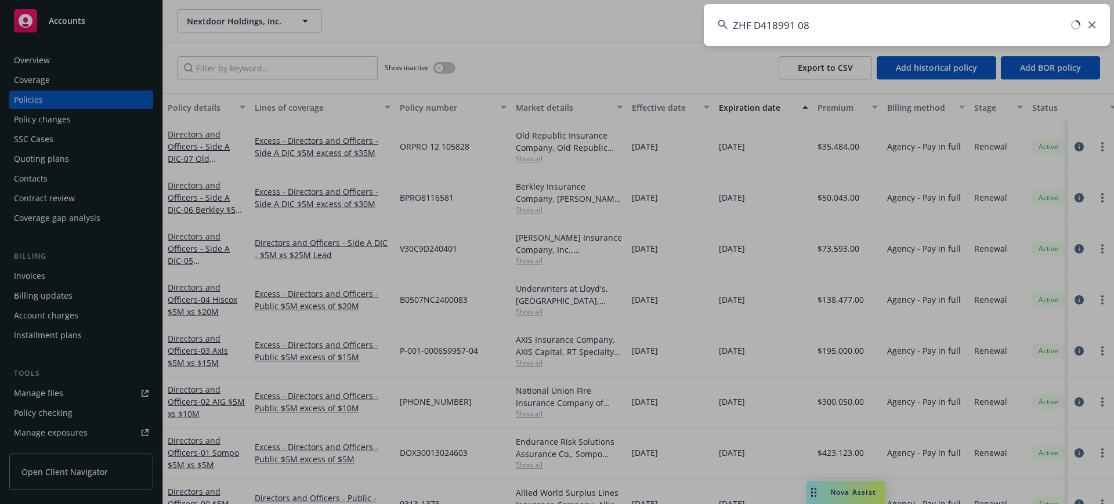
click at [1041, 15] on input "ZHF D418991 08" at bounding box center [907, 25] width 406 height 42
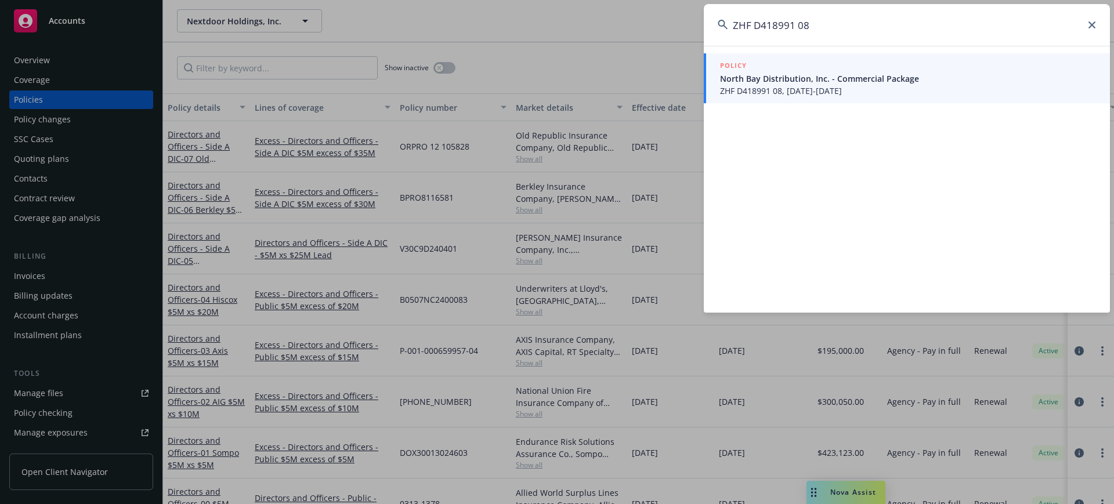
type input "ZHF D418991 08"
click at [948, 86] on span "ZHF D418991 08, [DATE]-[DATE]" at bounding box center [908, 91] width 376 height 12
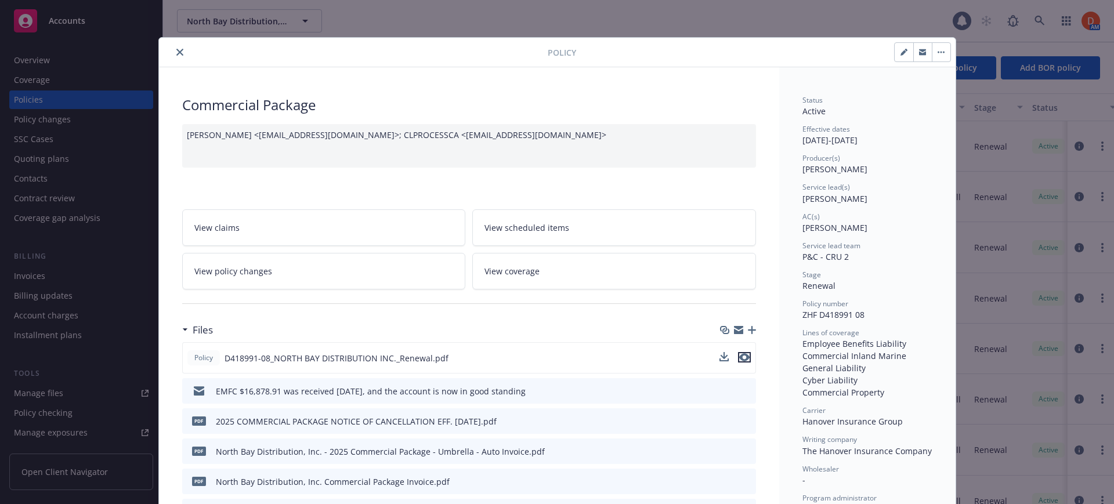
click at [739, 358] on icon "preview file" at bounding box center [744, 357] width 10 height 8
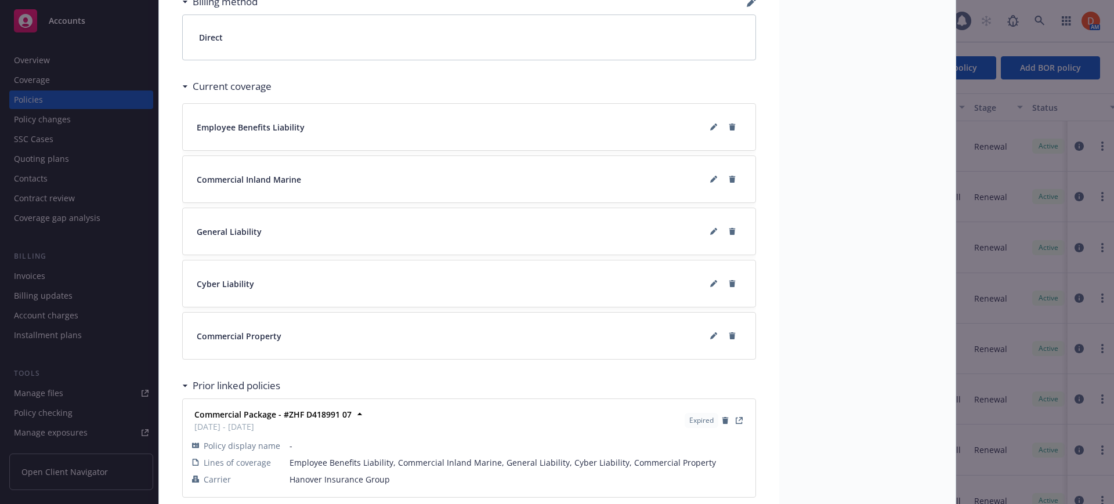
scroll to position [894, 0]
click at [710, 236] on icon at bounding box center [713, 233] width 6 height 6
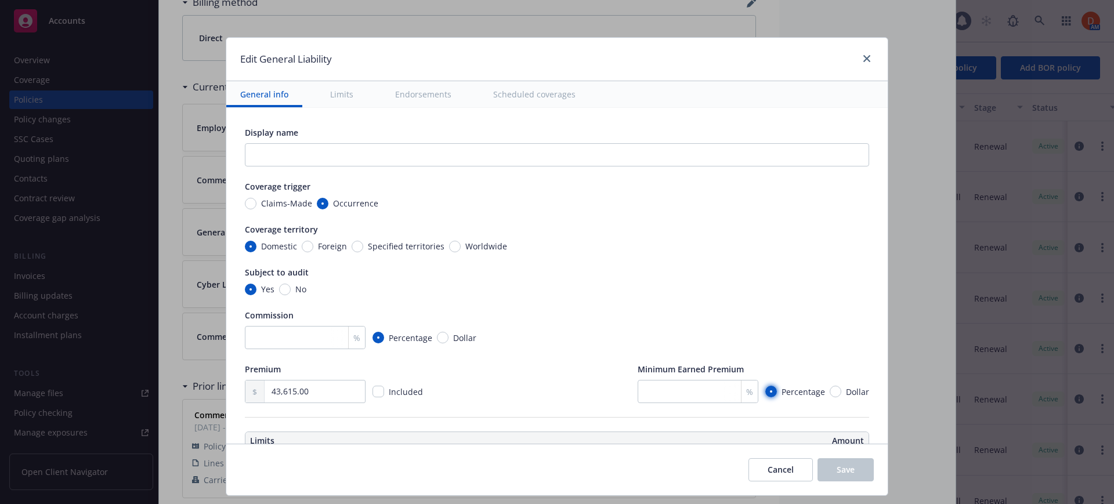
click at [766, 391] on input "Percentage" at bounding box center [772, 392] width 12 height 12
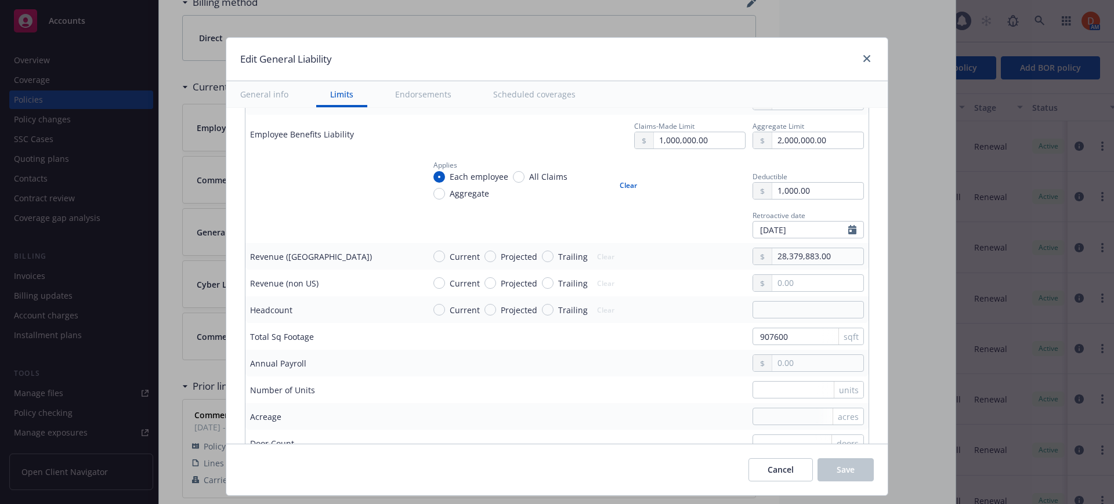
scroll to position [814, 0]
drag, startPoint x: 803, startPoint y: 255, endPoint x: 762, endPoint y: 258, distance: 41.3
click at [773, 258] on input "28,379,883.00" at bounding box center [818, 255] width 91 height 16
type textarea "x"
click at [485, 254] on input "Projected" at bounding box center [491, 256] width 12 height 12
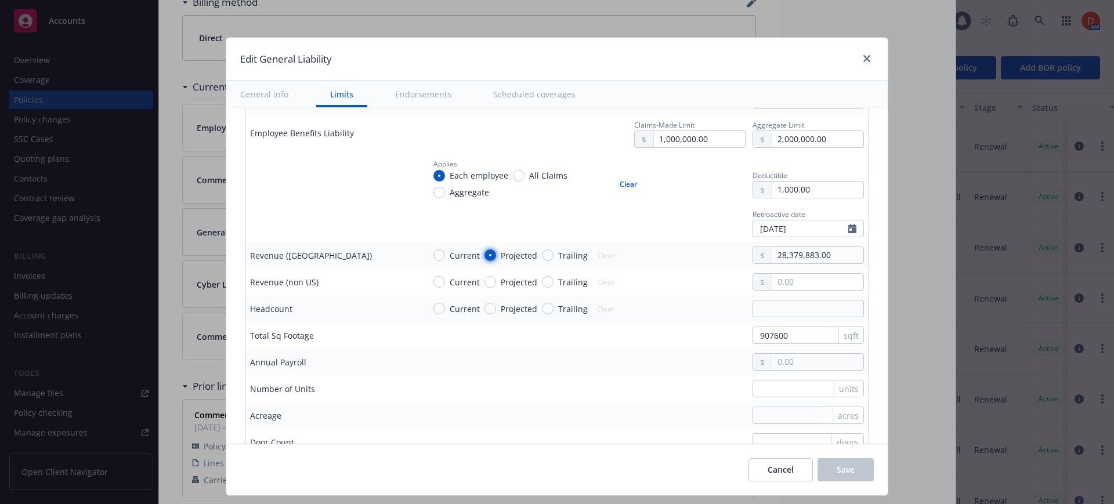
radio input "true"
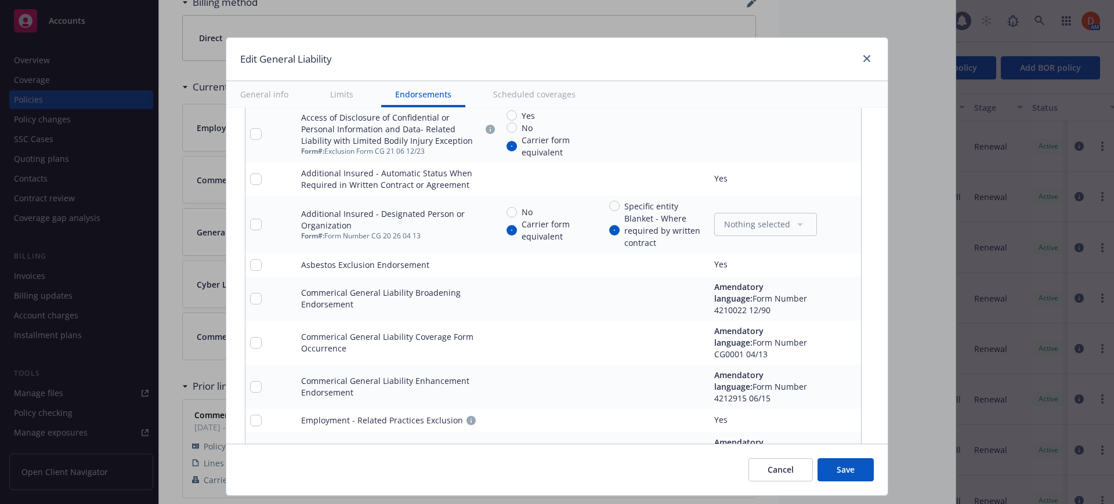
scroll to position [1752, 0]
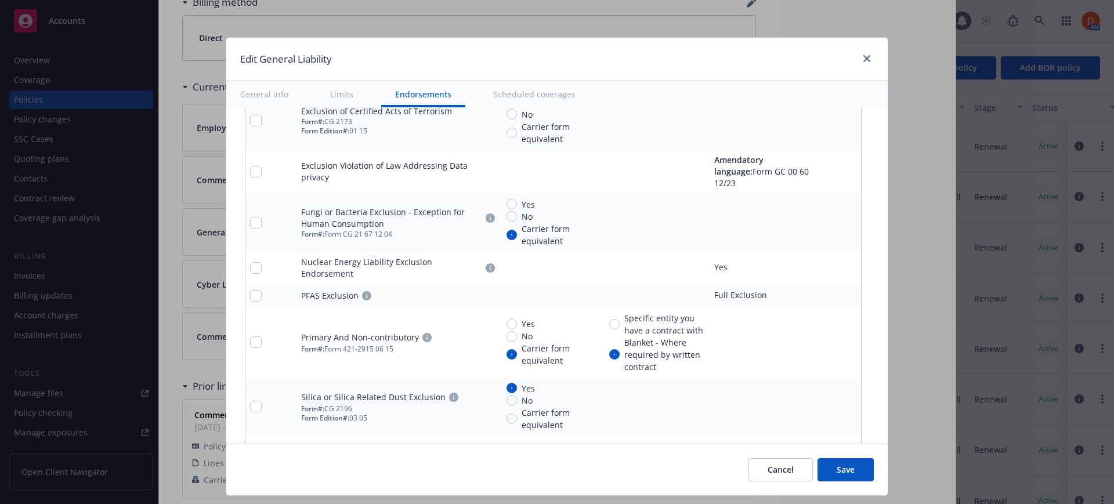
type textarea "x"
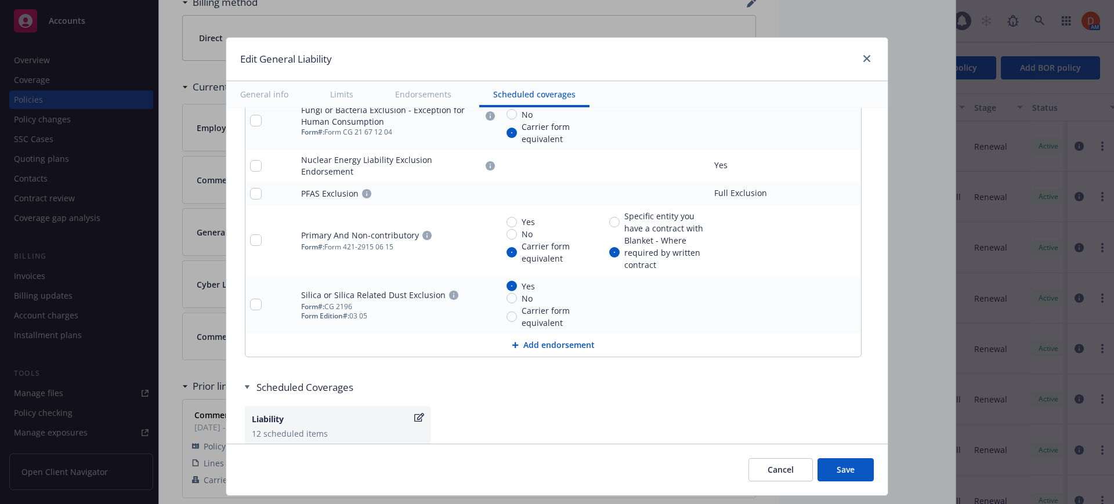
scroll to position [2198, 0]
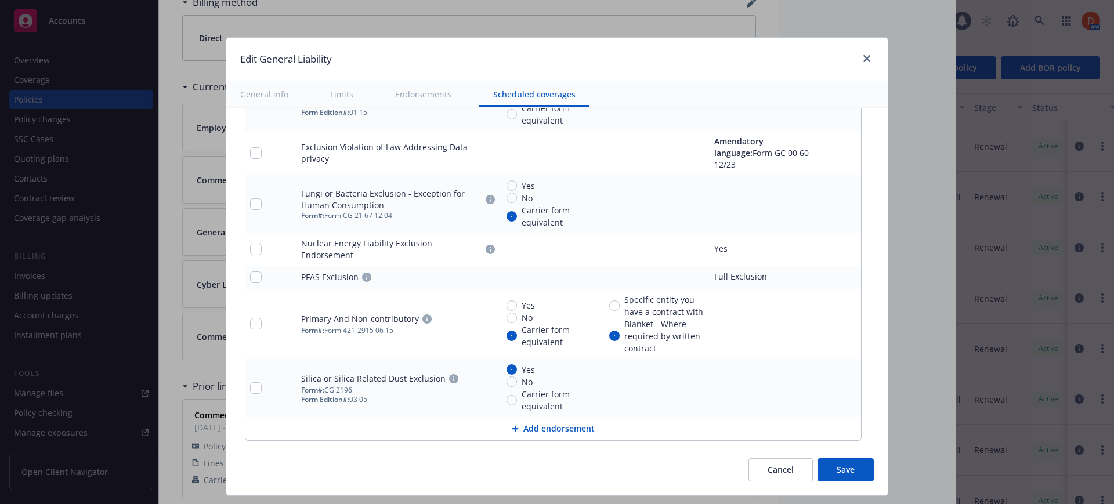
click at [559, 417] on button "Add endorsement" at bounding box center [554, 428] width 616 height 23
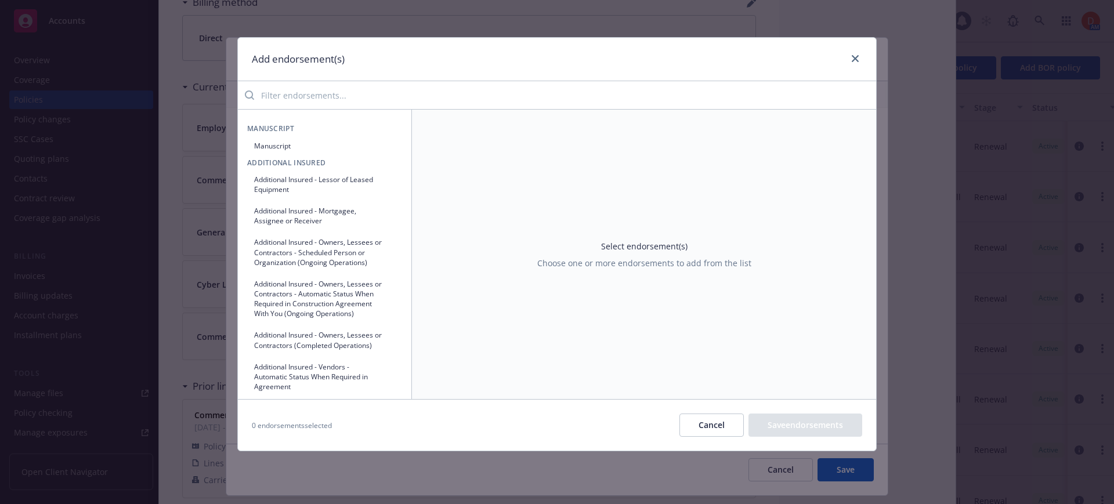
click at [355, 99] on input "search" at bounding box center [565, 95] width 622 height 23
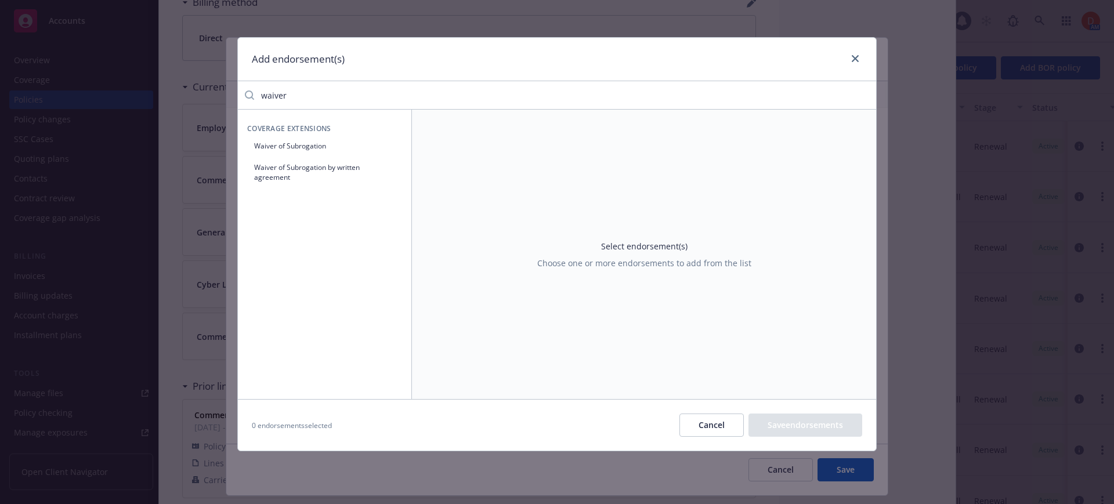
type input "waiver"
click at [352, 140] on button "Waiver of Subrogation" at bounding box center [324, 145] width 155 height 19
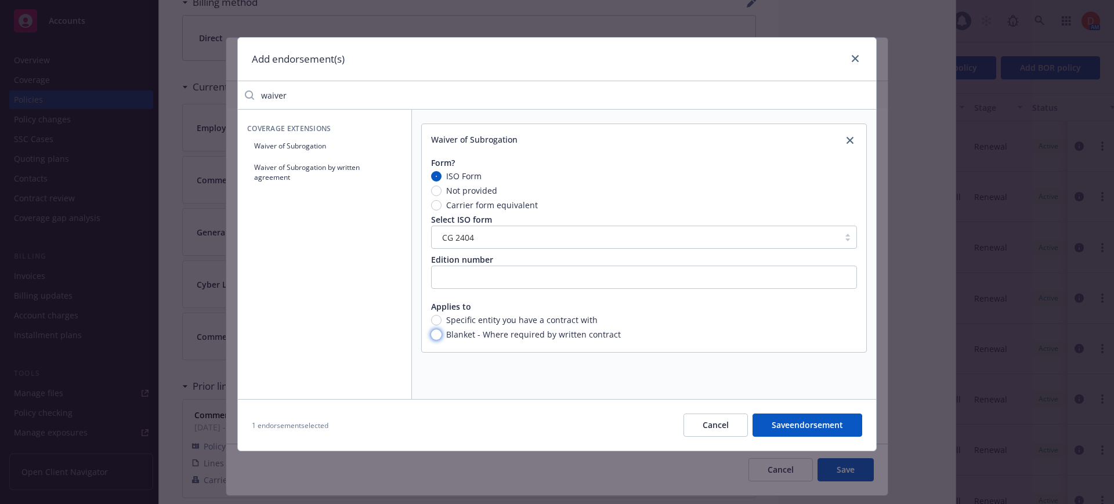
click at [433, 334] on input "Blanket - Where required by written contract" at bounding box center [436, 335] width 10 height 10
radio input "true"
click at [435, 205] on input "Carrier form equivalent" at bounding box center [436, 205] width 10 height 10
radio input "true"
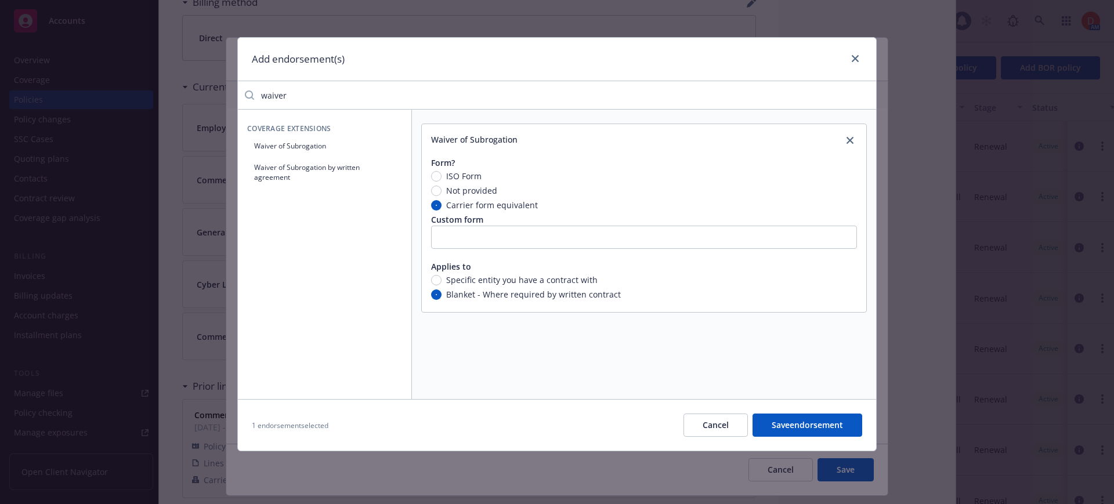
click at [818, 424] on button "Save endorsement" at bounding box center [808, 425] width 110 height 23
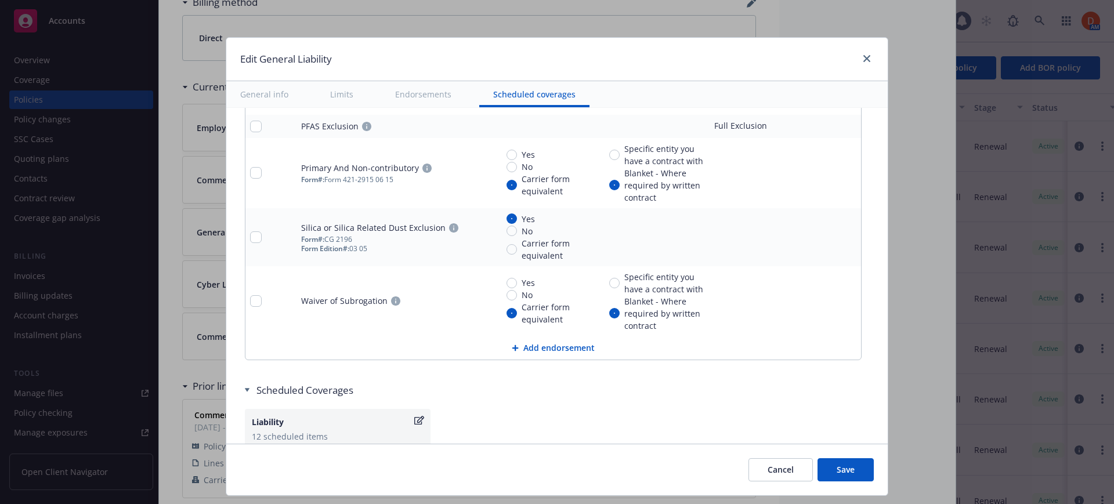
scroll to position [2352, 0]
click at [837, 467] on span "Save" at bounding box center [846, 469] width 18 height 11
type textarea "x"
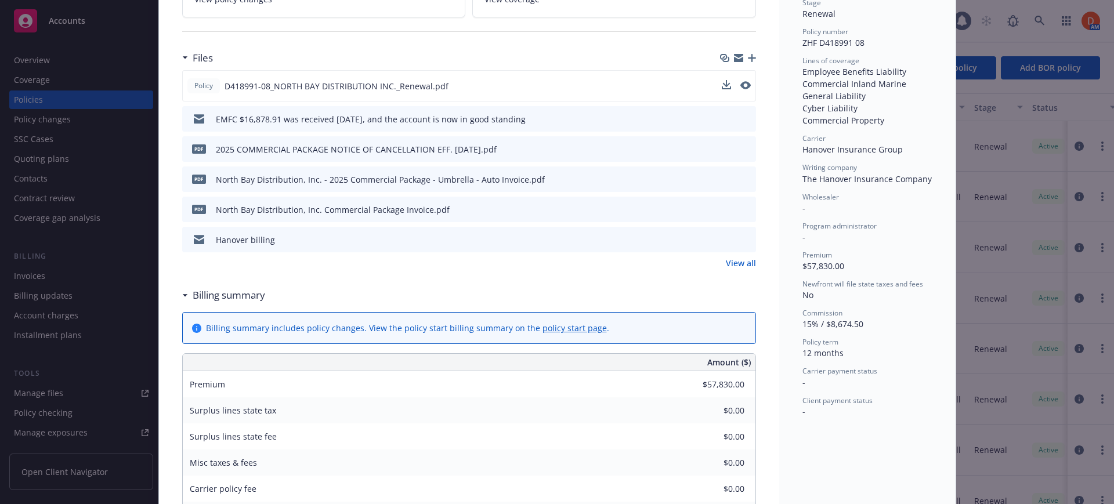
scroll to position [273, 0]
click at [739, 82] on icon "preview file" at bounding box center [744, 85] width 10 height 8
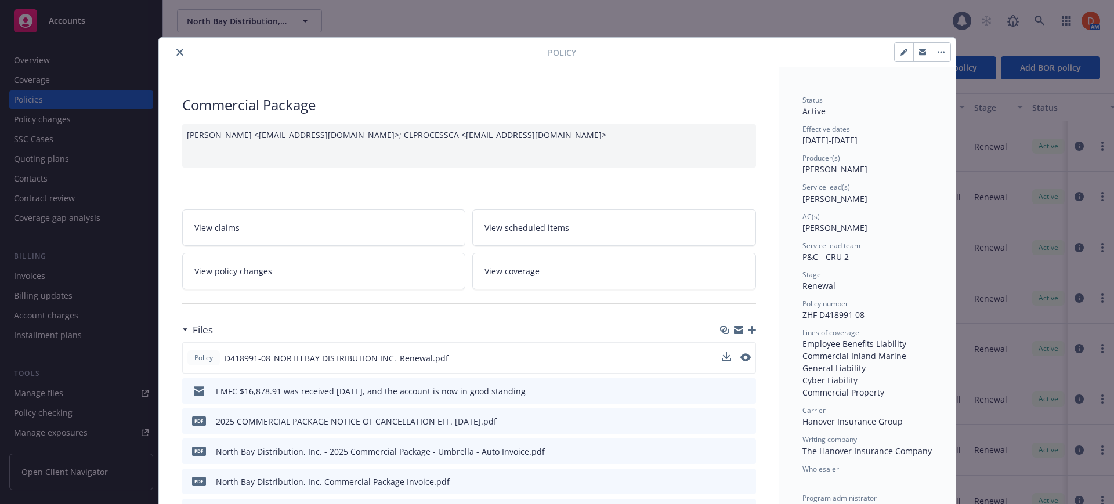
click at [176, 52] on icon "close" at bounding box center [179, 52] width 7 height 7
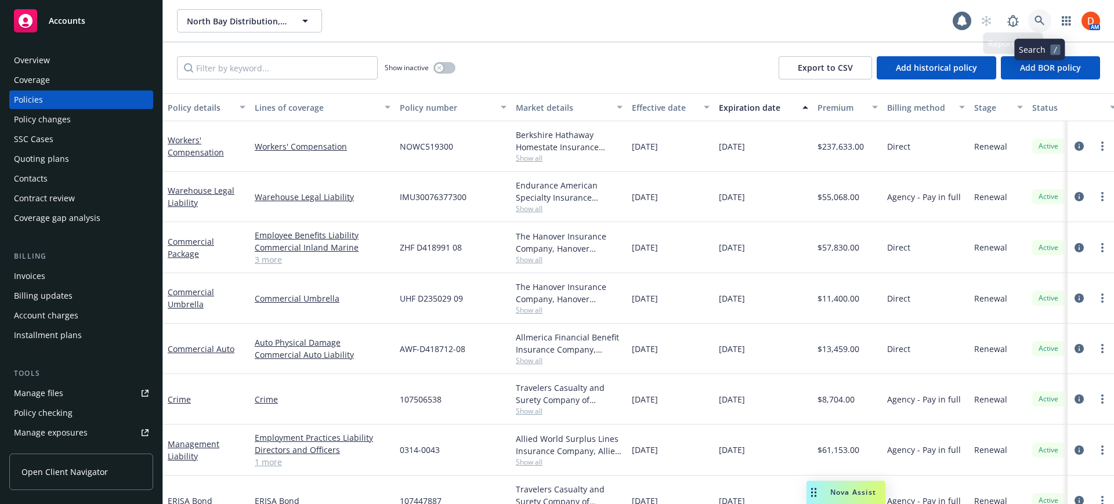
click at [1039, 24] on icon at bounding box center [1040, 21] width 10 height 10
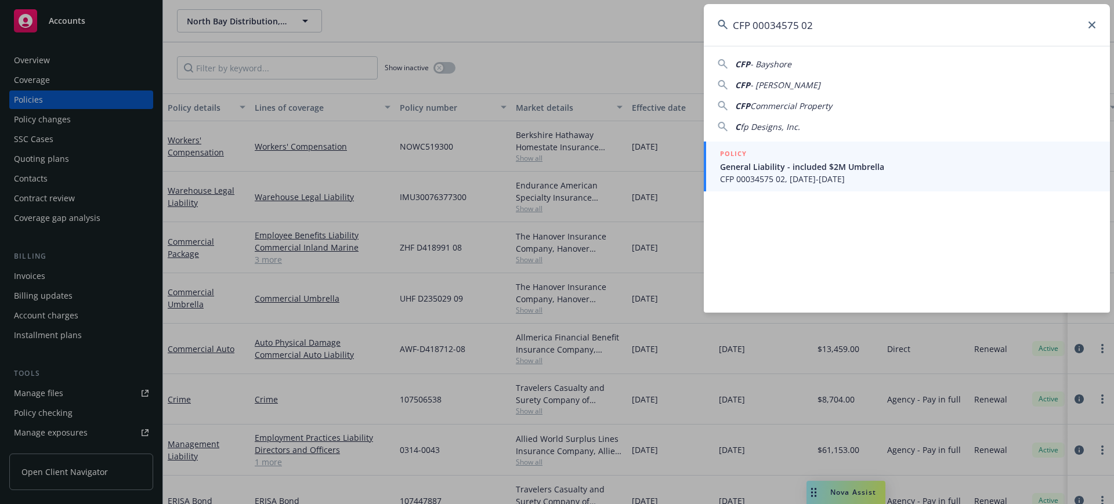
type input "CFP 00034575 02"
click at [795, 180] on span "CFP 00034575 02, [DATE]-[DATE]" at bounding box center [908, 179] width 376 height 12
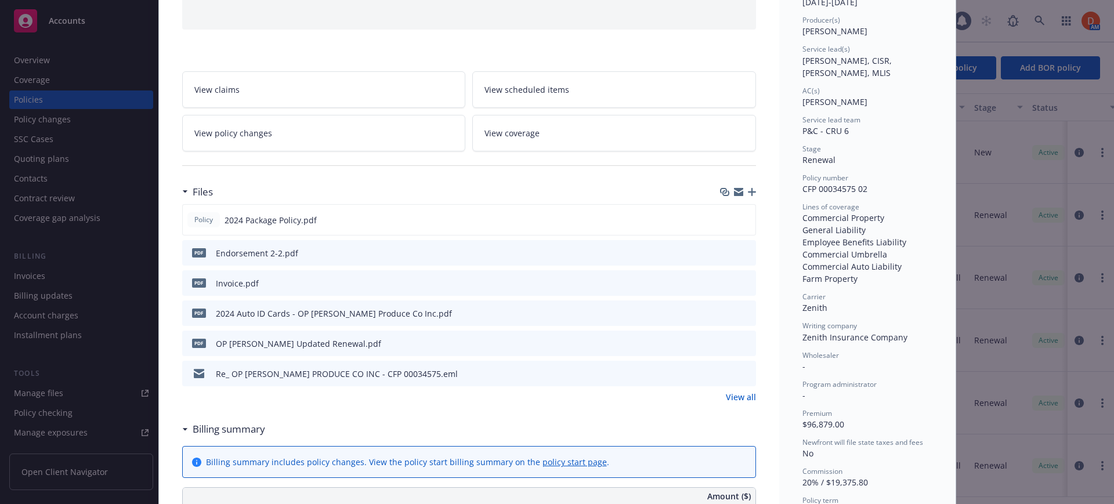
scroll to position [139, 0]
click at [740, 217] on icon "preview file" at bounding box center [744, 218] width 10 height 8
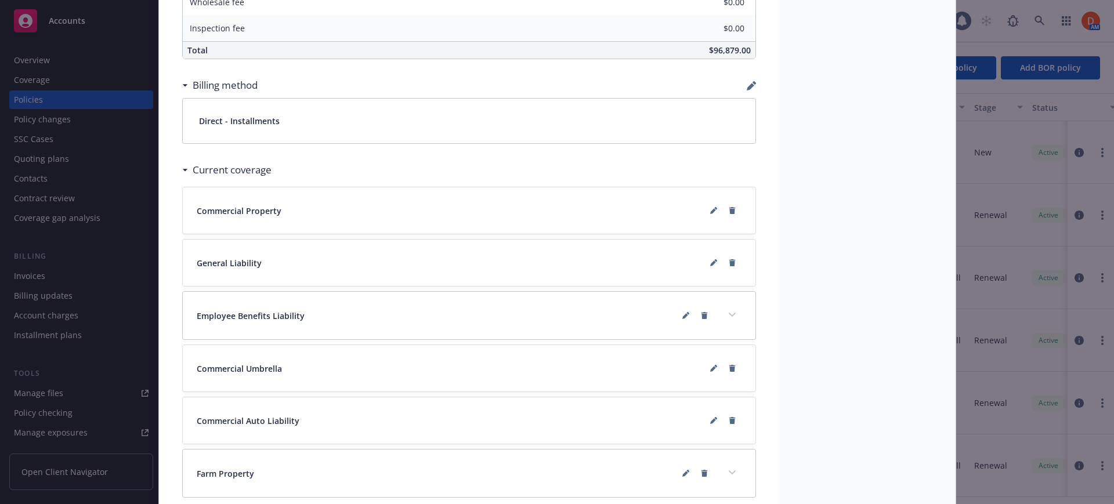
scroll to position [845, 0]
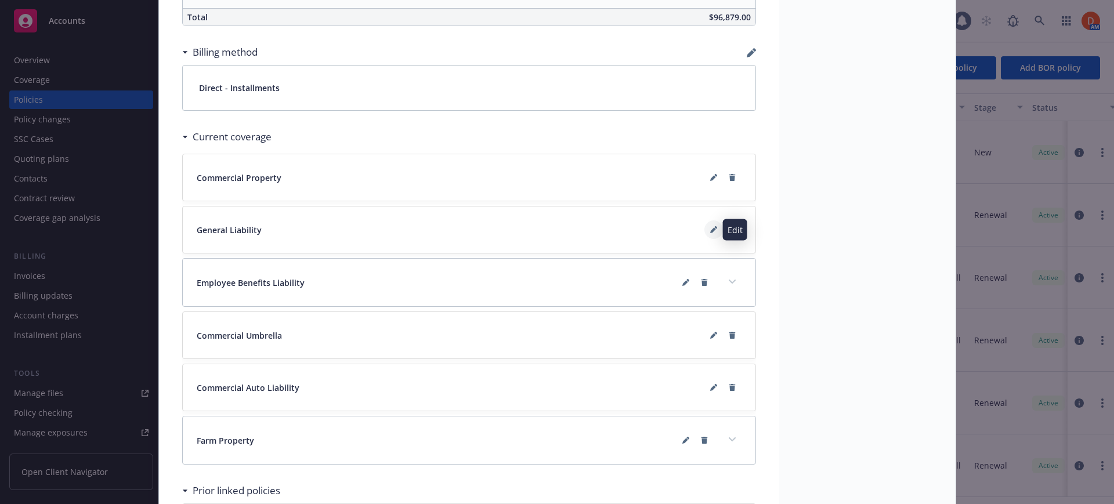
click at [710, 229] on icon at bounding box center [713, 229] width 7 height 7
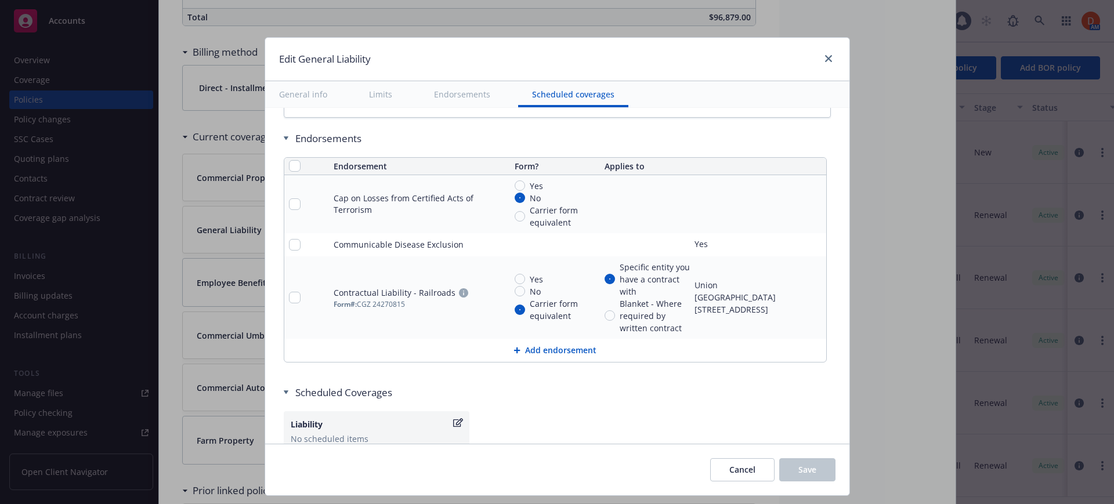
scroll to position [1601, 0]
type textarea "x"
